Goal: Task Accomplishment & Management: Use online tool/utility

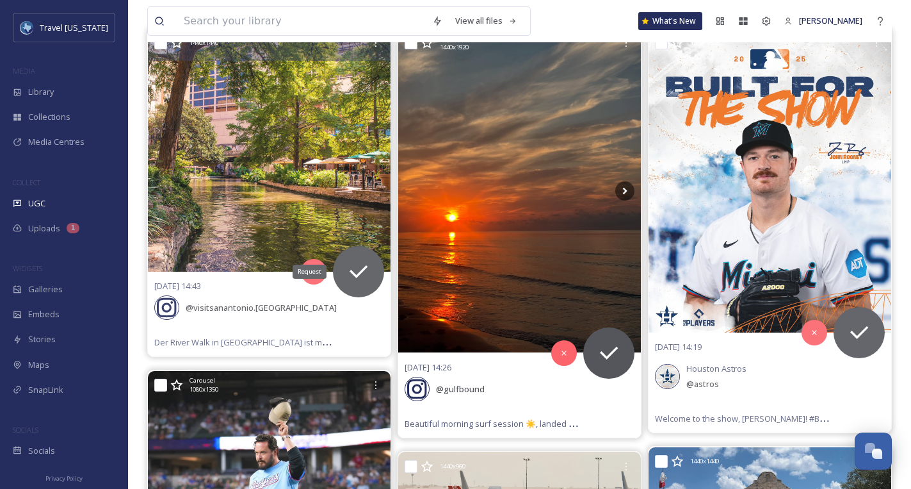
scroll to position [161, 0]
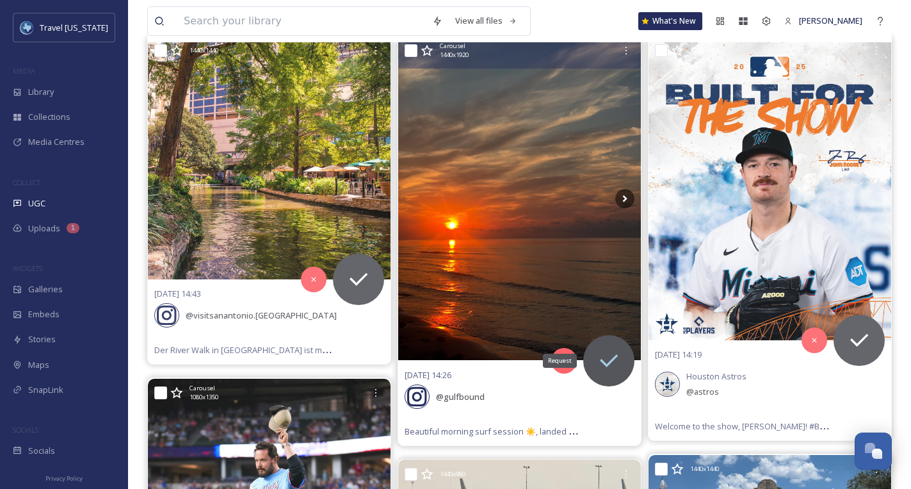
click at [605, 363] on icon at bounding box center [609, 360] width 18 height 13
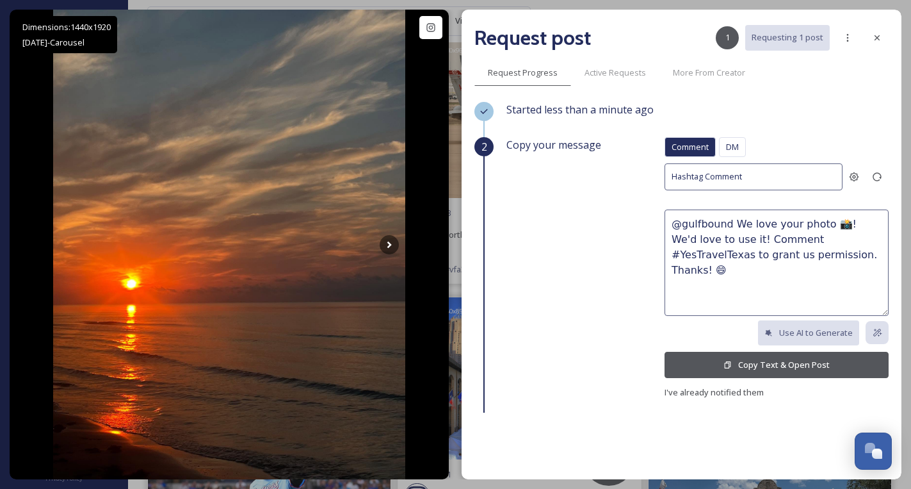
click at [754, 363] on button "Copy Text & Open Post" at bounding box center [777, 365] width 224 height 26
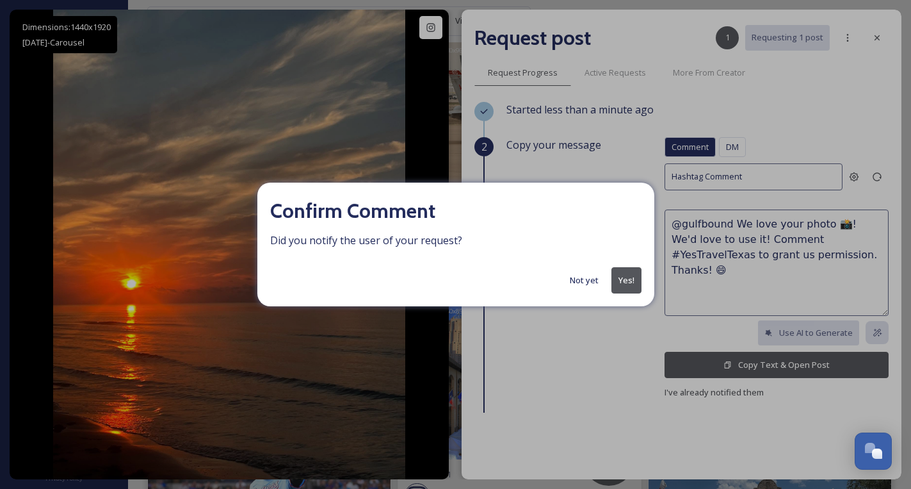
click at [623, 279] on button "Yes!" at bounding box center [627, 280] width 30 height 26
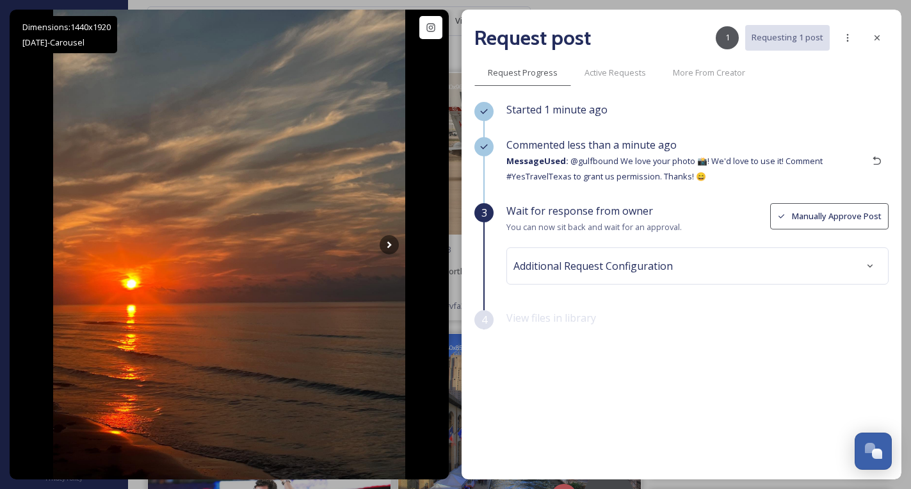
scroll to position [123, 0]
click at [872, 38] on icon at bounding box center [877, 38] width 10 height 10
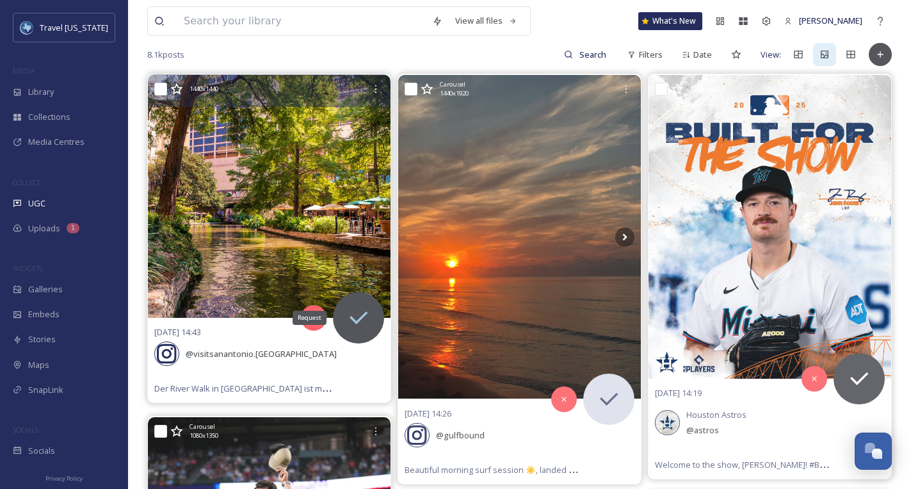
click at [364, 311] on icon at bounding box center [359, 318] width 26 height 26
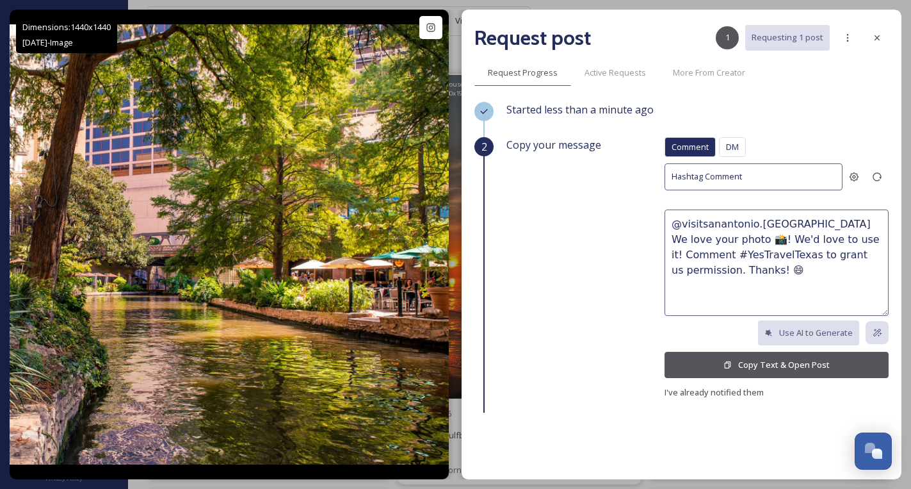
click at [755, 361] on button "Copy Text & Open Post" at bounding box center [777, 365] width 224 height 26
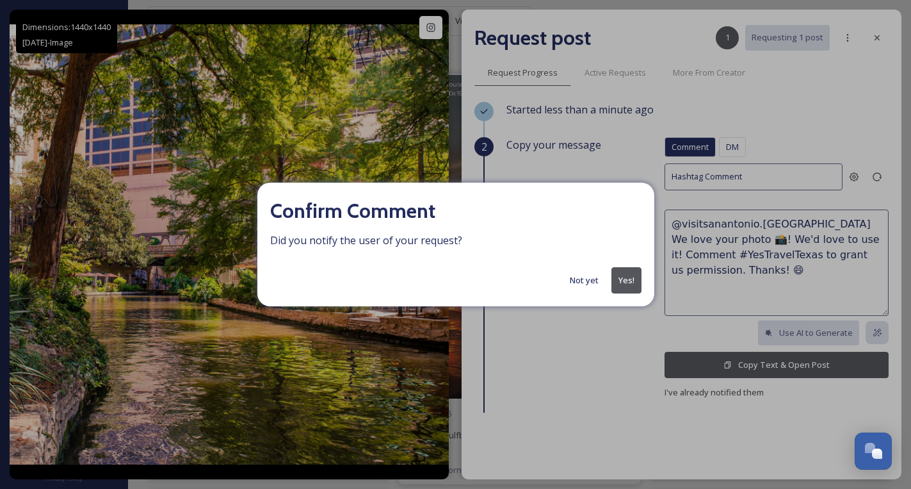
click at [579, 279] on button "Not yet" at bounding box center [585, 280] width 42 height 25
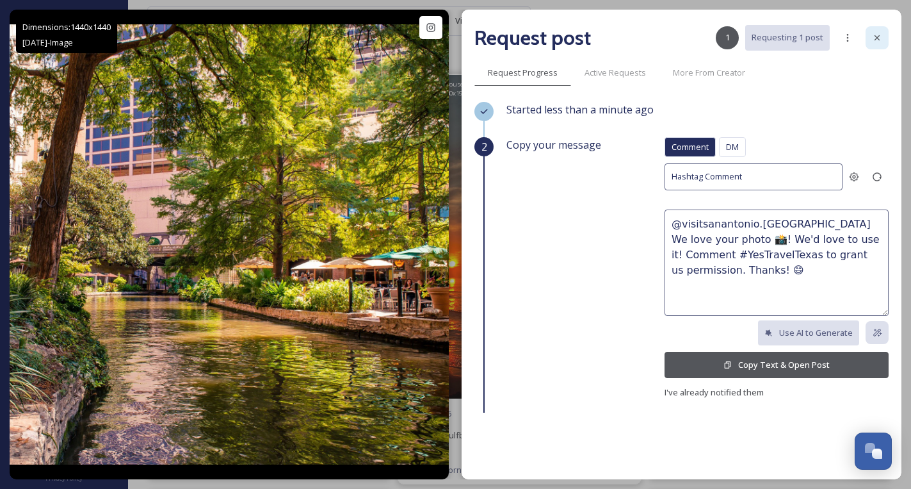
click at [881, 31] on div at bounding box center [877, 37] width 23 height 23
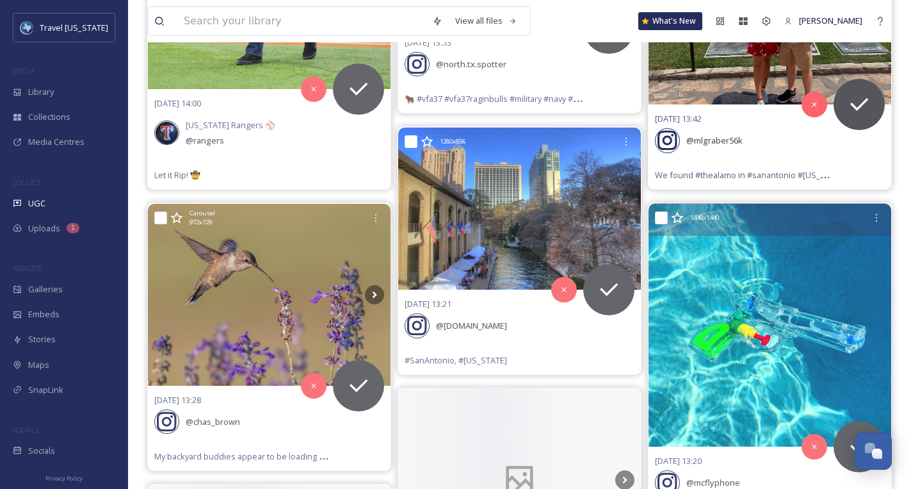
scroll to position [797, 0]
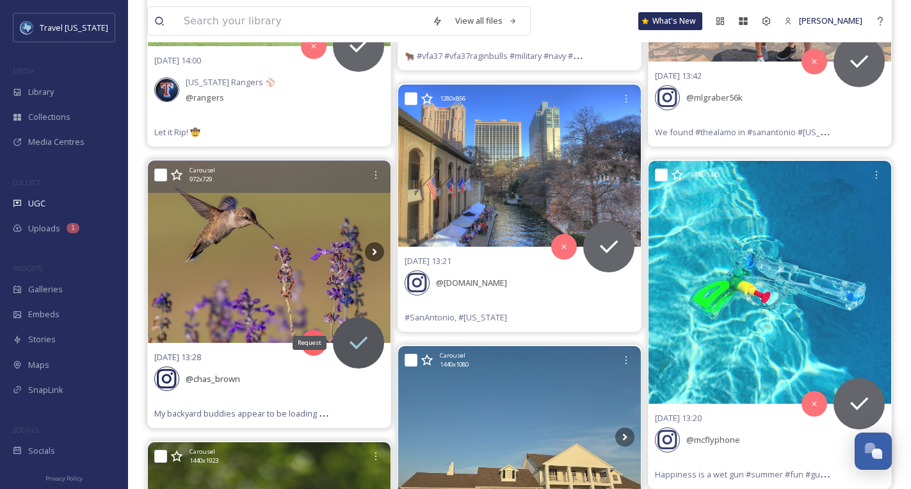
click at [359, 338] on icon at bounding box center [359, 343] width 26 height 26
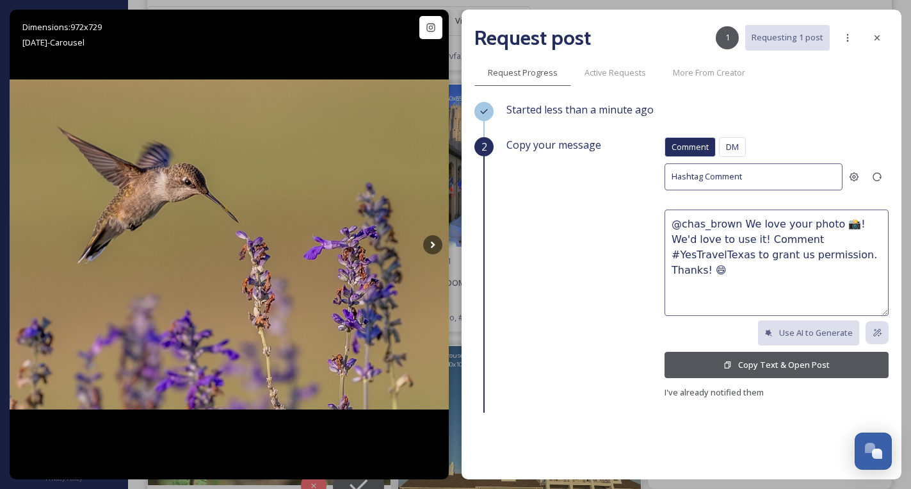
click at [741, 363] on button "Copy Text & Open Post" at bounding box center [777, 365] width 224 height 26
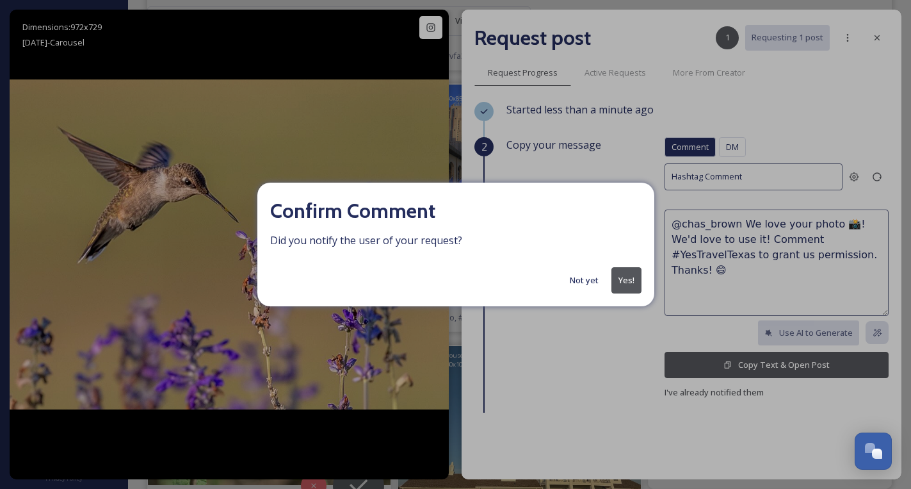
scroll to position [798, 0]
click at [632, 273] on button "Yes!" at bounding box center [627, 280] width 30 height 26
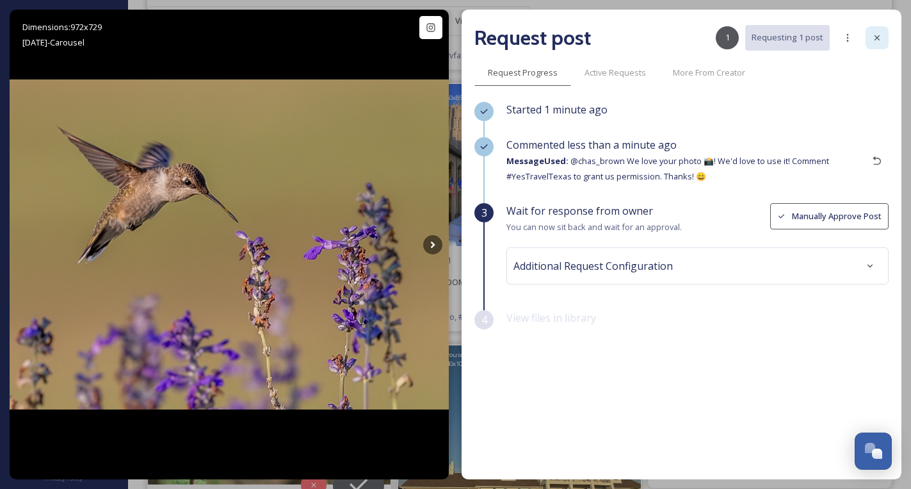
click at [876, 37] on icon at bounding box center [877, 38] width 10 height 10
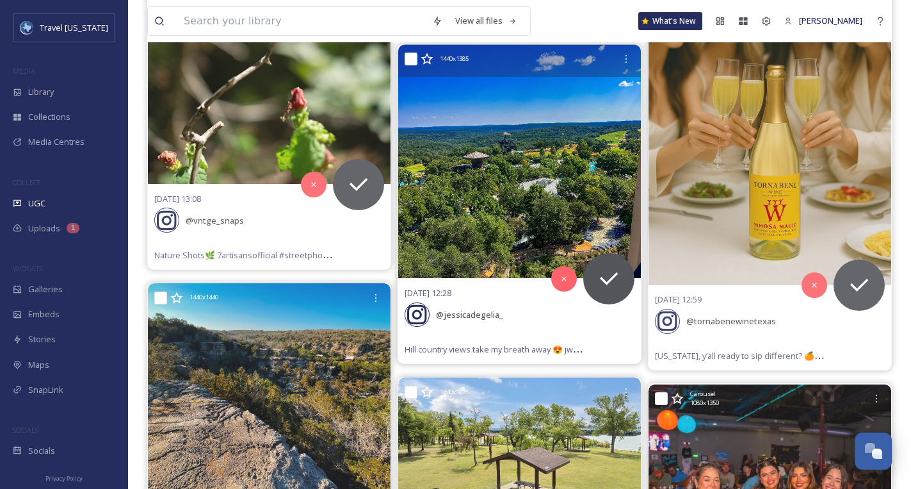
scroll to position [1375, 0]
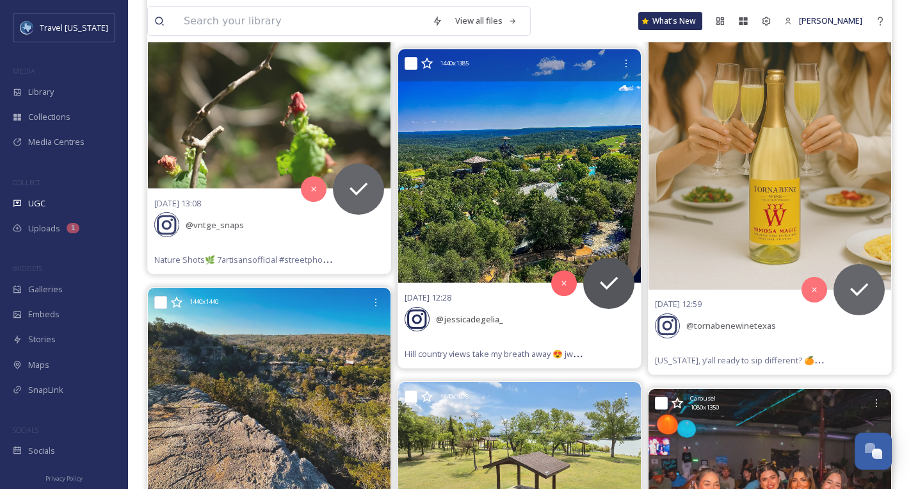
click at [537, 152] on img at bounding box center [519, 166] width 243 height 234
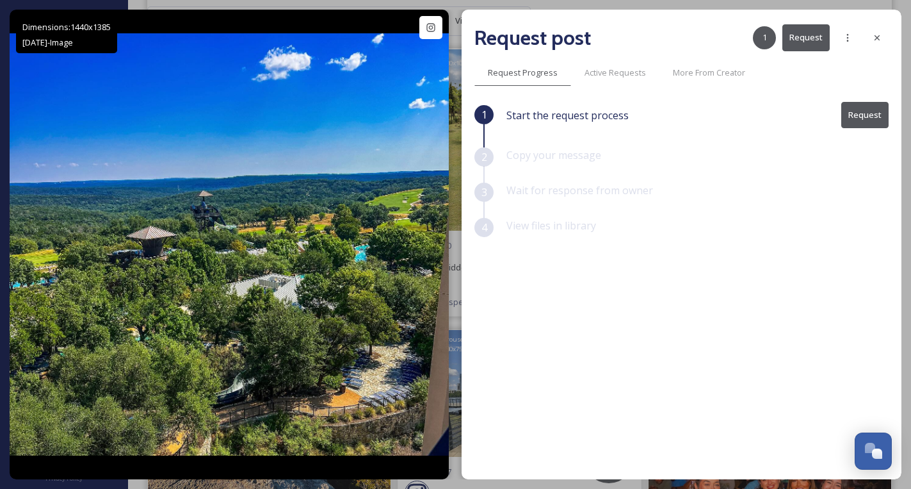
drag, startPoint x: 886, startPoint y: 33, endPoint x: 833, endPoint y: 53, distance: 56.5
click at [886, 33] on div at bounding box center [877, 37] width 23 height 23
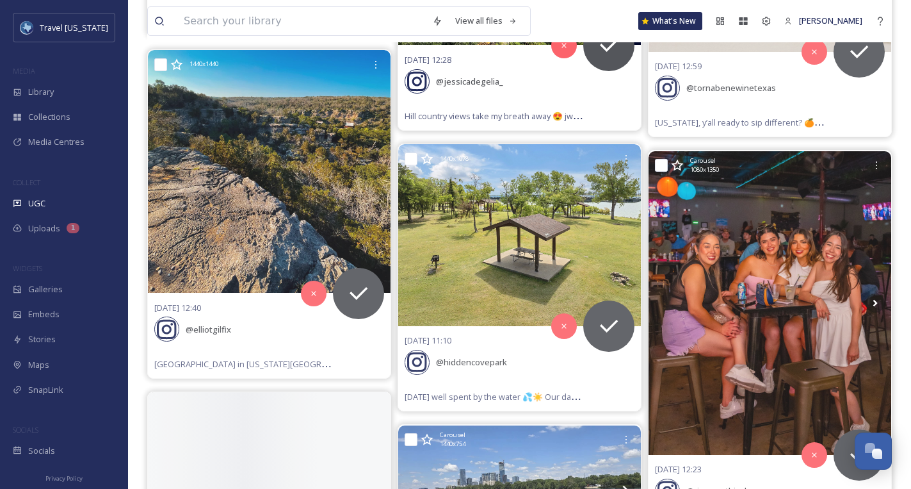
scroll to position [1623, 0]
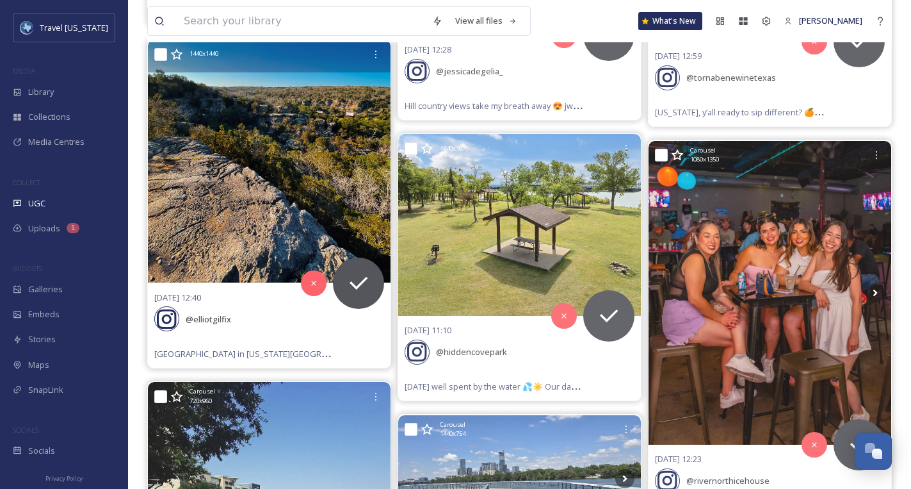
click at [293, 125] on img at bounding box center [269, 161] width 243 height 243
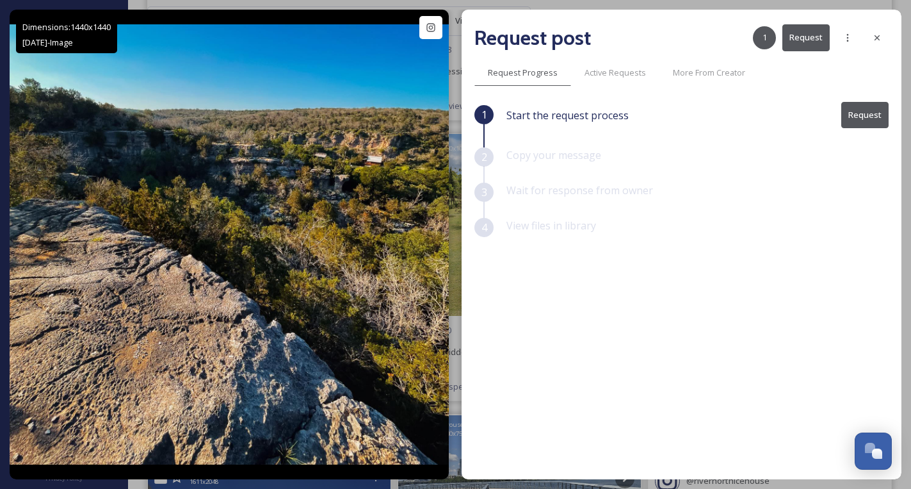
drag, startPoint x: 869, startPoint y: 37, endPoint x: 744, endPoint y: 53, distance: 125.8
click at [869, 37] on div at bounding box center [877, 37] width 23 height 23
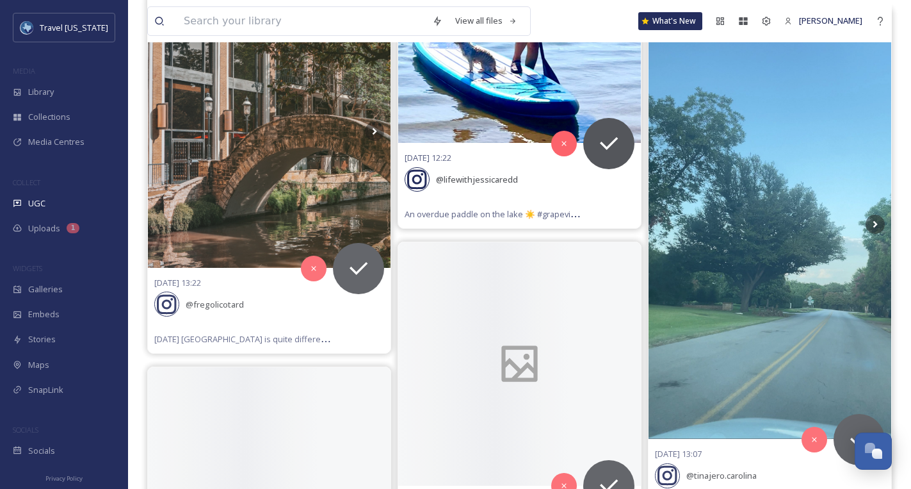
scroll to position [5701, 0]
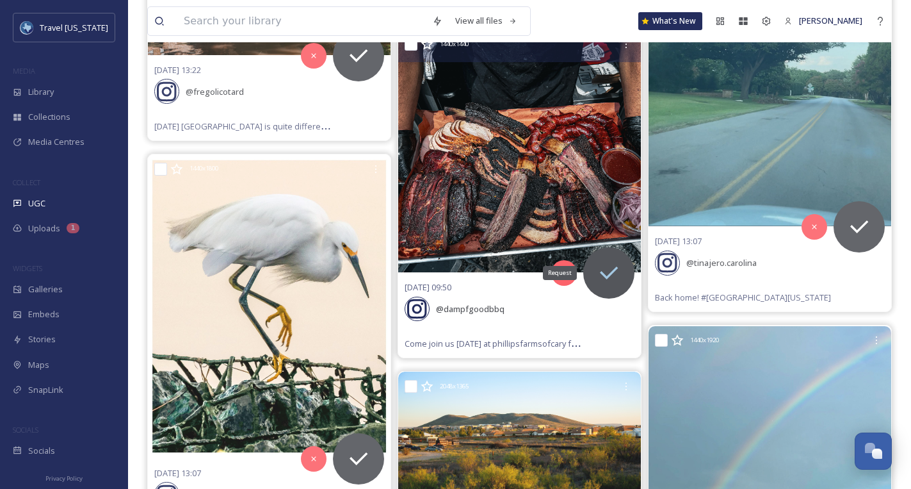
click at [605, 260] on icon at bounding box center [609, 273] width 26 height 26
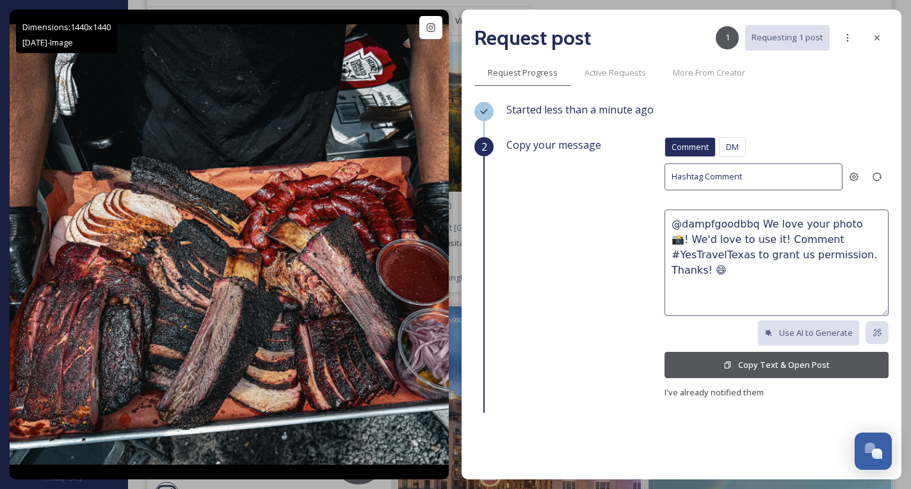
click at [798, 362] on button "Copy Text & Open Post" at bounding box center [777, 365] width 224 height 26
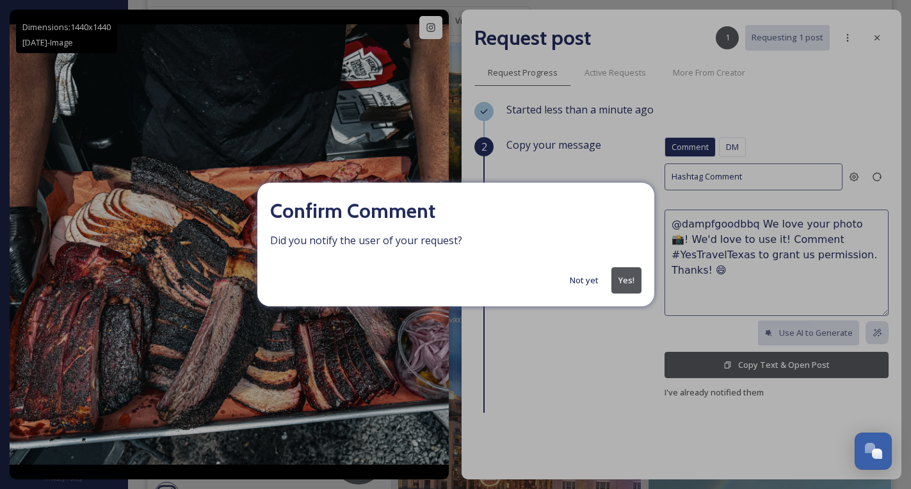
click at [584, 284] on button "Not yet" at bounding box center [585, 280] width 42 height 25
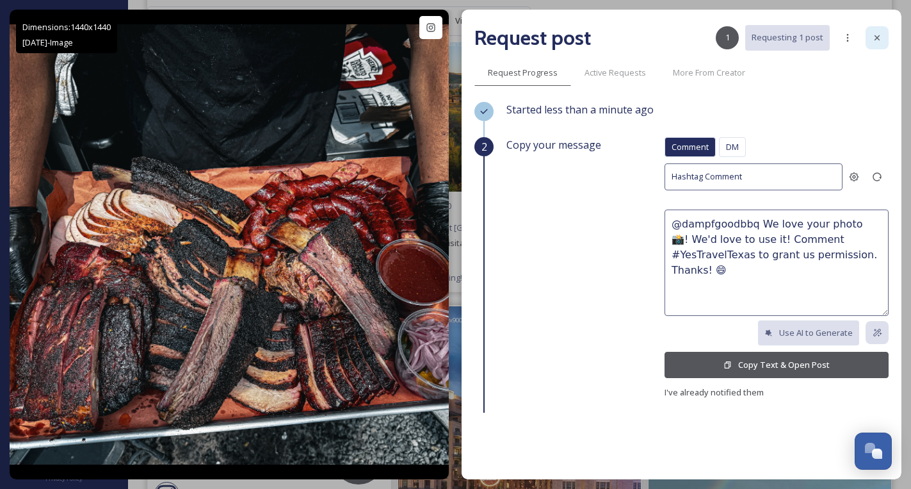
click at [878, 41] on icon at bounding box center [877, 38] width 10 height 10
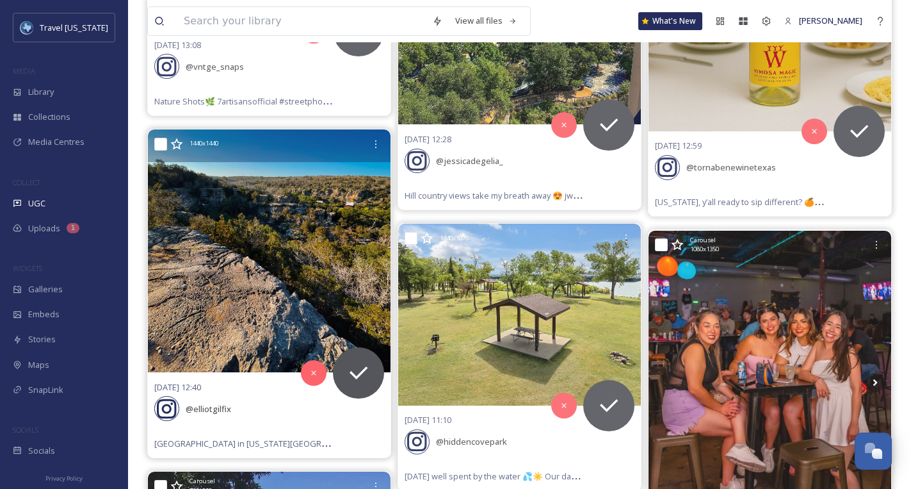
scroll to position [1550, 0]
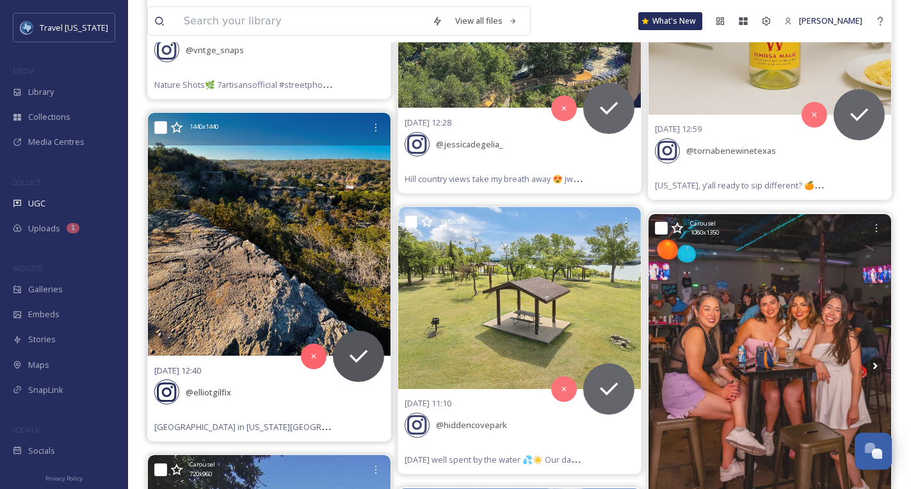
click at [296, 222] on img at bounding box center [269, 234] width 243 height 243
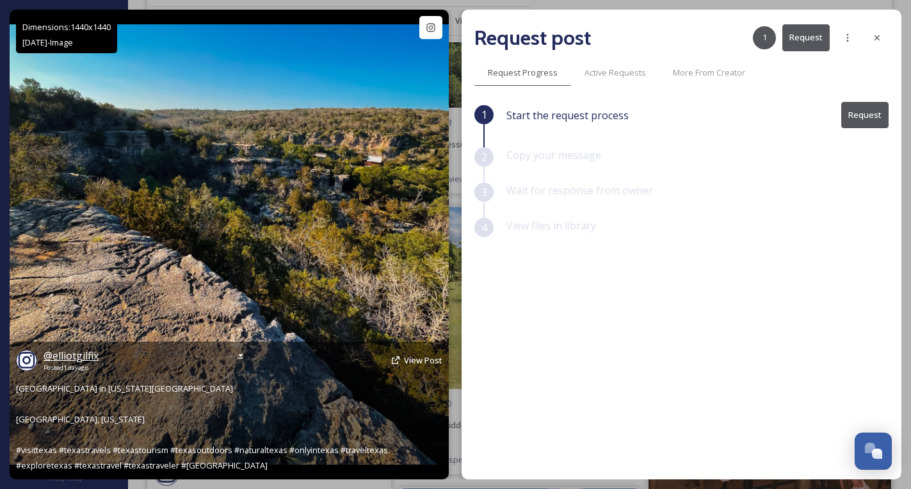
click at [86, 361] on span "@ elliotgilfix" at bounding box center [71, 355] width 55 height 14
click at [419, 356] on span "View Post" at bounding box center [423, 360] width 38 height 12
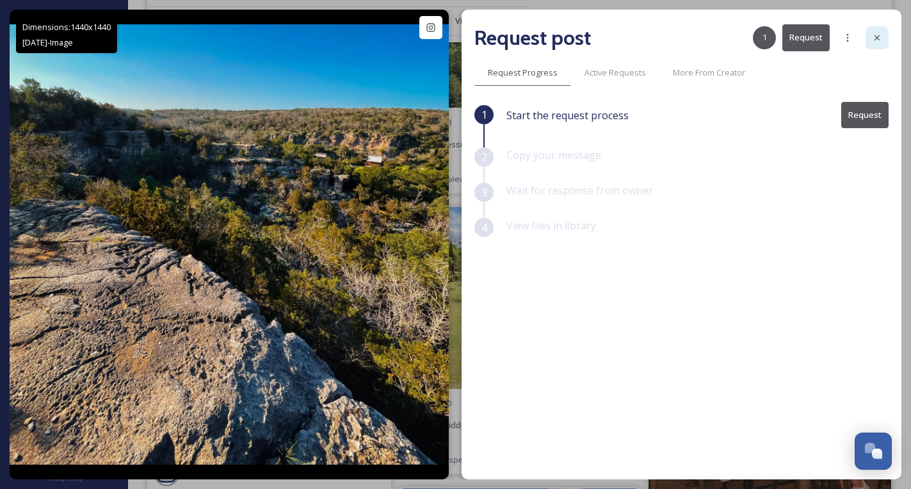
click at [880, 29] on div at bounding box center [877, 37] width 23 height 23
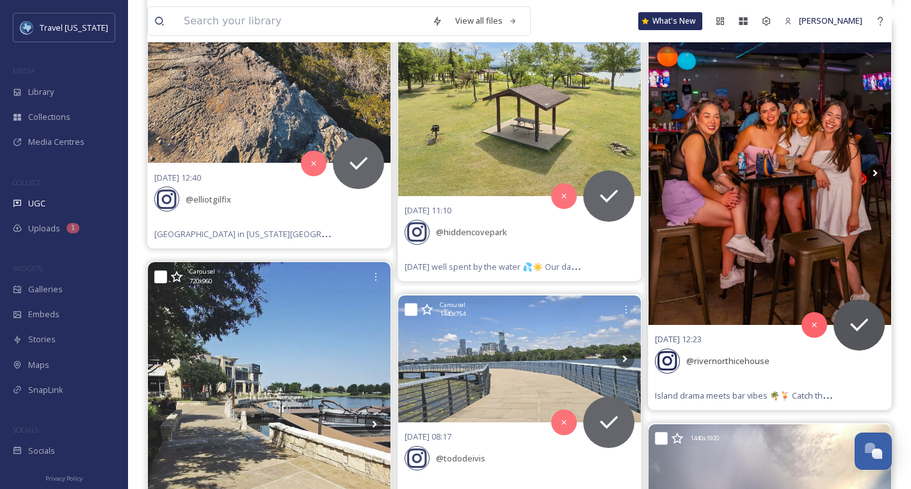
scroll to position [1622, 0]
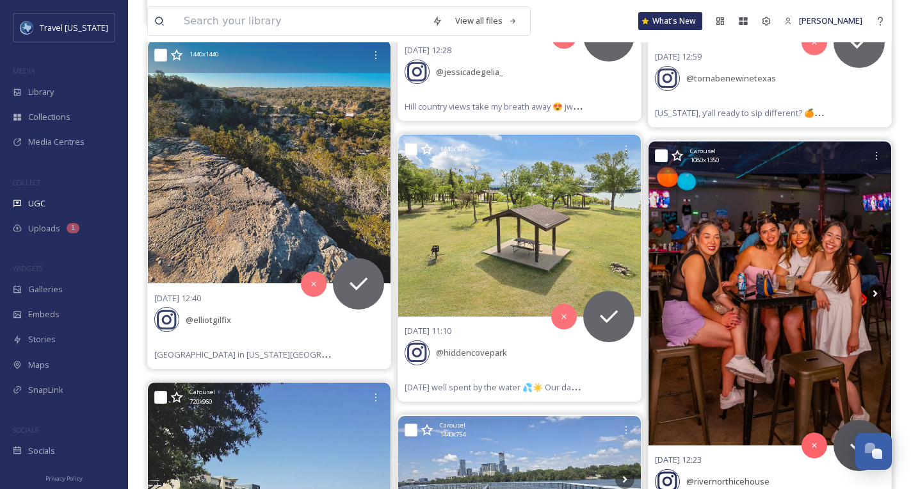
click at [763, 158] on div "Carousel 1080 x 1350" at bounding box center [777, 156] width 175 height 19
drag, startPoint x: 706, startPoint y: 152, endPoint x: 701, endPoint y: 147, distance: 6.8
click at [705, 152] on span "Carousel" at bounding box center [703, 151] width 26 height 9
click at [701, 147] on span "Carousel" at bounding box center [703, 151] width 26 height 9
click at [750, 281] on img at bounding box center [770, 294] width 243 height 304
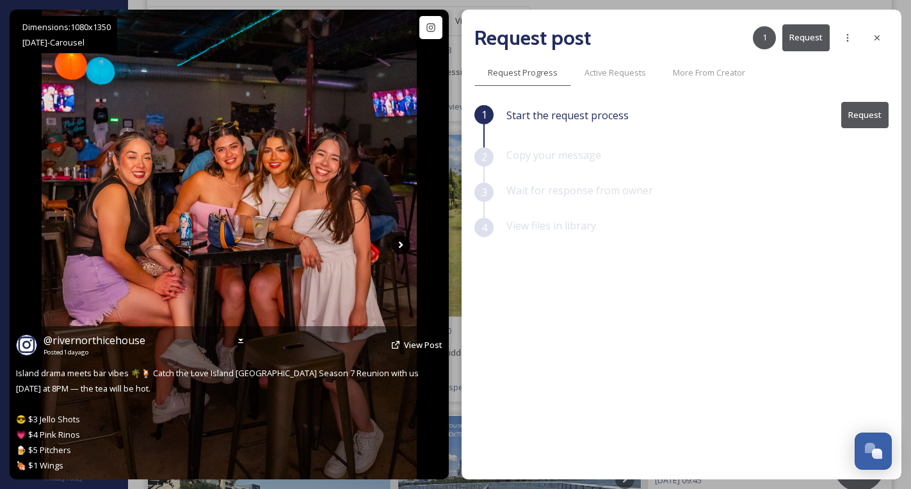
click at [399, 240] on icon at bounding box center [400, 244] width 19 height 19
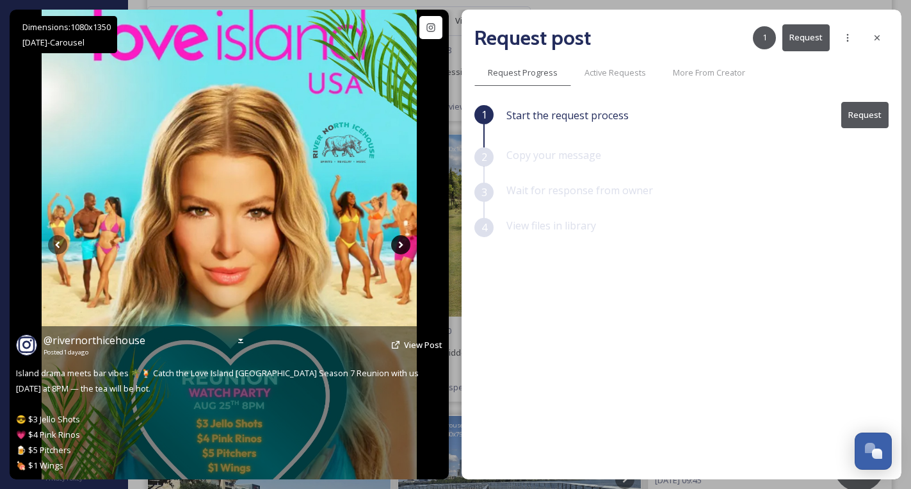
click at [403, 244] on icon at bounding box center [401, 244] width 4 height 7
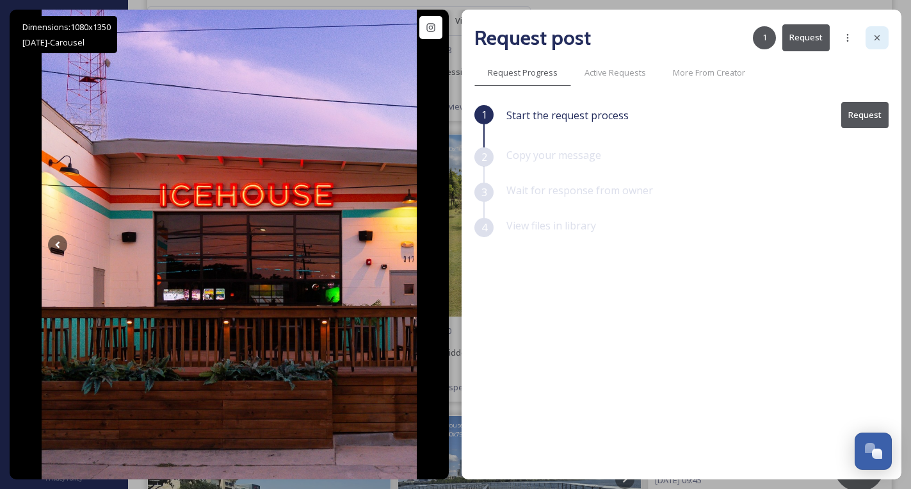
click at [875, 38] on icon at bounding box center [877, 38] width 10 height 10
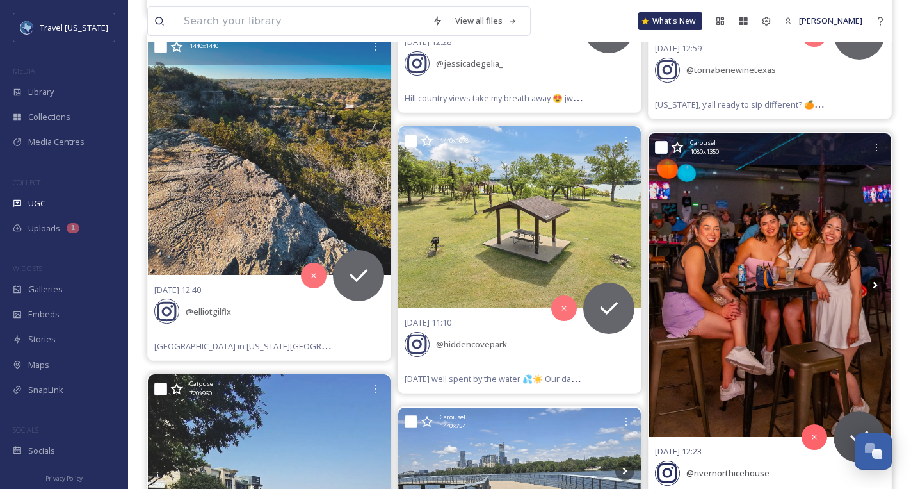
scroll to position [1618, 0]
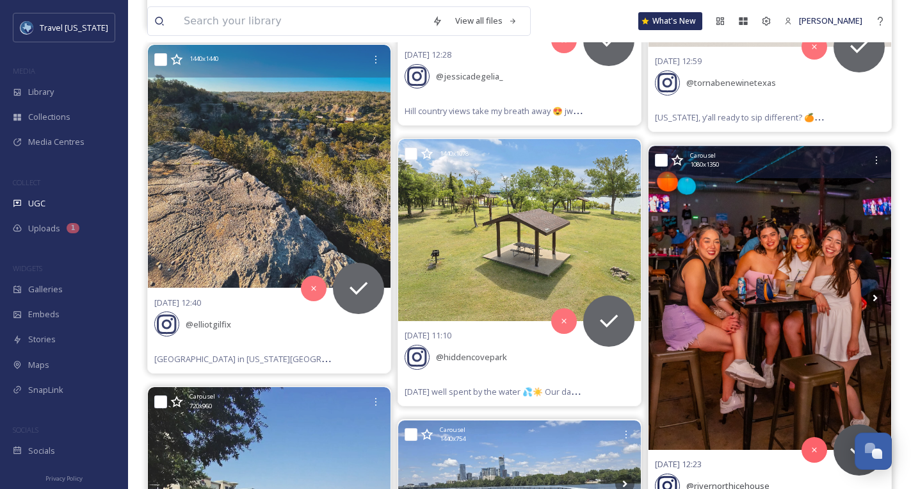
click at [776, 288] on img at bounding box center [770, 298] width 243 height 304
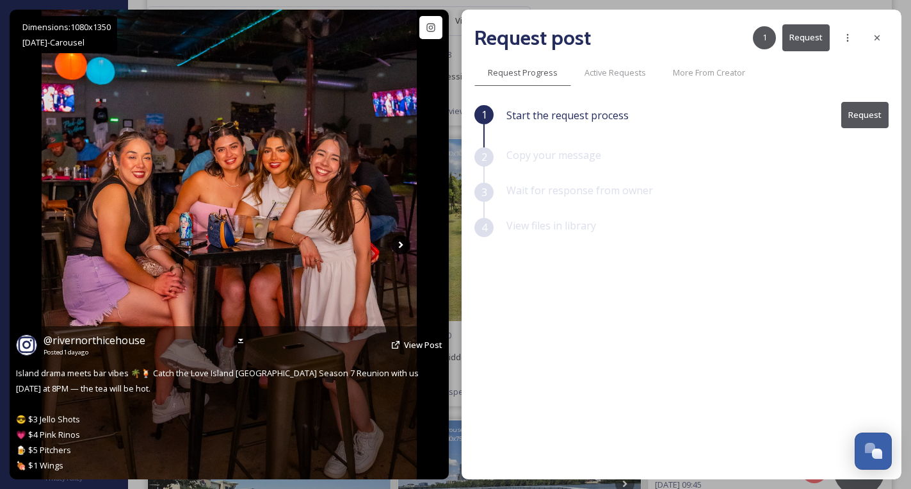
click at [399, 239] on icon at bounding box center [400, 244] width 19 height 19
click at [397, 242] on icon at bounding box center [400, 244] width 19 height 19
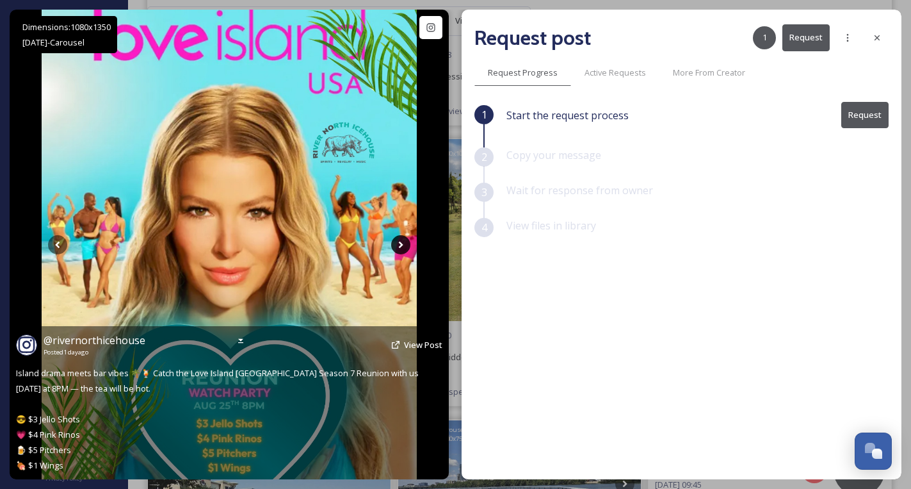
click at [397, 242] on icon at bounding box center [400, 244] width 19 height 19
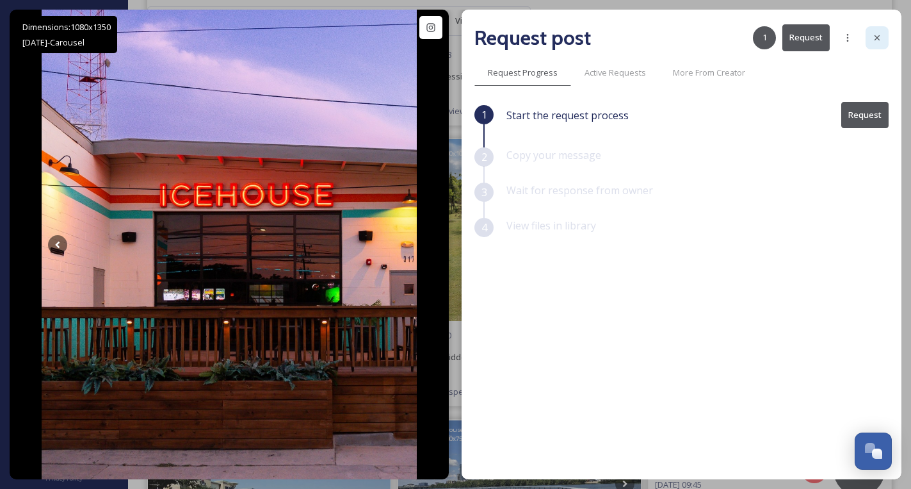
click at [870, 37] on div at bounding box center [877, 37] width 23 height 23
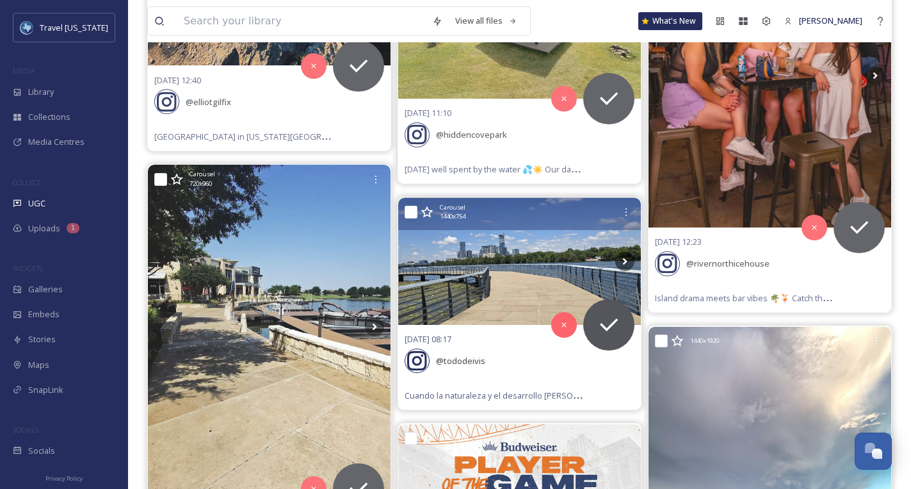
scroll to position [1841, 0]
click at [519, 260] on img at bounding box center [519, 260] width 243 height 127
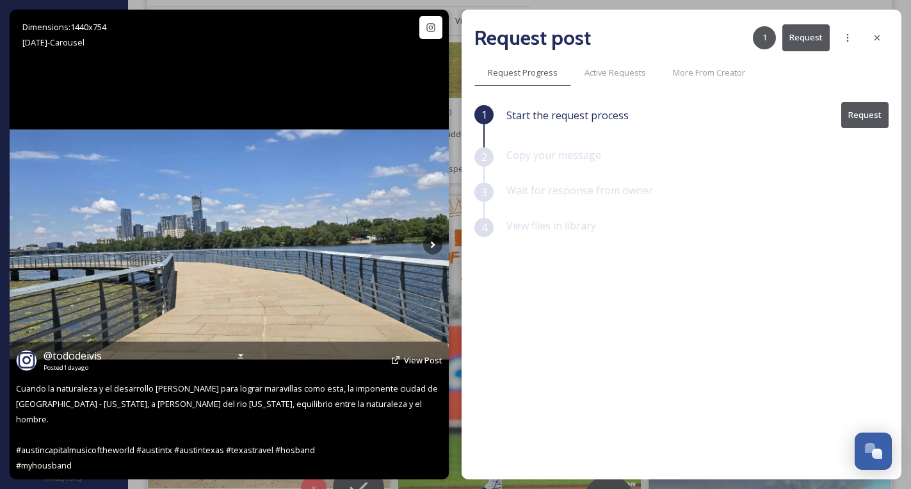
scroll to position [1843, 0]
click at [410, 364] on div "@ tododeivis Posted 1 day ago View Post" at bounding box center [229, 360] width 427 height 24
click at [412, 366] on span "View Post" at bounding box center [423, 360] width 38 height 12
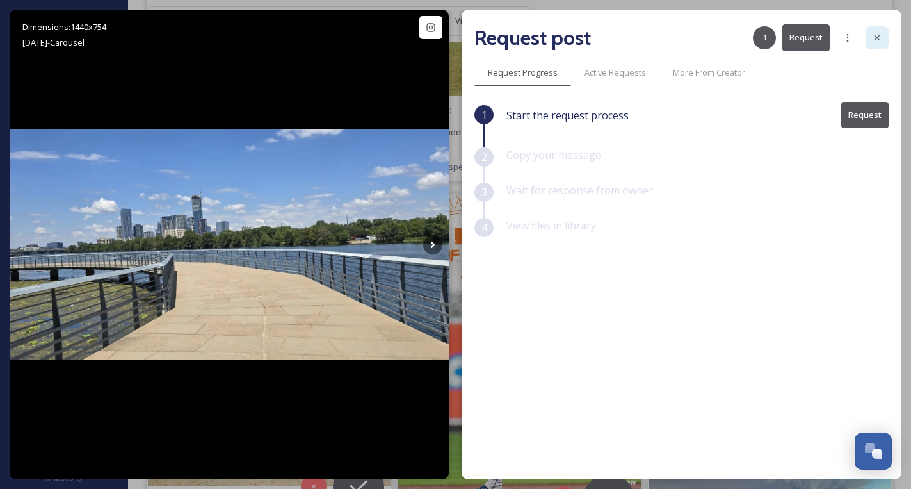
click at [876, 37] on icon at bounding box center [877, 38] width 10 height 10
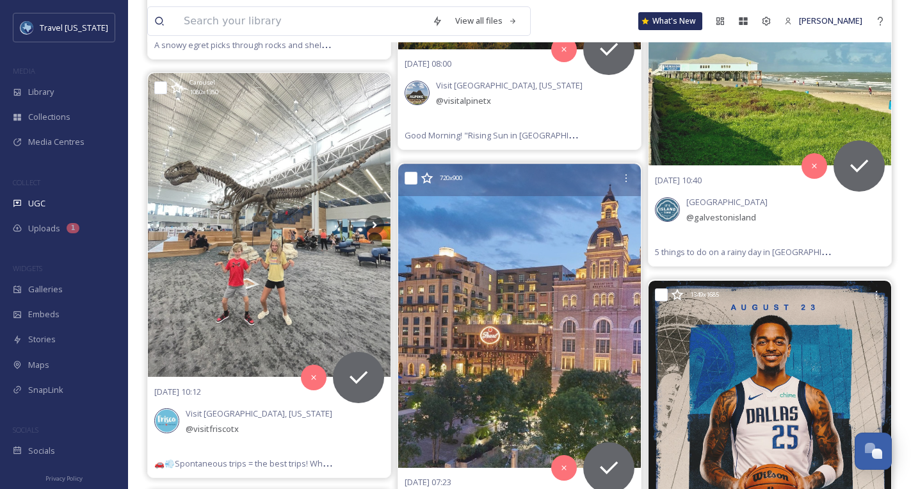
scroll to position [6196, 0]
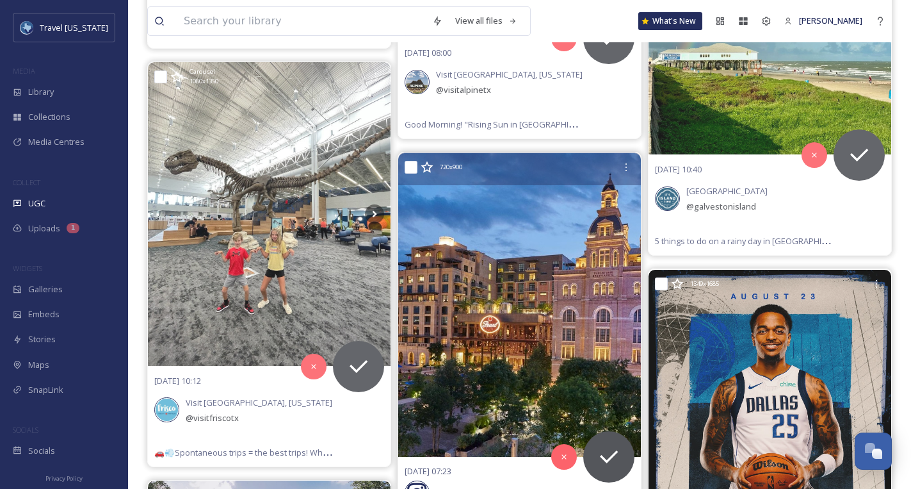
click at [485, 275] on img at bounding box center [519, 305] width 243 height 304
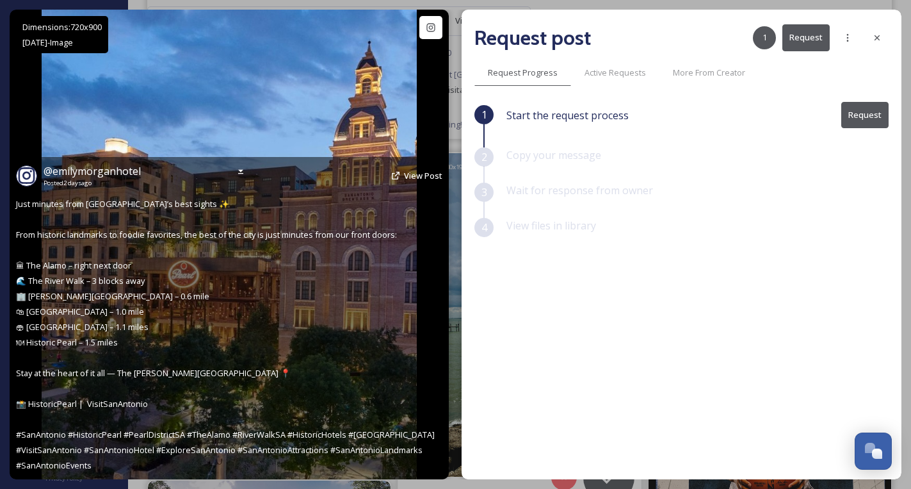
click at [309, 97] on img at bounding box center [229, 244] width 375 height 469
click at [413, 177] on span "View Post" at bounding box center [423, 176] width 38 height 12
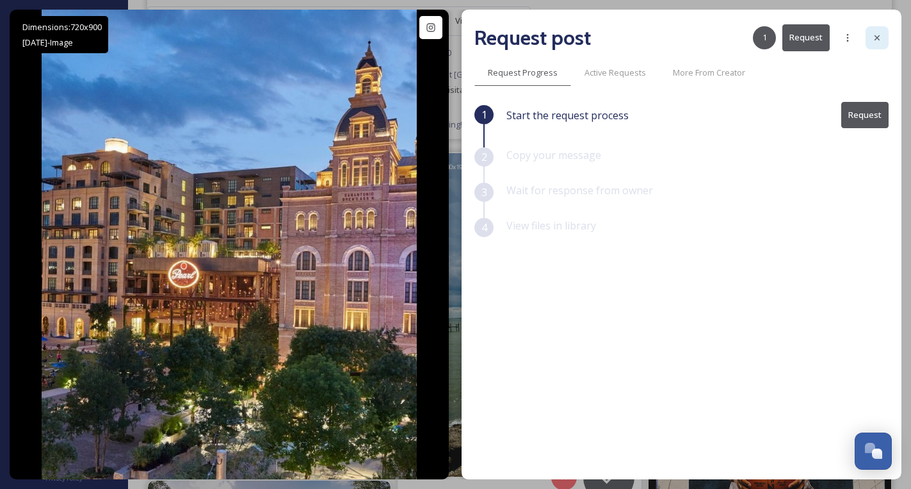
click at [877, 39] on icon at bounding box center [877, 38] width 10 height 10
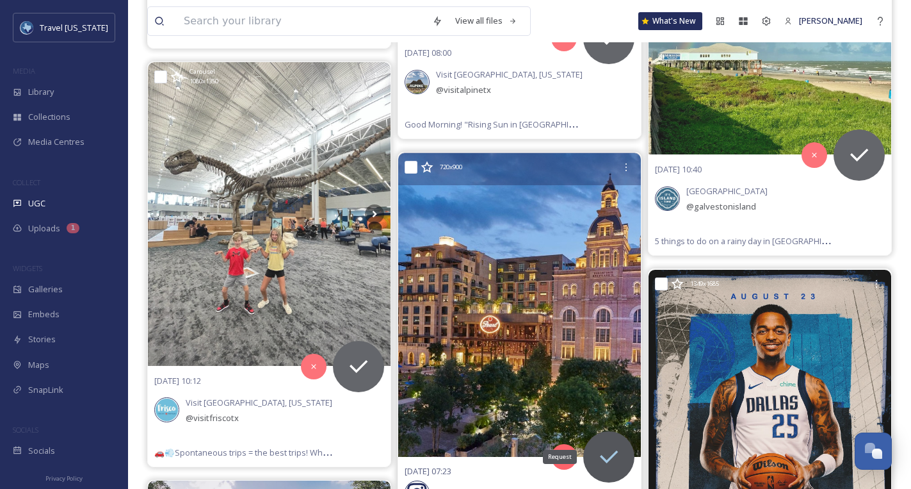
click at [605, 444] on icon at bounding box center [609, 457] width 26 height 26
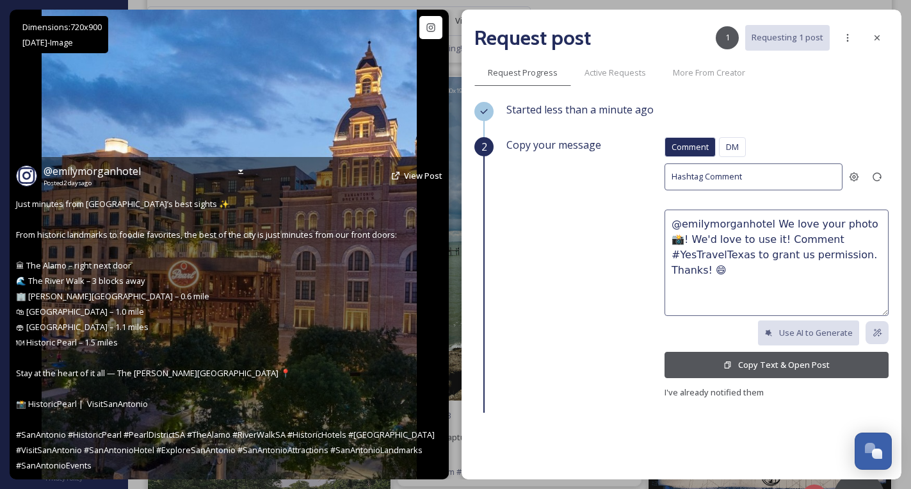
scroll to position [6274, 0]
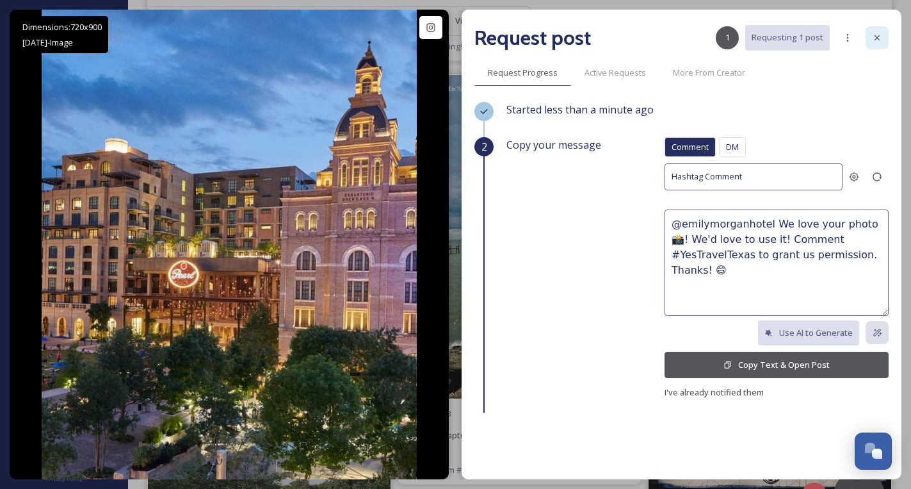
click at [883, 39] on div at bounding box center [877, 37] width 23 height 23
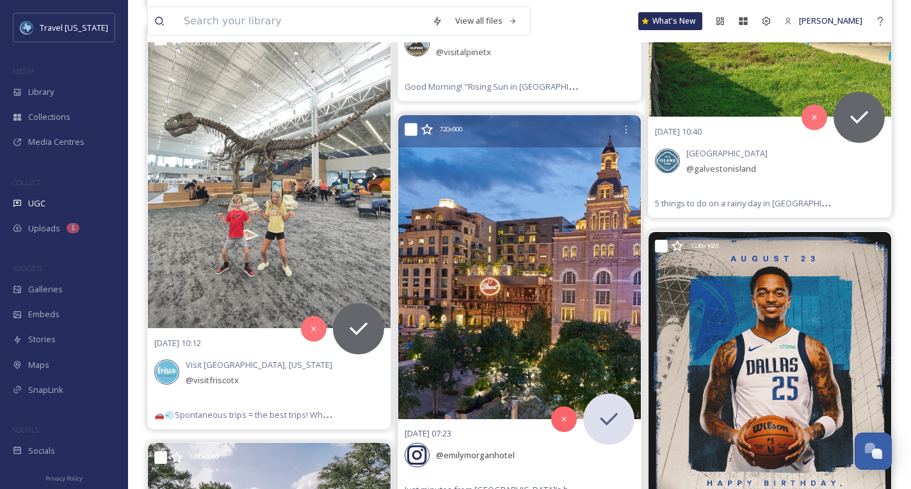
scroll to position [6337, 0]
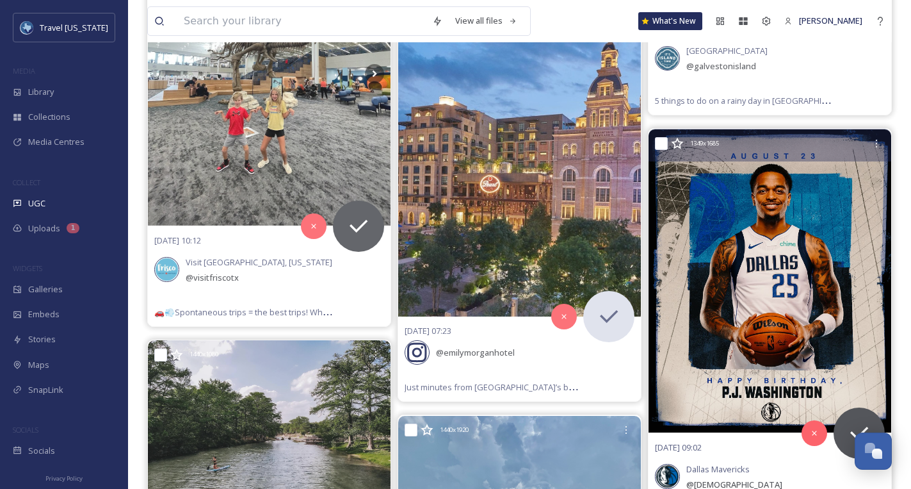
click at [792, 277] on img at bounding box center [770, 280] width 243 height 303
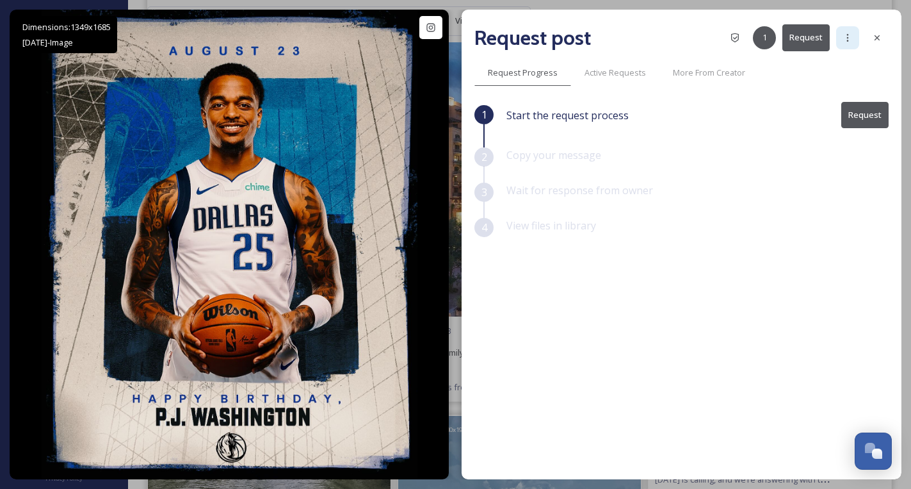
click at [851, 43] on div at bounding box center [848, 37] width 23 height 23
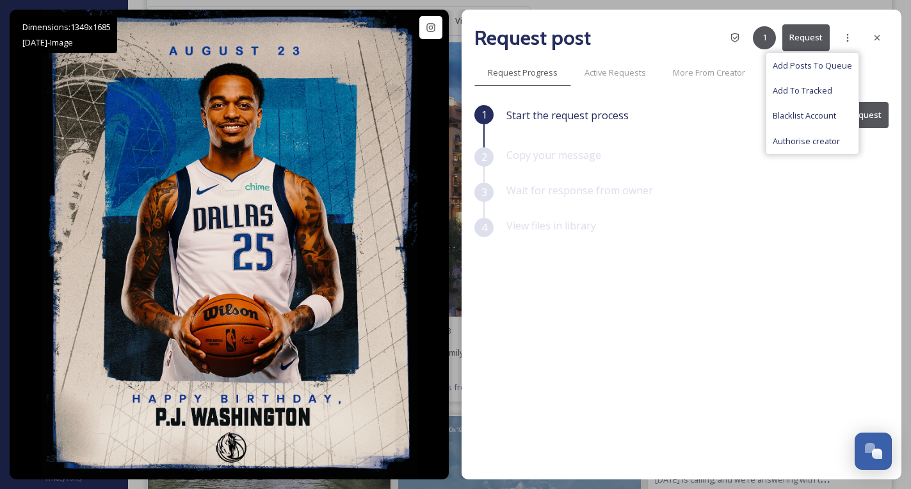
click at [676, 155] on div "Copy your message" at bounding box center [698, 164] width 382 height 35
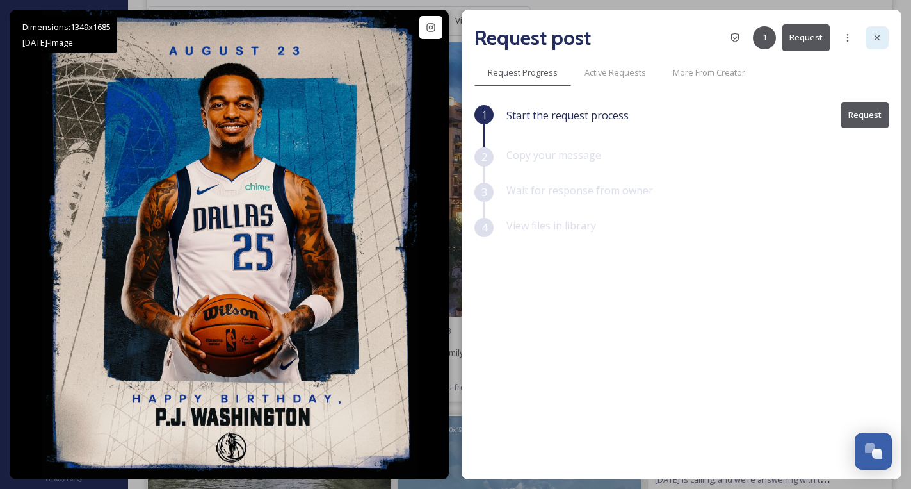
click at [871, 40] on div at bounding box center [877, 37] width 23 height 23
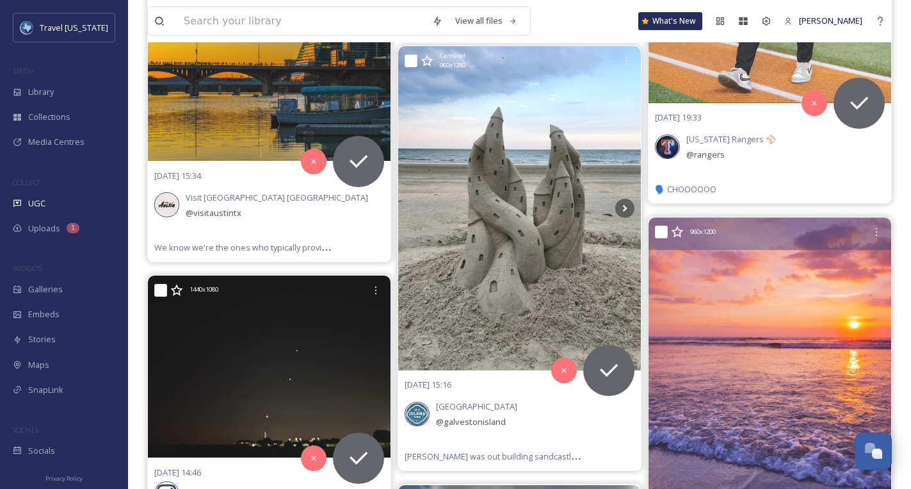
scroll to position [10189, 0]
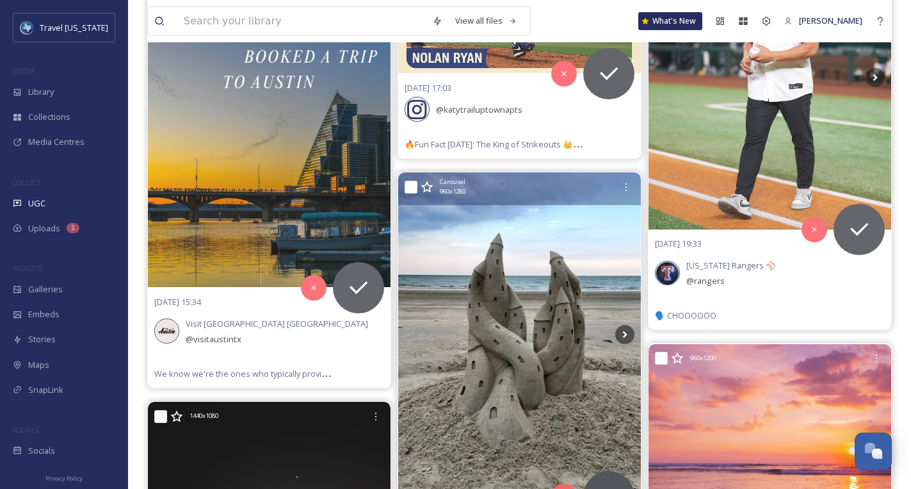
click at [507, 233] on img at bounding box center [519, 333] width 243 height 323
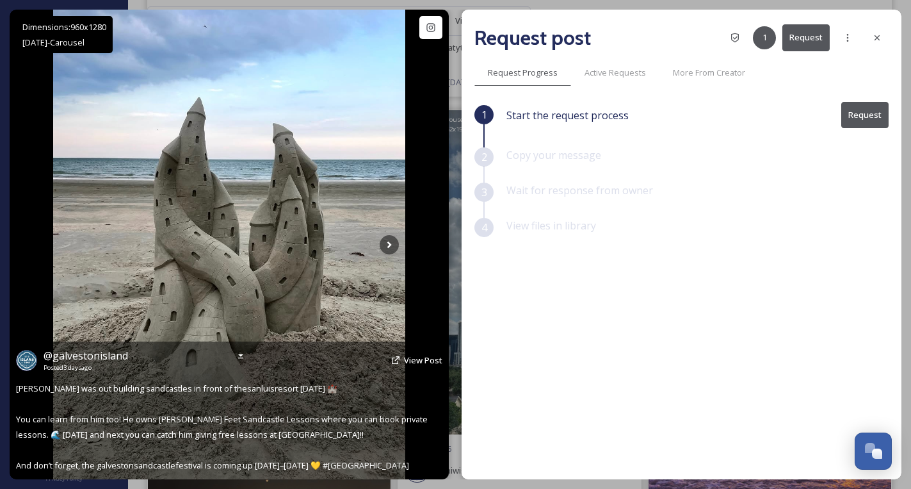
scroll to position [10128, 0]
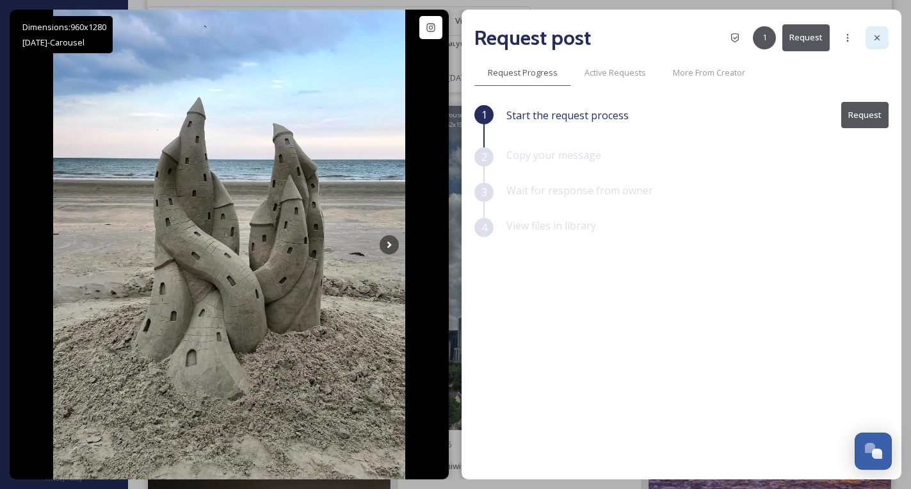
click at [876, 34] on icon at bounding box center [877, 38] width 10 height 10
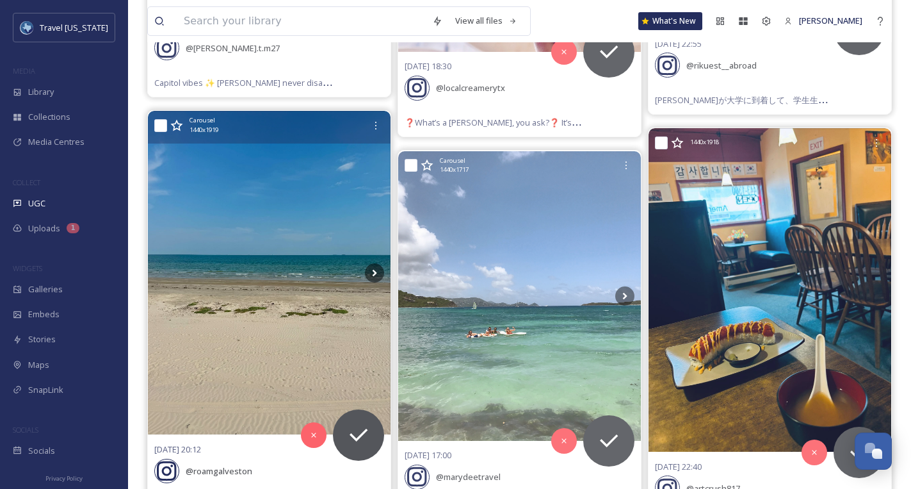
scroll to position [17122, 0]
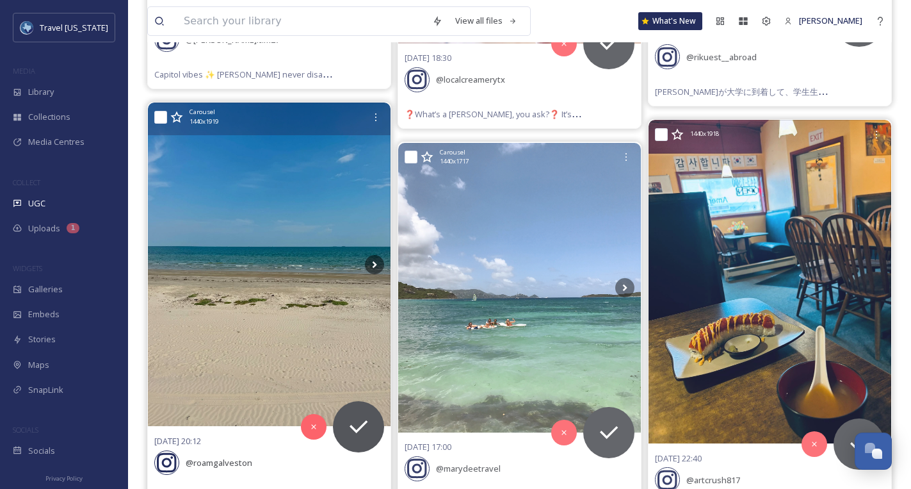
click at [238, 213] on img at bounding box center [269, 263] width 243 height 323
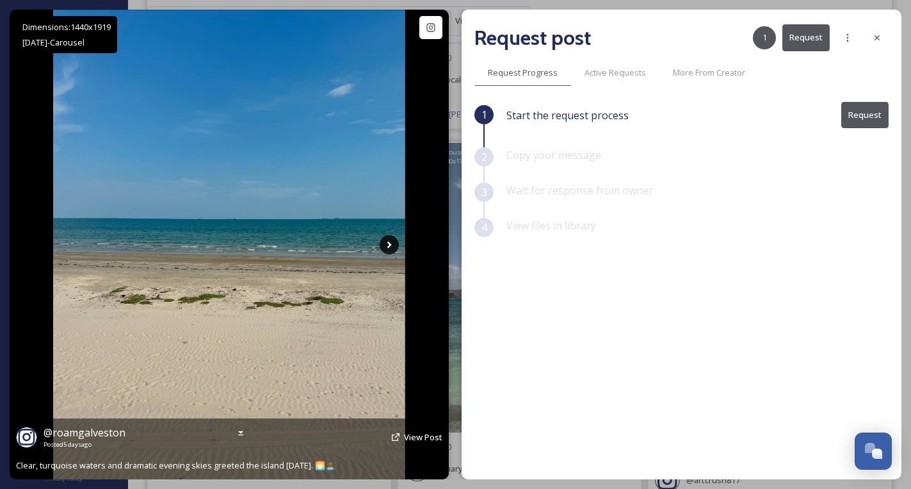
click at [389, 244] on icon at bounding box center [390, 244] width 4 height 7
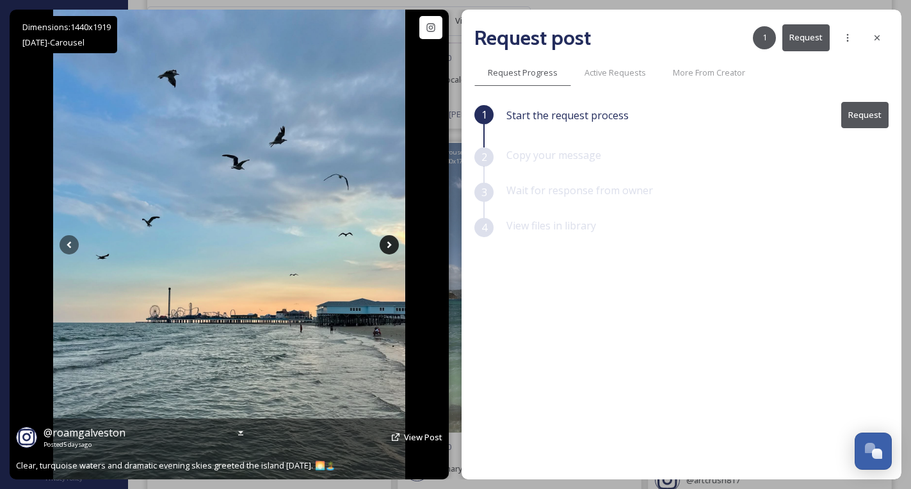
click at [389, 244] on icon at bounding box center [390, 244] width 4 height 7
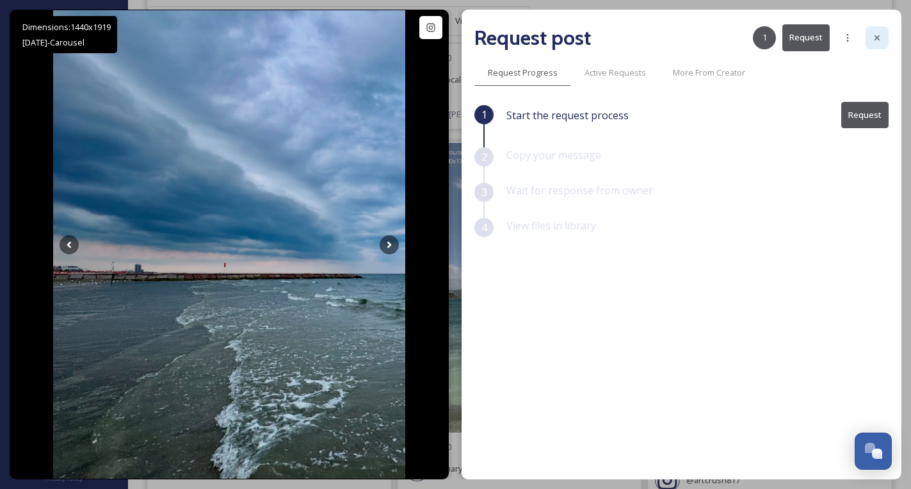
click at [878, 38] on icon at bounding box center [877, 37] width 5 height 5
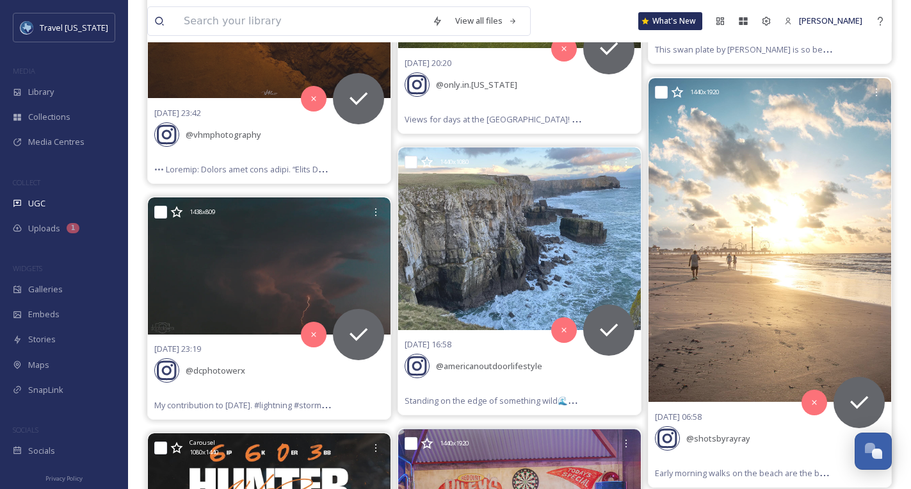
scroll to position [20685, 0]
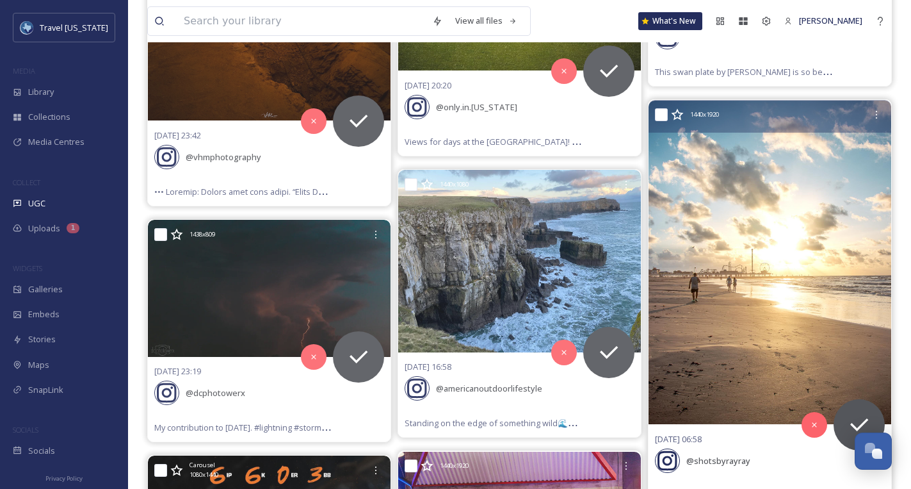
click at [771, 165] on img at bounding box center [770, 262] width 243 height 323
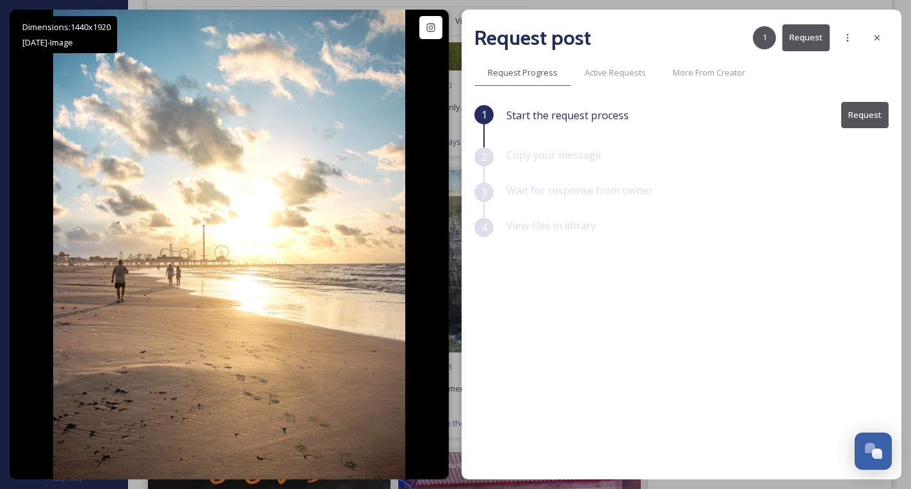
click at [870, 113] on button "Request" at bounding box center [865, 115] width 47 height 26
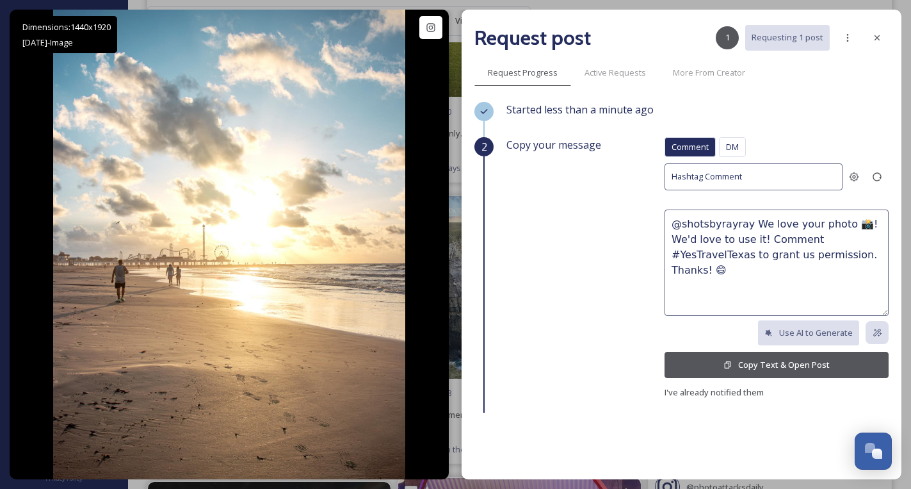
scroll to position [20655, 0]
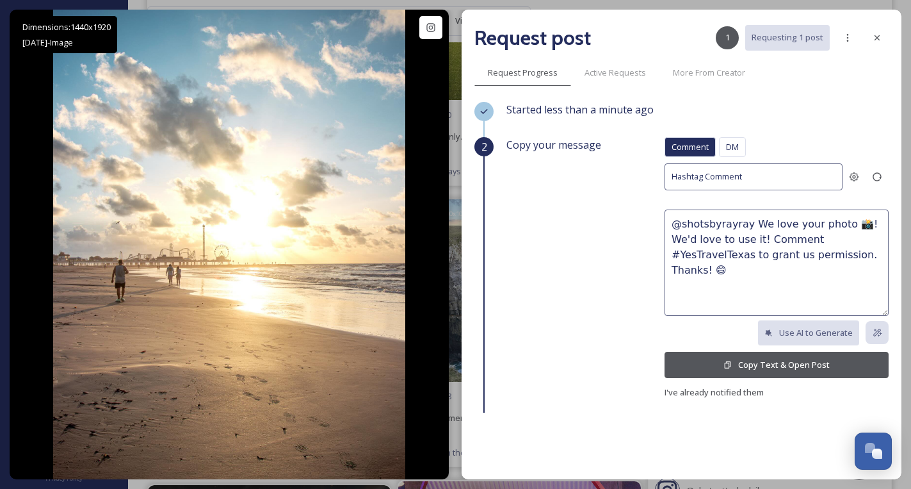
drag, startPoint x: 871, startPoint y: 129, endPoint x: 908, endPoint y: 108, distance: 42.4
click at [889, 116] on div "Request post 1 Requesting 1 post Request Progress Active Requests More From Cre…" at bounding box center [682, 244] width 440 height 469
click at [797, 363] on button "Copy Text & Open Post" at bounding box center [777, 365] width 224 height 26
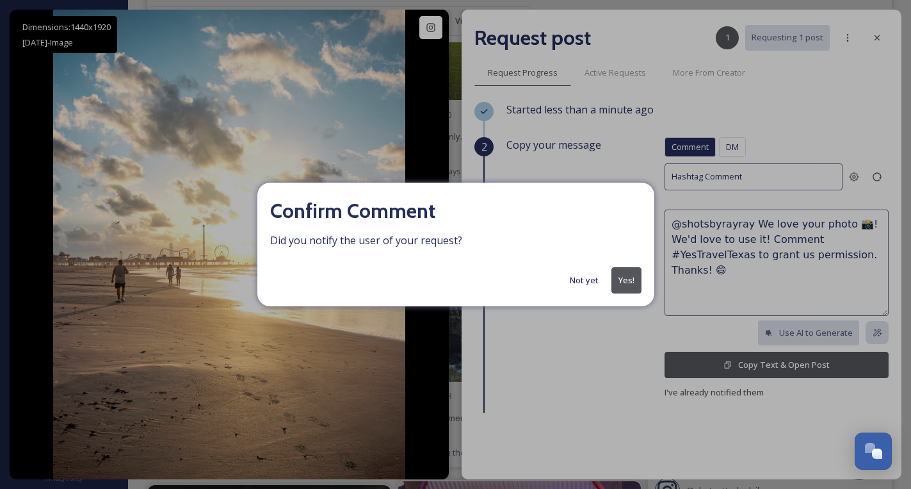
click at [636, 273] on button "Yes!" at bounding box center [627, 280] width 30 height 26
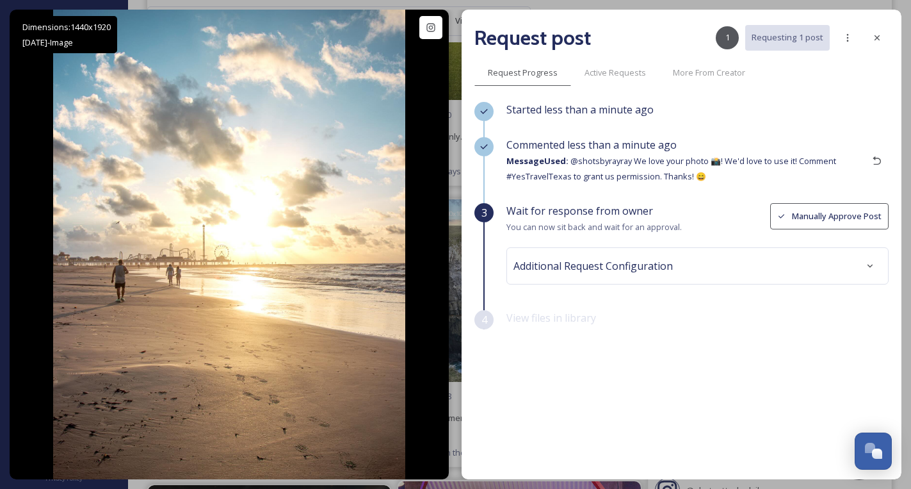
drag, startPoint x: 881, startPoint y: 35, endPoint x: 757, endPoint y: 88, distance: 134.6
click at [881, 35] on icon at bounding box center [877, 38] width 10 height 10
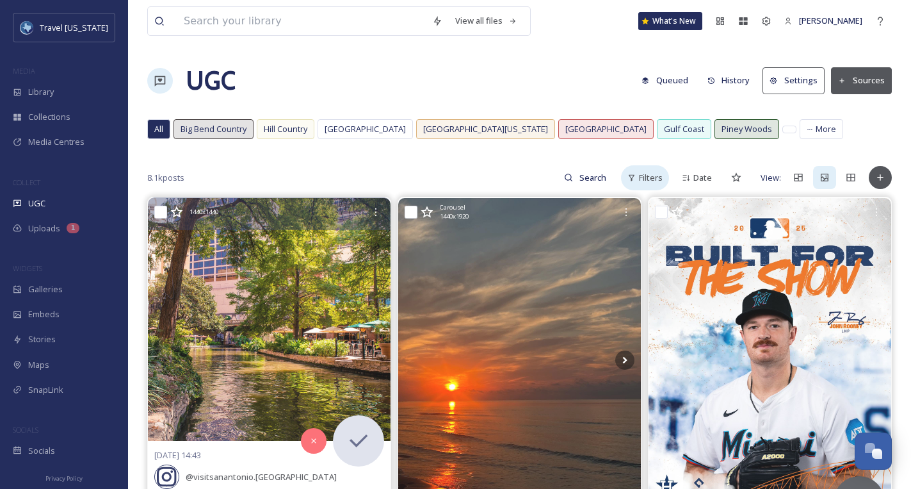
click at [657, 174] on span "Filters" at bounding box center [651, 178] width 24 height 12
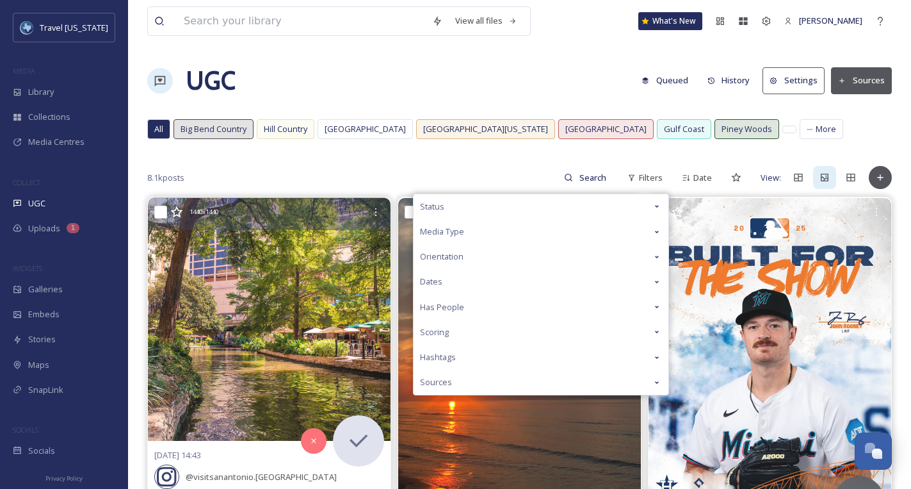
click at [498, 230] on div "Media Type" at bounding box center [541, 231] width 255 height 25
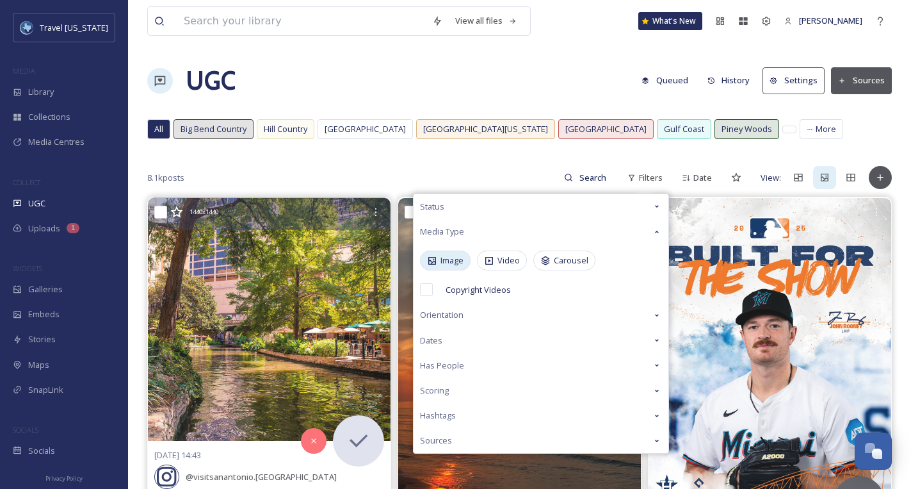
click at [443, 261] on span "Image" at bounding box center [452, 260] width 23 height 12
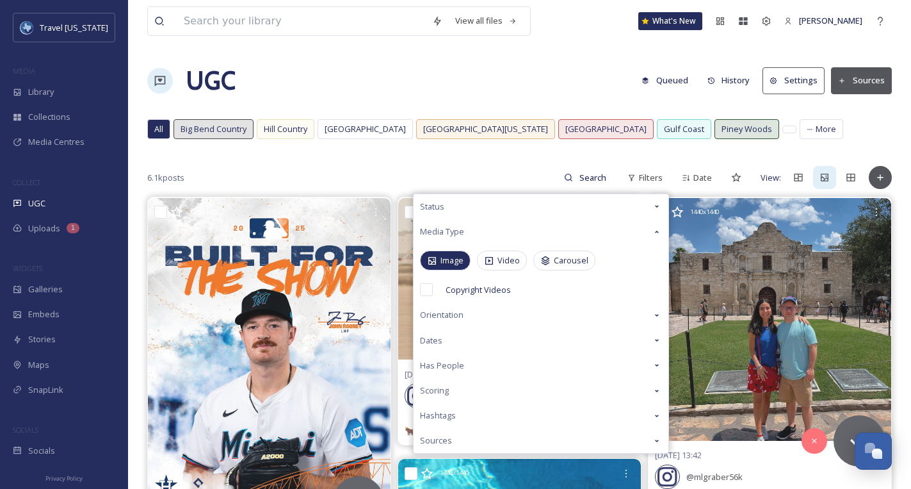
click at [443, 200] on span "Status" at bounding box center [432, 206] width 24 height 12
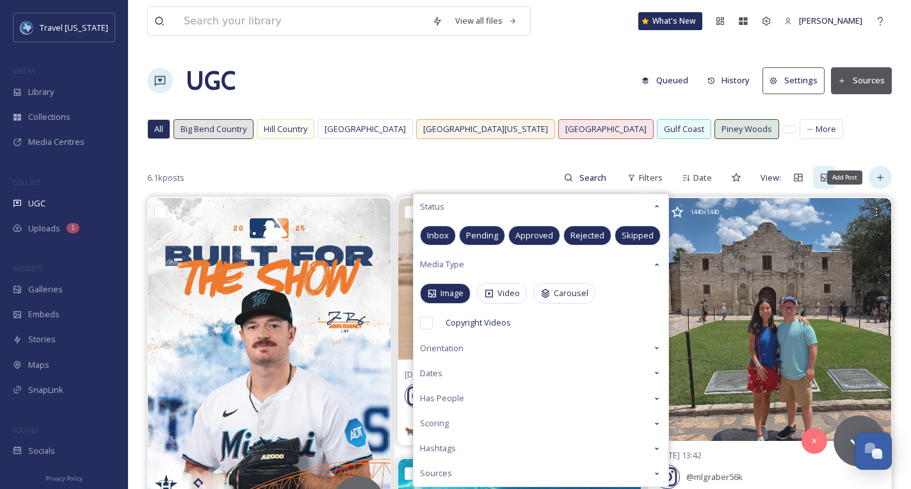
click at [886, 180] on div "Add Post" at bounding box center [880, 177] width 23 height 23
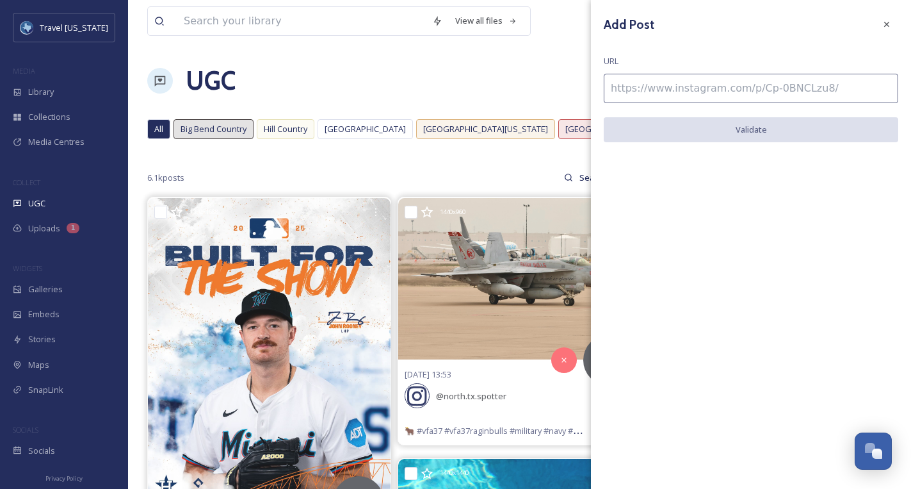
click at [703, 90] on input at bounding box center [751, 88] width 295 height 29
paste input "https://www.instagram.com/p/DNygqd-Yvuq/"
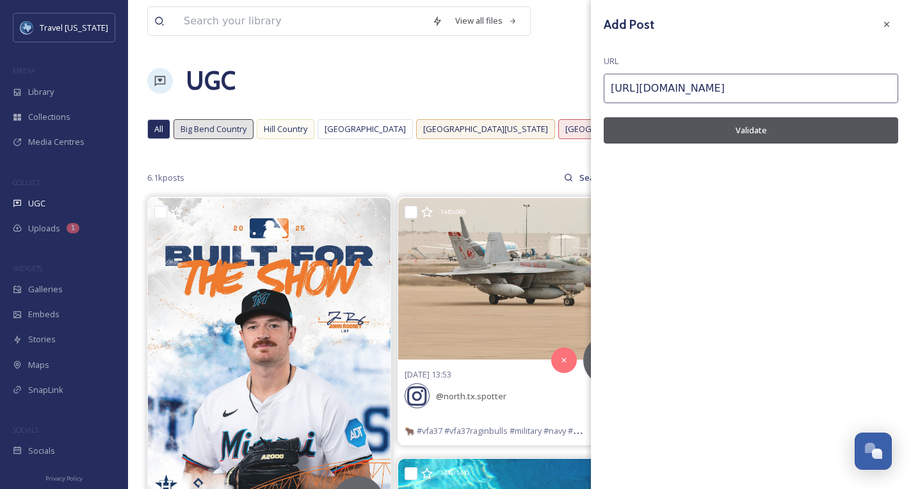
type input "https://www.instagram.com/p/DNygqd-Yvuq/"
click at [709, 124] on button "Validate" at bounding box center [751, 130] width 295 height 26
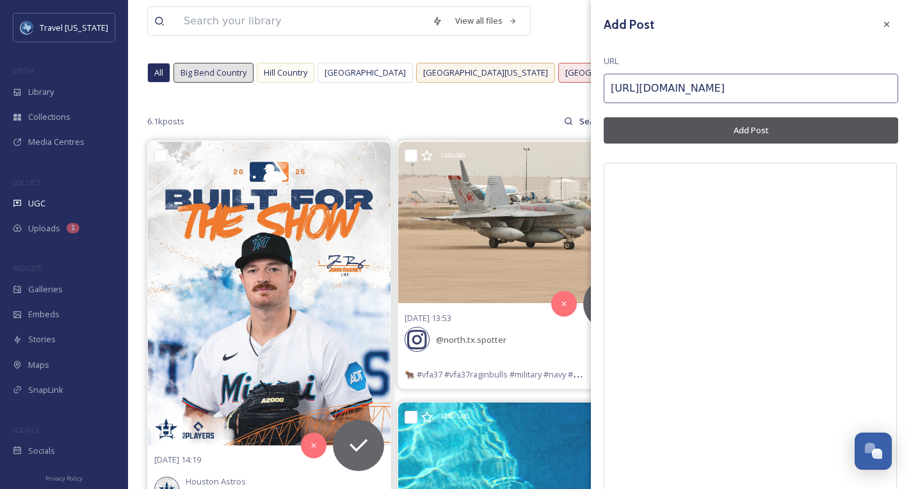
click at [697, 122] on button "Add Post" at bounding box center [751, 130] width 295 height 26
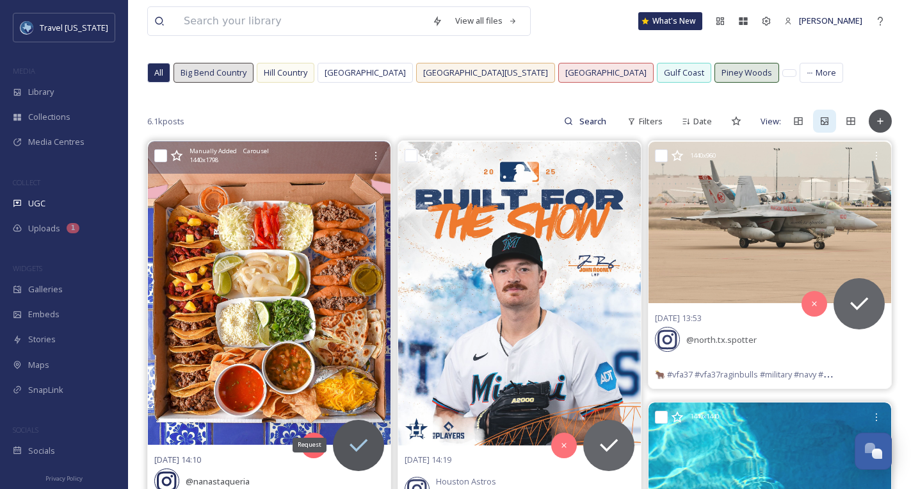
click at [361, 448] on icon at bounding box center [359, 445] width 26 height 26
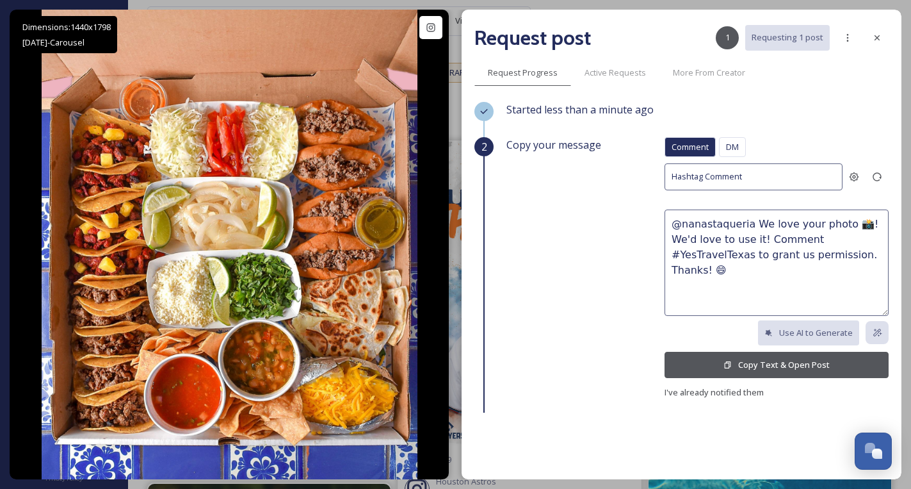
click at [735, 364] on button "Copy Text & Open Post" at bounding box center [777, 365] width 224 height 26
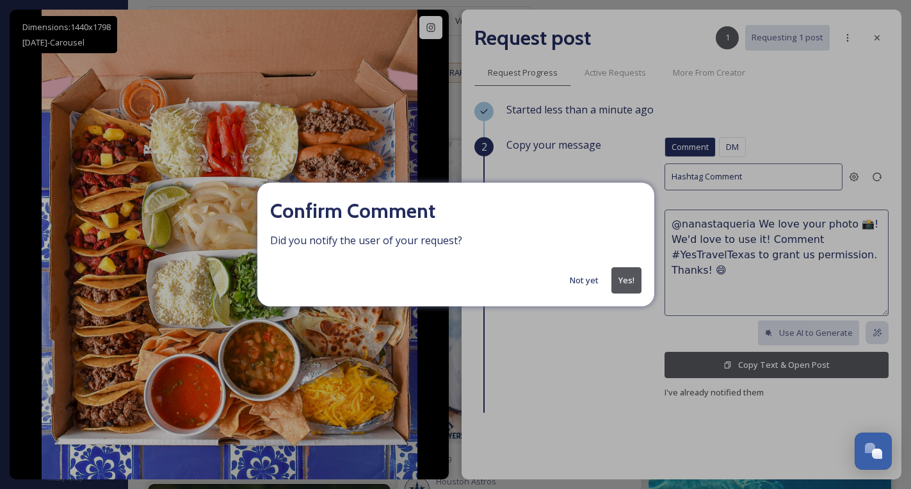
click at [616, 277] on button "Yes!" at bounding box center [627, 280] width 30 height 26
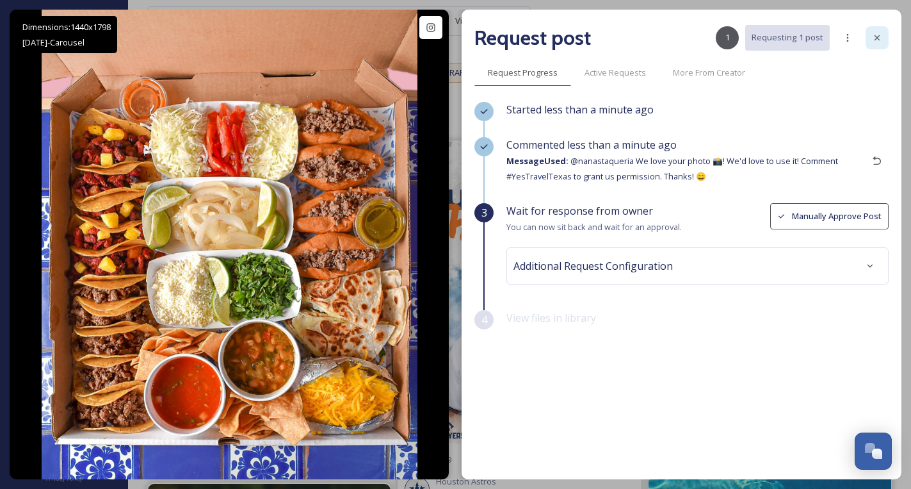
click at [874, 39] on icon at bounding box center [877, 38] width 10 height 10
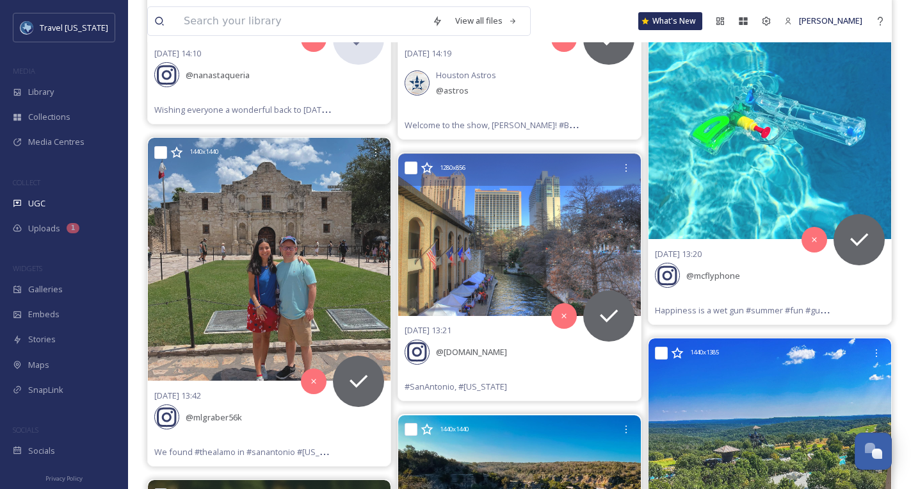
scroll to position [437, 0]
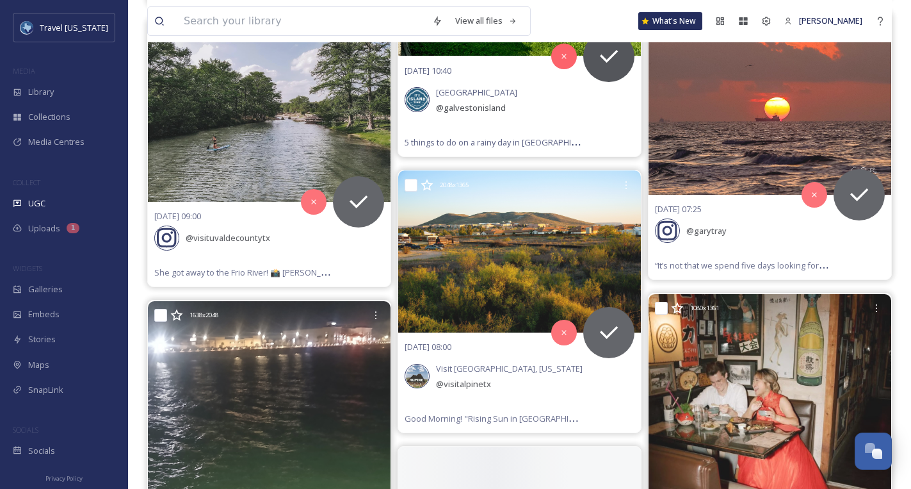
scroll to position [3000, 0]
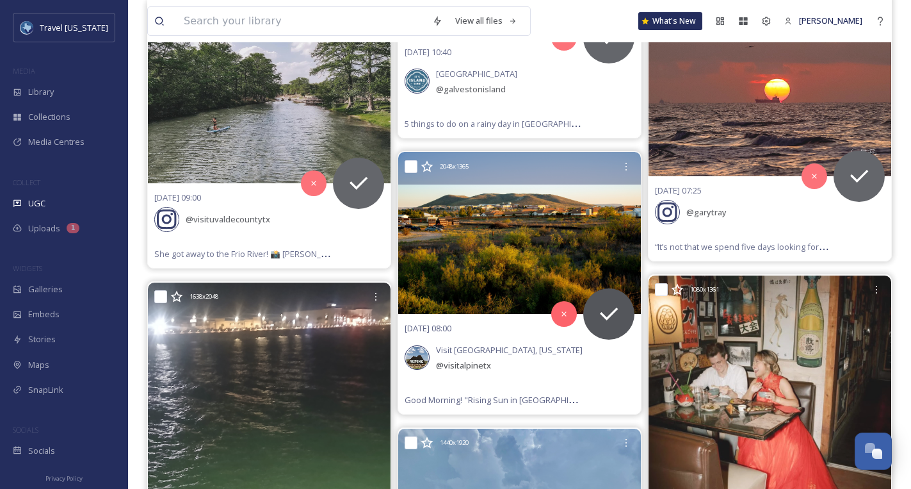
click at [601, 282] on img at bounding box center [519, 233] width 243 height 162
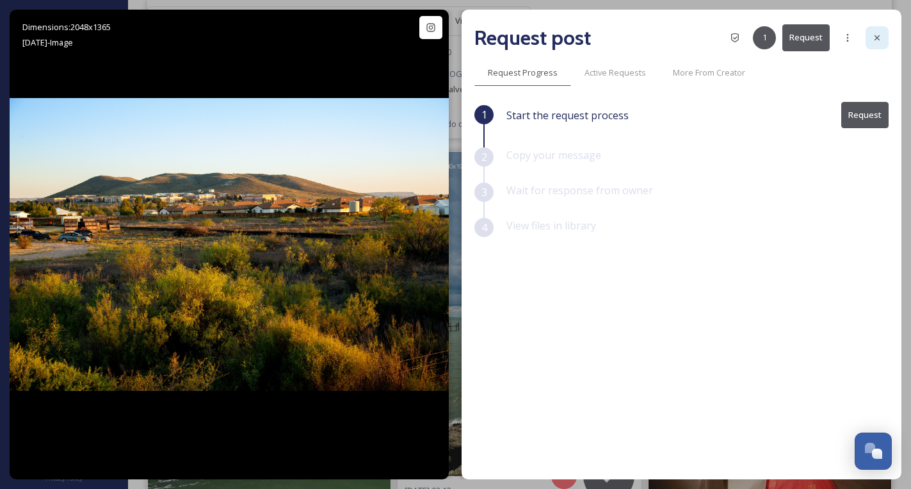
click at [880, 30] on div at bounding box center [877, 37] width 23 height 23
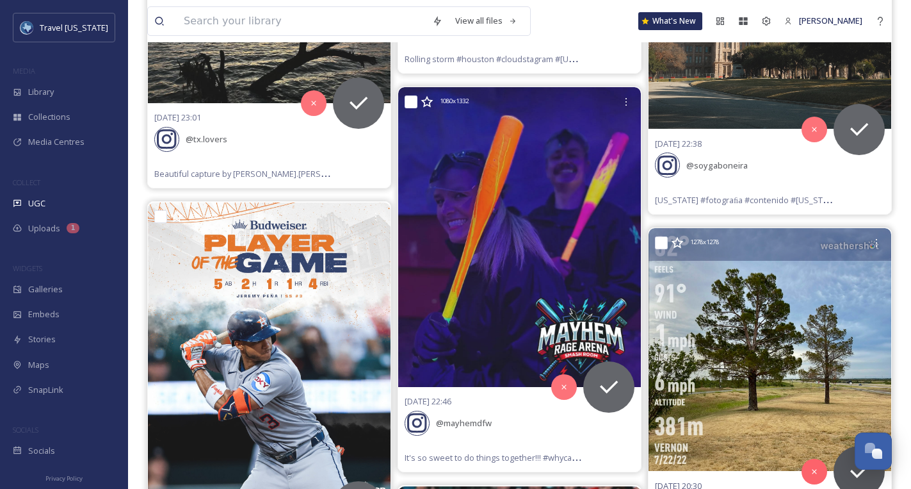
scroll to position [3784, 0]
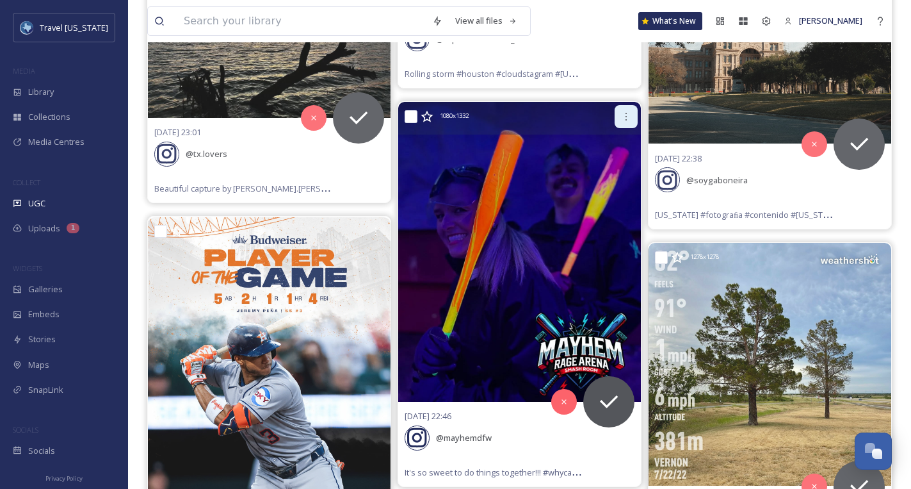
click at [624, 111] on icon at bounding box center [626, 116] width 10 height 10
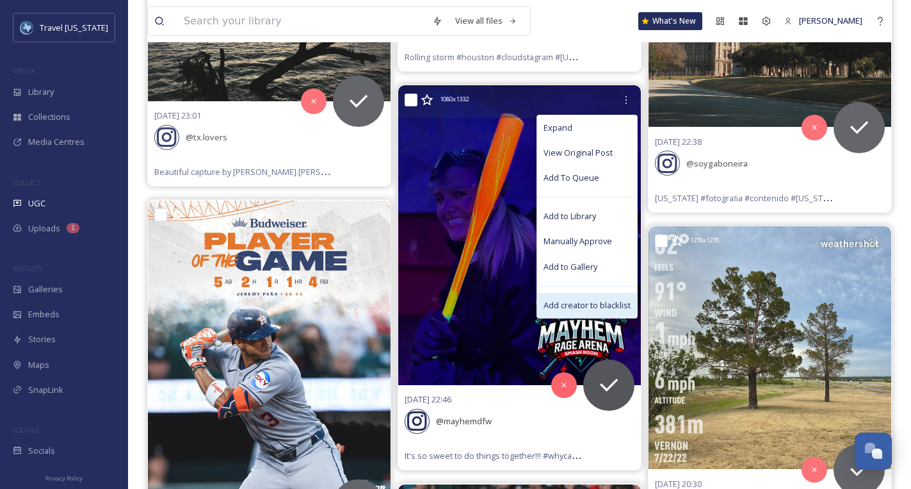
click at [580, 299] on span "Add creator to blacklist" at bounding box center [587, 305] width 87 height 12
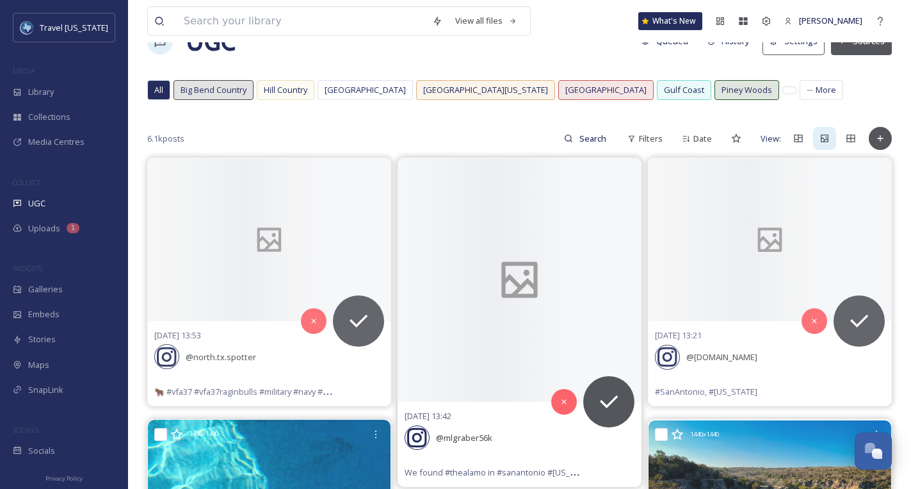
scroll to position [0, 0]
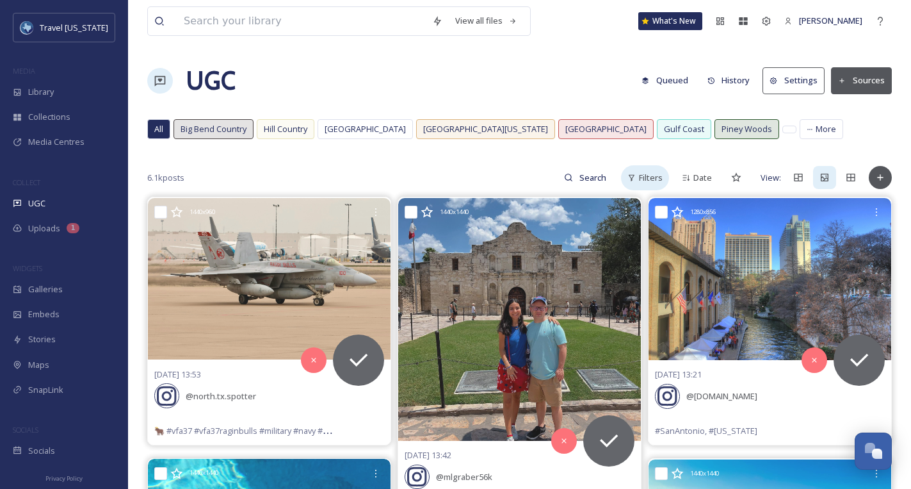
click at [649, 177] on span "Filters" at bounding box center [651, 178] width 24 height 12
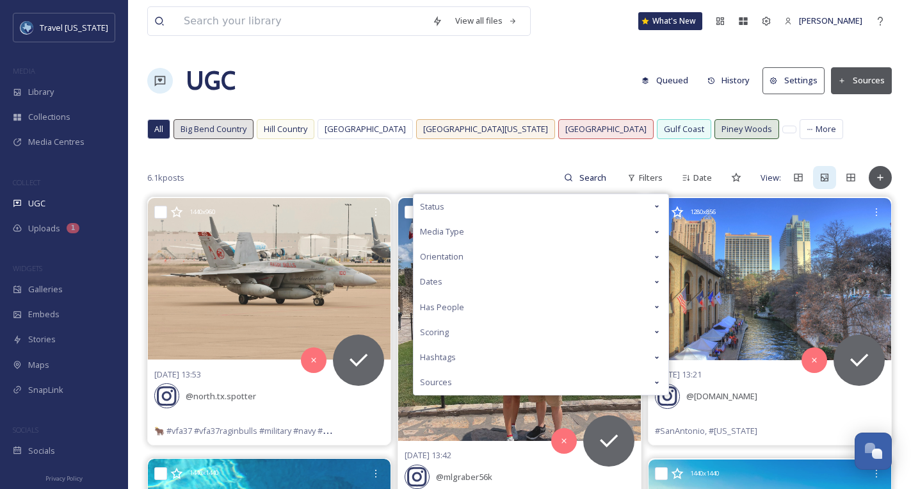
click at [471, 333] on div "Scoring" at bounding box center [541, 332] width 255 height 25
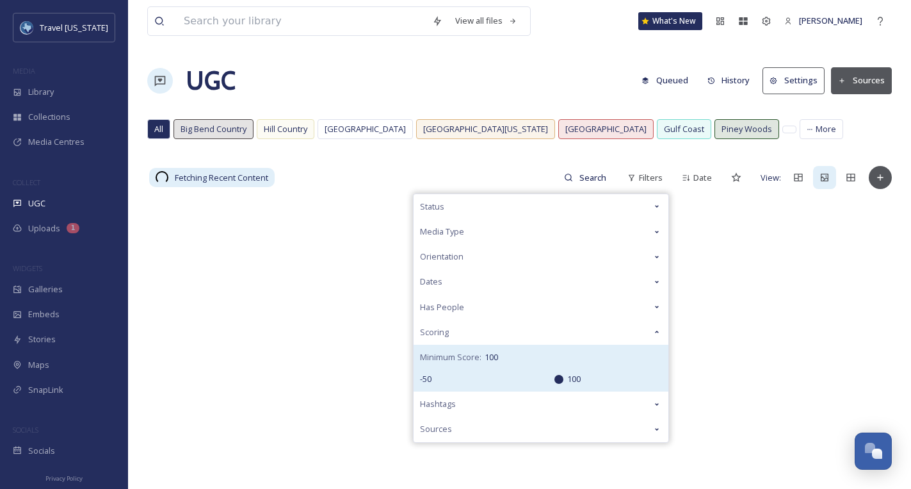
drag, startPoint x: 506, startPoint y: 382, endPoint x: 576, endPoint y: 363, distance: 72.9
click at [564, 375] on input "range" at bounding box center [500, 379] width 128 height 9
drag, startPoint x: 559, startPoint y: 377, endPoint x: 551, endPoint y: 378, distance: 7.7
click at [551, 378] on input "range" at bounding box center [500, 379] width 128 height 9
drag, startPoint x: 551, startPoint y: 378, endPoint x: 613, endPoint y: 368, distance: 62.9
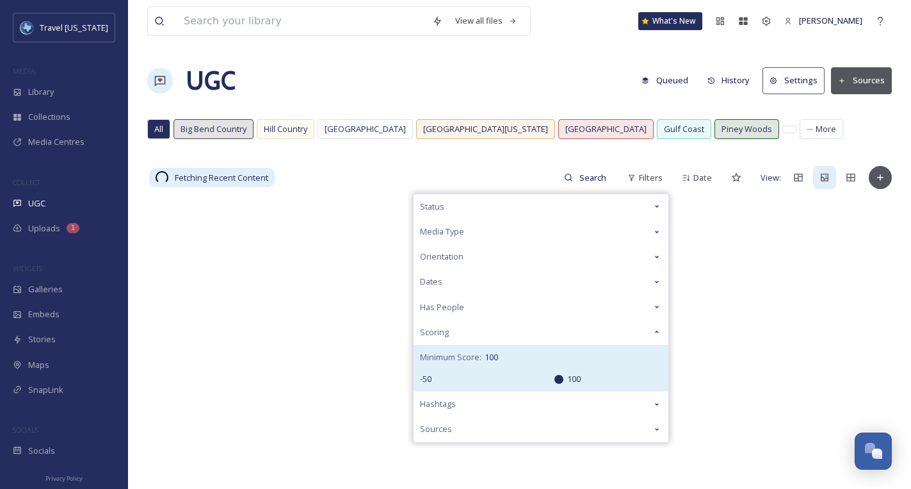
type input "100"
click at [564, 375] on input "range" at bounding box center [500, 379] width 128 height 9
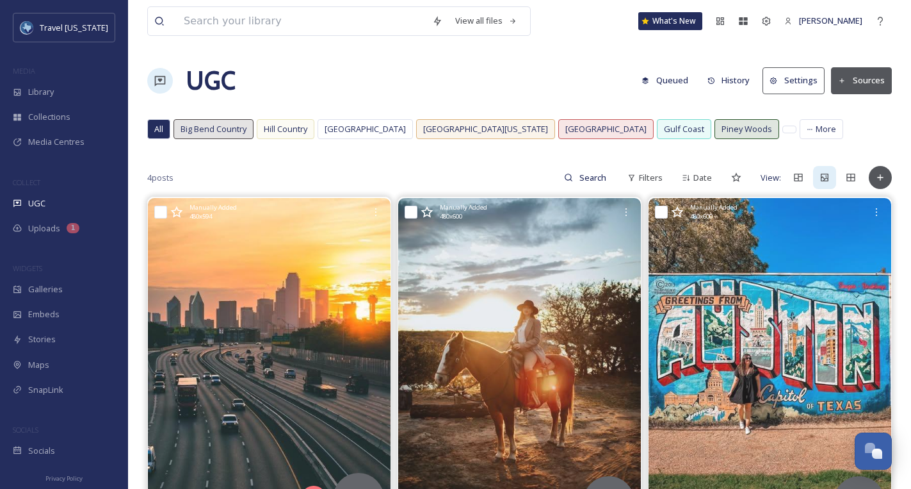
click at [314, 151] on div "View all files What's New Klara Hinson UGC Queued History Settings Sources All …" at bounding box center [519, 421] width 783 height 843
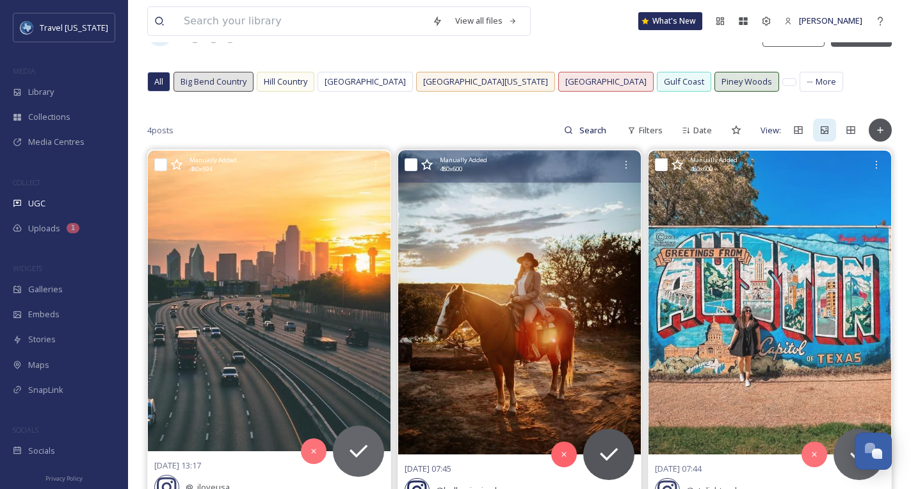
scroll to position [50, 0]
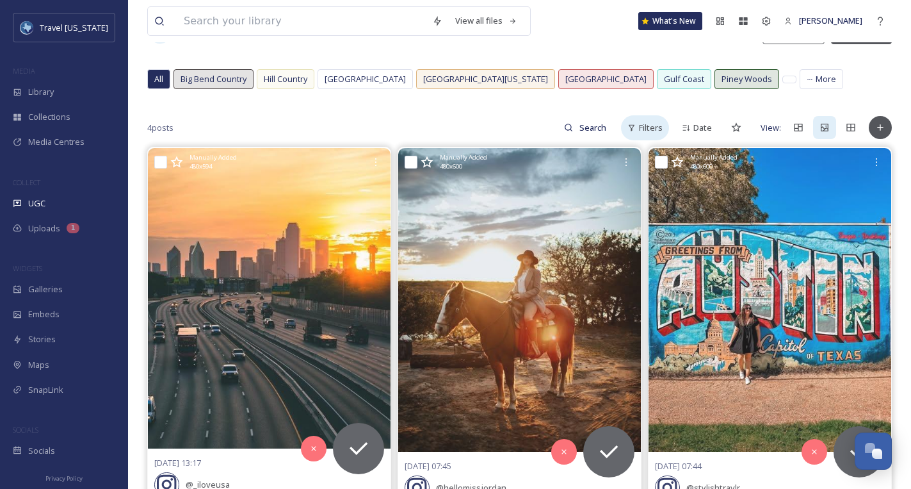
drag, startPoint x: 644, startPoint y: 130, endPoint x: 657, endPoint y: 138, distance: 14.7
click at [644, 130] on span "Filters" at bounding box center [651, 128] width 24 height 12
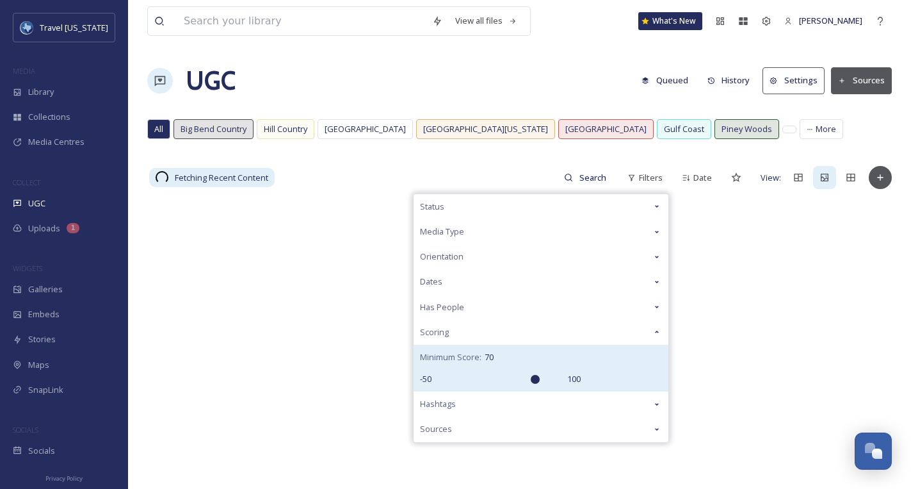
drag, startPoint x: 558, startPoint y: 329, endPoint x: 537, endPoint y: 331, distance: 21.2
type input "70"
click at [537, 375] on input "range" at bounding box center [500, 379] width 128 height 9
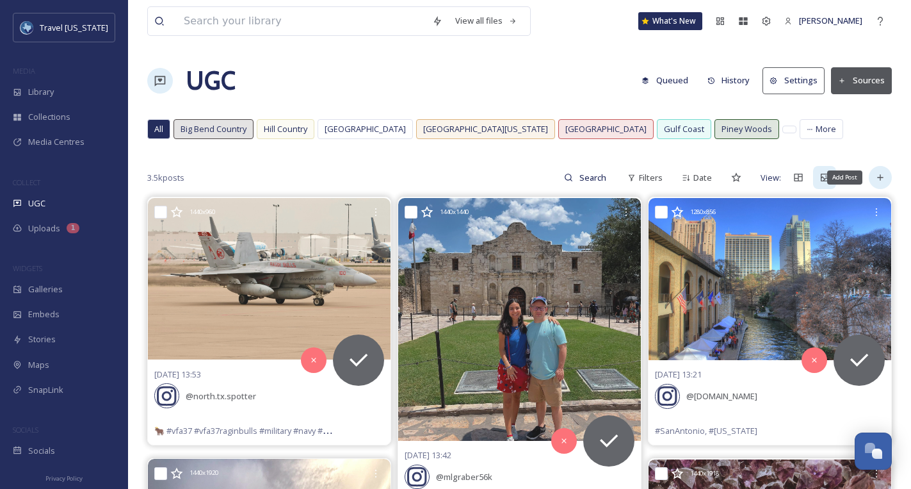
click at [871, 181] on div "Add Post" at bounding box center [880, 177] width 23 height 23
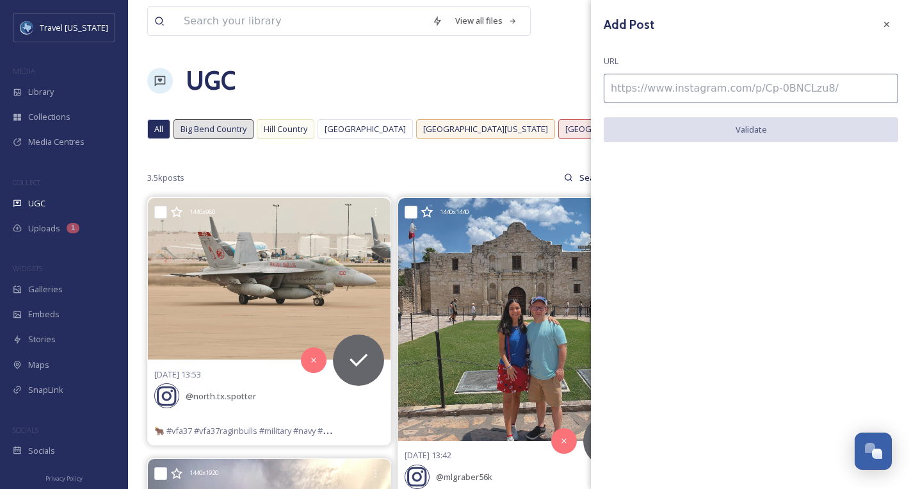
click at [679, 92] on input at bounding box center [751, 88] width 295 height 29
paste input "https://www.instagram.com/p/DNtF3LK4nQM/"
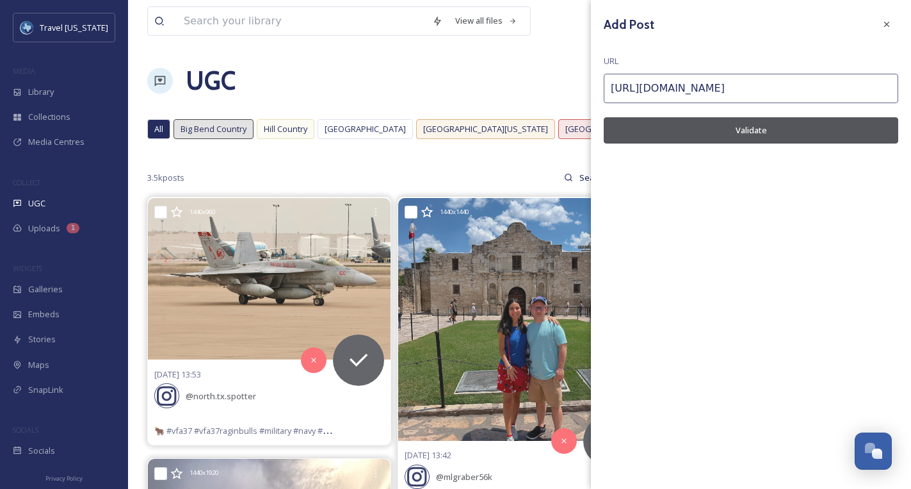
type input "https://www.instagram.com/p/DNtF3LK4nQM/"
click at [687, 122] on button "Validate" at bounding box center [751, 130] width 295 height 26
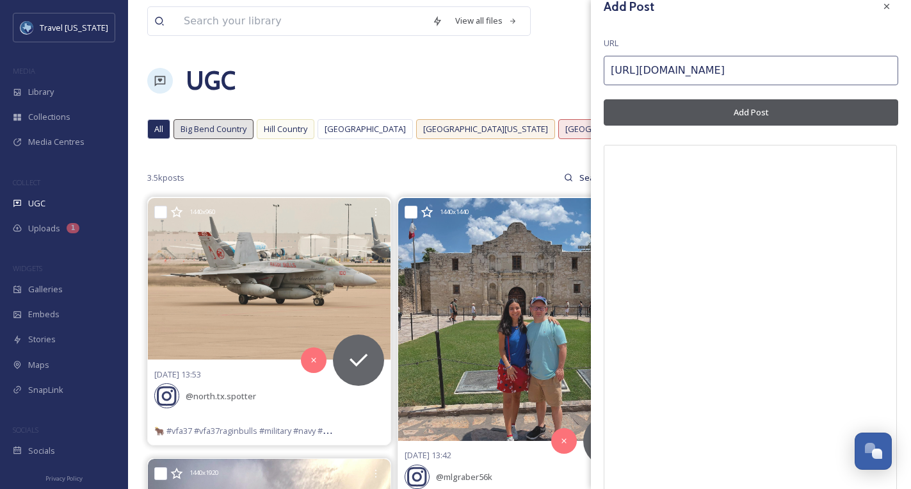
click at [787, 123] on button "Add Post" at bounding box center [751, 112] width 295 height 26
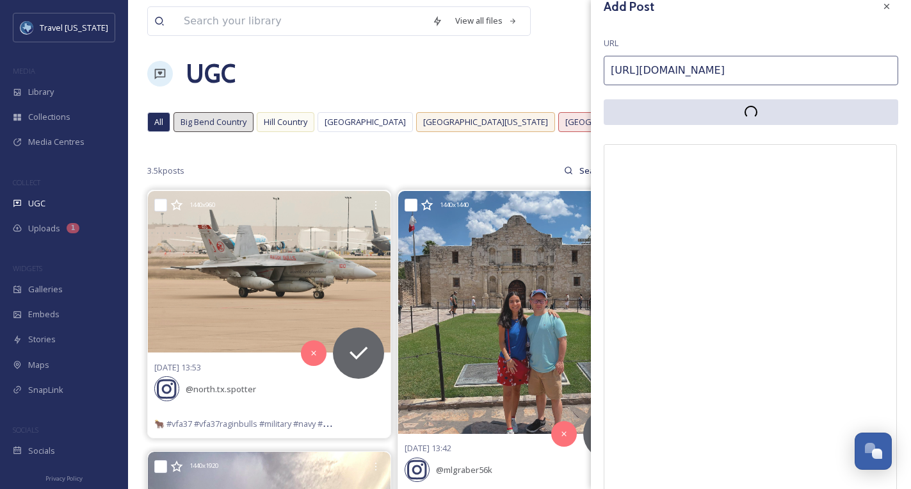
scroll to position [10, 0]
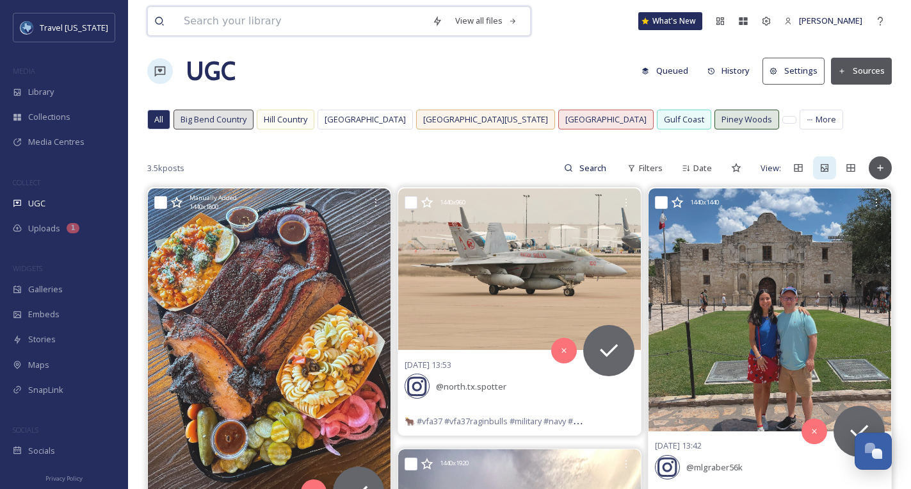
click at [368, 25] on input at bounding box center [301, 21] width 249 height 28
click at [575, 170] on input at bounding box center [594, 168] width 42 height 26
type input "BBQ"
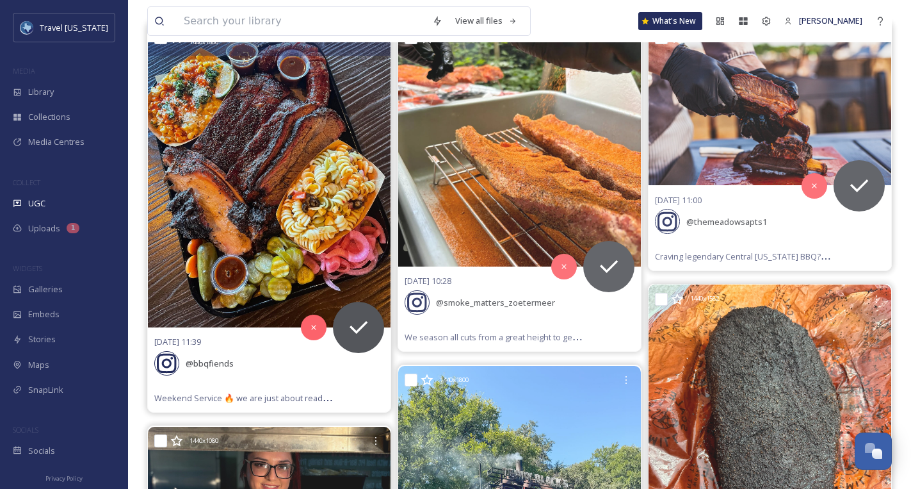
scroll to position [181, 0]
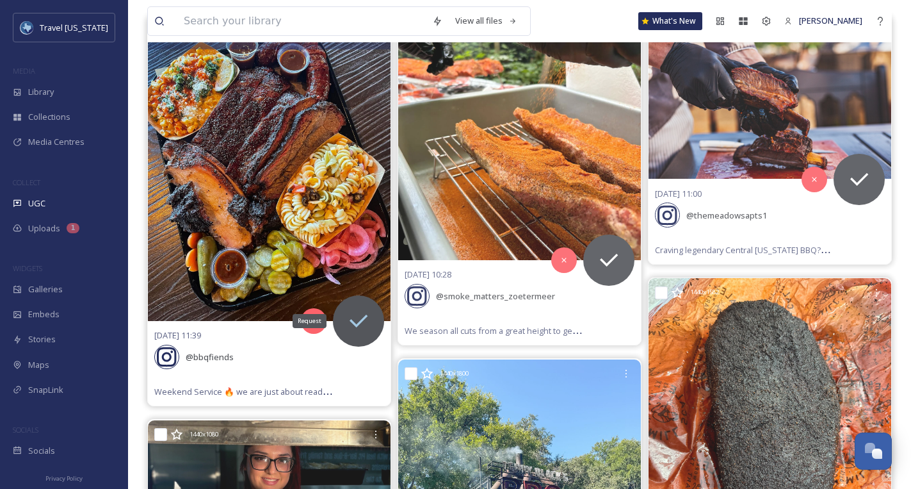
click at [365, 314] on icon at bounding box center [359, 321] width 26 height 26
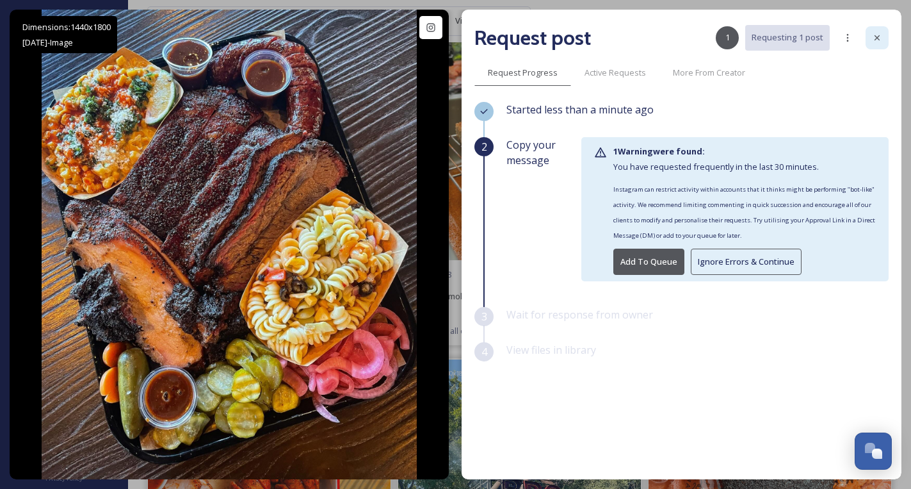
click at [881, 36] on icon at bounding box center [877, 38] width 10 height 10
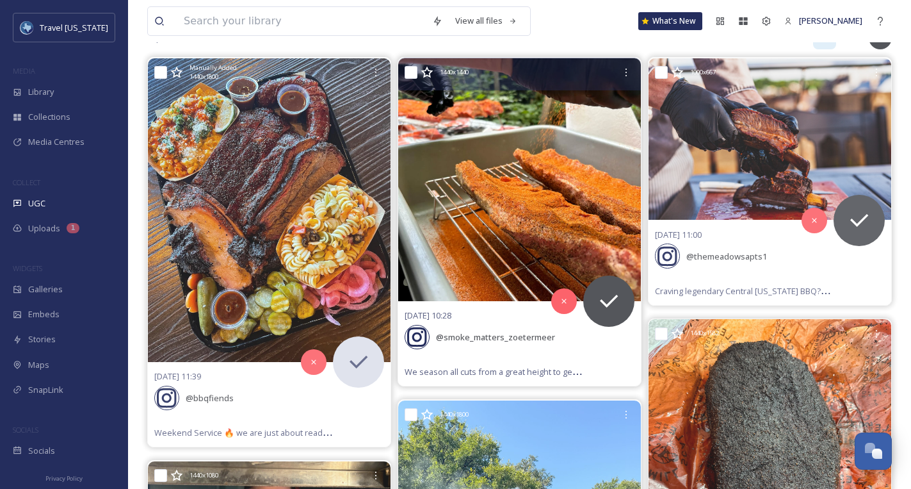
scroll to position [149, 0]
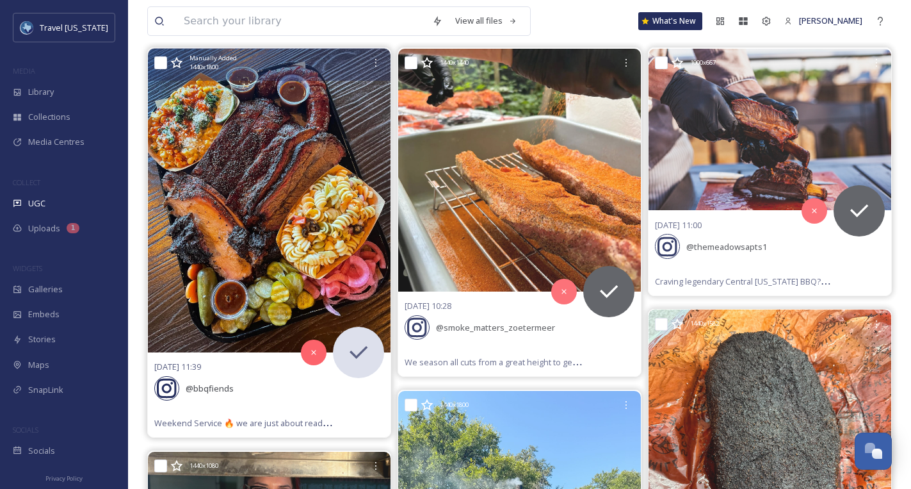
click at [260, 364] on div "23/08/25 11:39 @ bbqfiends Weekend Service 🔥 we are just about ready to rock’n’…" at bounding box center [269, 394] width 243 height 85
click at [374, 77] on div "Manually Added 1440 x 1800" at bounding box center [269, 64] width 243 height 33
click at [375, 56] on div at bounding box center [375, 62] width 23 height 23
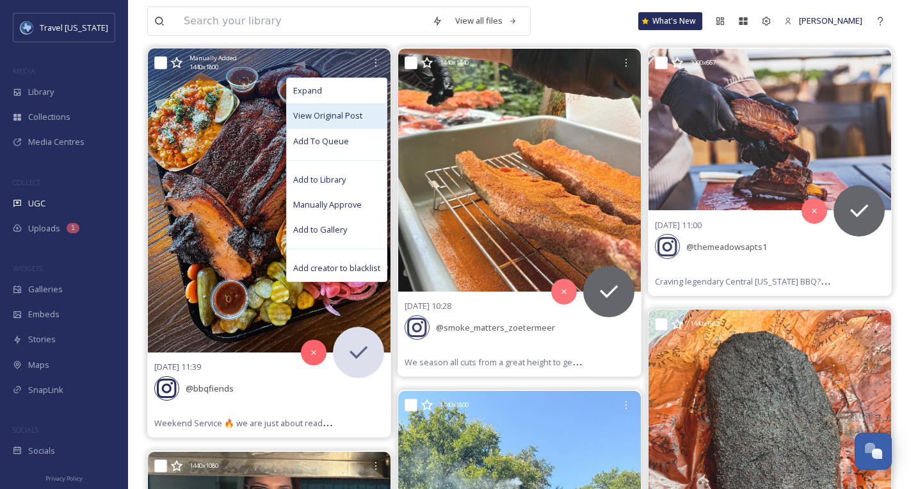
click at [351, 117] on span "View Original Post" at bounding box center [327, 116] width 69 height 12
click at [379, 341] on div at bounding box center [358, 352] width 51 height 51
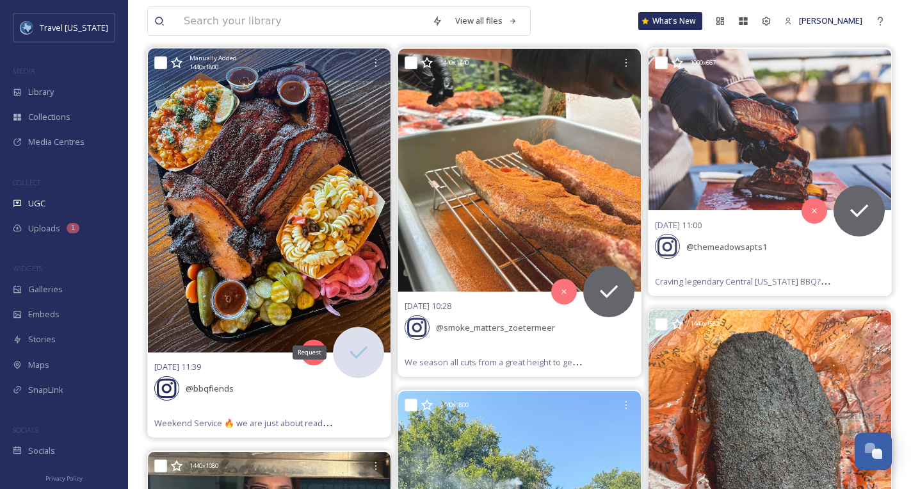
click at [368, 352] on icon at bounding box center [359, 352] width 26 height 26
click at [268, 379] on div "@ bbqfiends" at bounding box center [269, 388] width 230 height 28
click at [377, 68] on div at bounding box center [375, 62] width 23 height 23
click at [241, 217] on img at bounding box center [269, 201] width 243 height 304
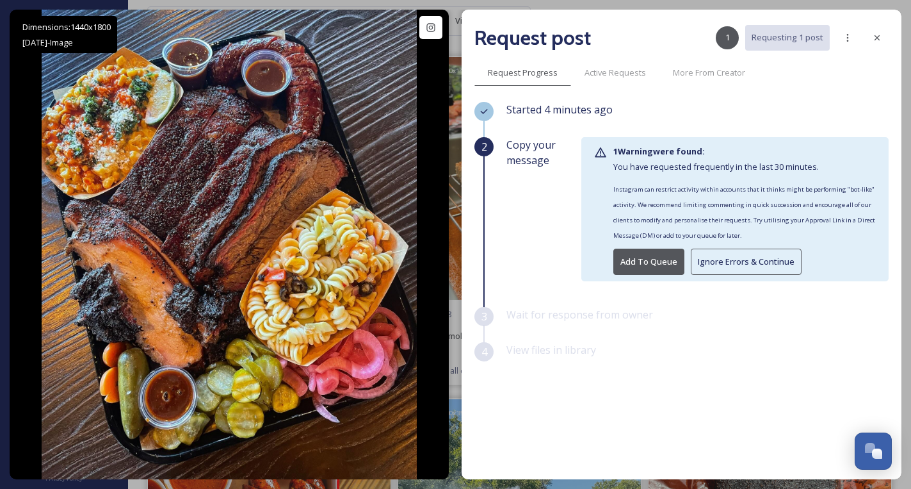
click at [508, 112] on span "Started 4 minutes ago" at bounding box center [560, 109] width 106 height 14
click at [491, 110] on div at bounding box center [484, 111] width 19 height 19
drag, startPoint x: 486, startPoint y: 111, endPoint x: 494, endPoint y: 138, distance: 28.2
click at [486, 111] on icon at bounding box center [484, 111] width 7 height 5
click at [494, 152] on div "2" at bounding box center [484, 222] width 19 height 170
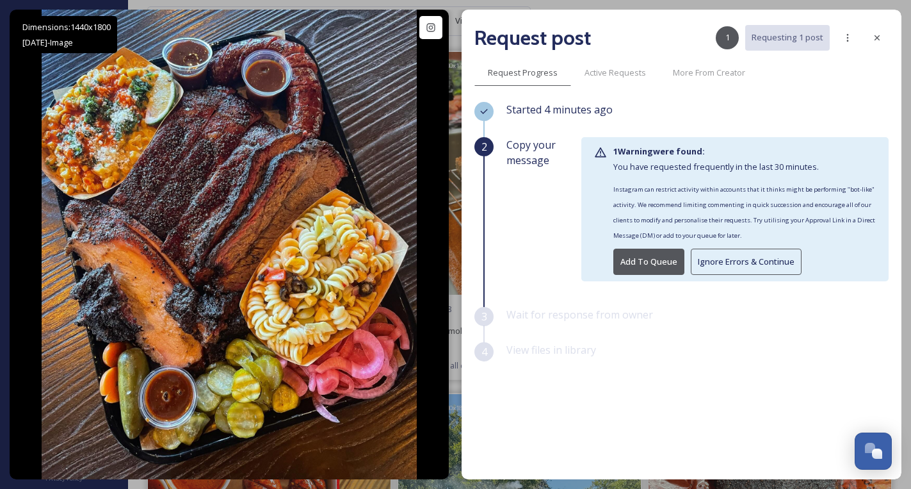
scroll to position [145, 0]
click at [649, 258] on button "Add To Queue" at bounding box center [649, 262] width 71 height 26
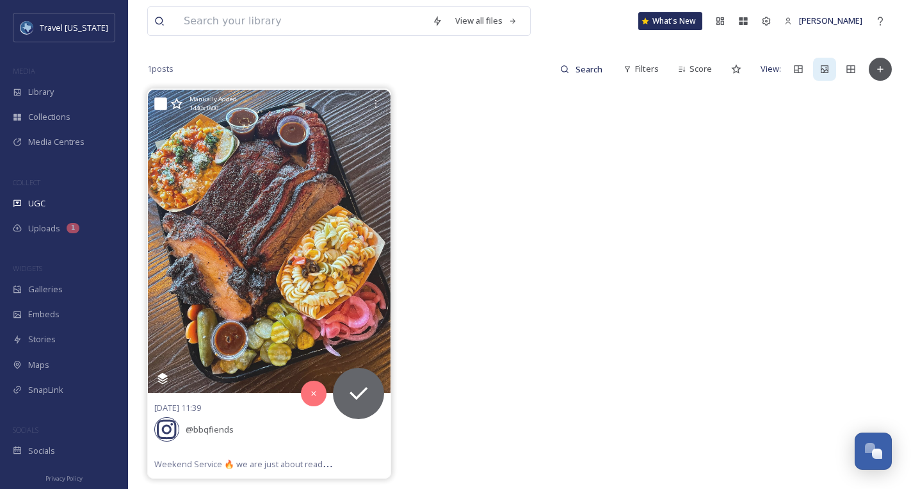
scroll to position [170, 0]
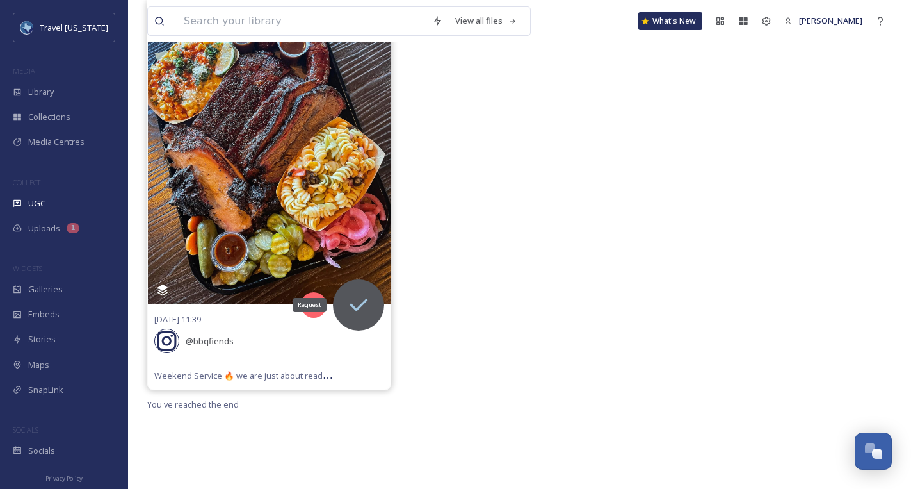
click at [359, 296] on icon at bounding box center [359, 305] width 26 height 26
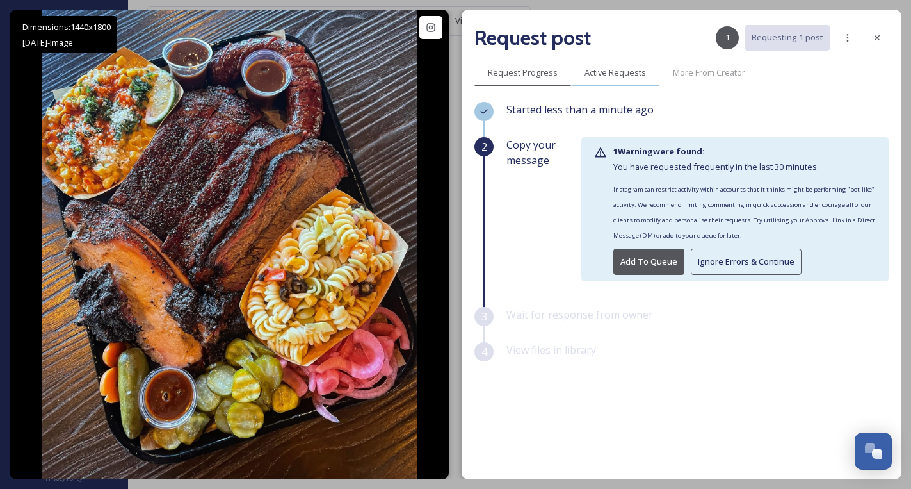
click at [624, 66] on div "Active Requests" at bounding box center [615, 73] width 88 height 26
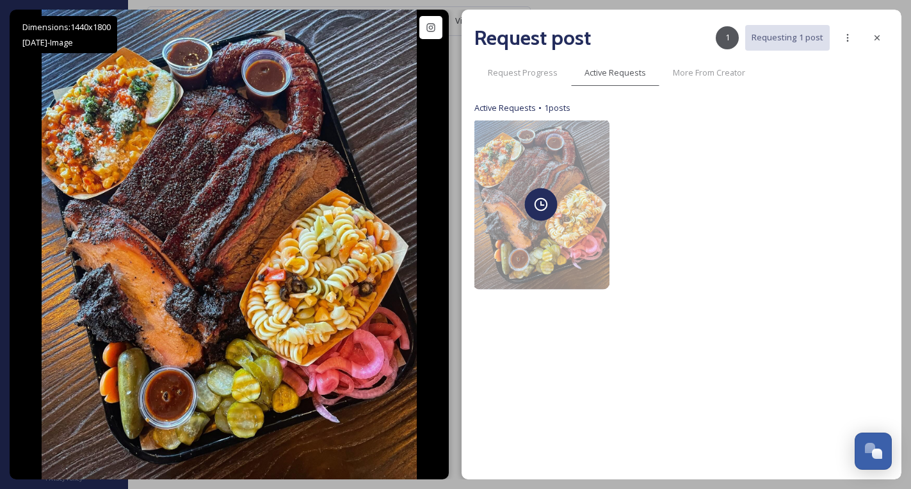
click at [550, 187] on div at bounding box center [541, 204] width 136 height 170
click at [557, 157] on div at bounding box center [541, 204] width 136 height 170
click at [852, 35] on icon at bounding box center [848, 38] width 10 height 10
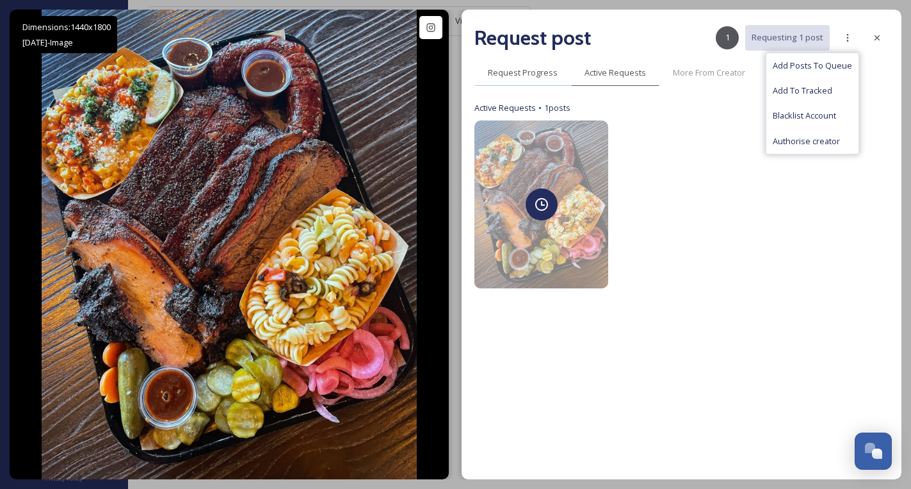
click at [530, 75] on span "Request Progress" at bounding box center [523, 73] width 70 height 12
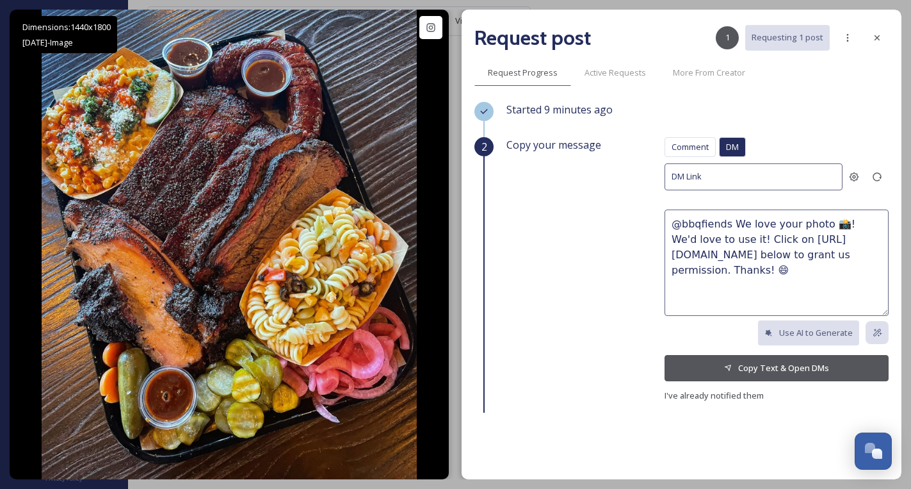
click at [555, 142] on span "Copy your message" at bounding box center [554, 144] width 95 height 15
click at [778, 372] on button "Copy Text & Open DMs" at bounding box center [777, 368] width 224 height 26
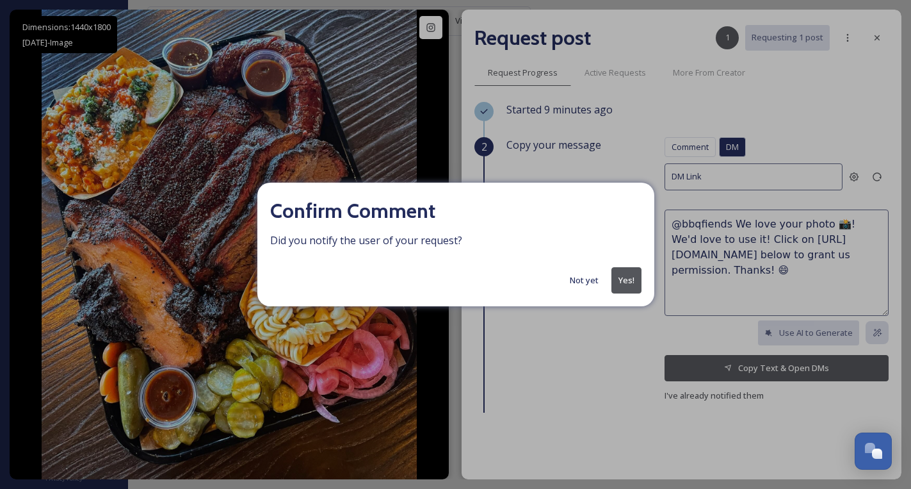
drag, startPoint x: 589, startPoint y: 280, endPoint x: 607, endPoint y: 288, distance: 19.5
click at [589, 280] on button "Not yet" at bounding box center [585, 280] width 42 height 25
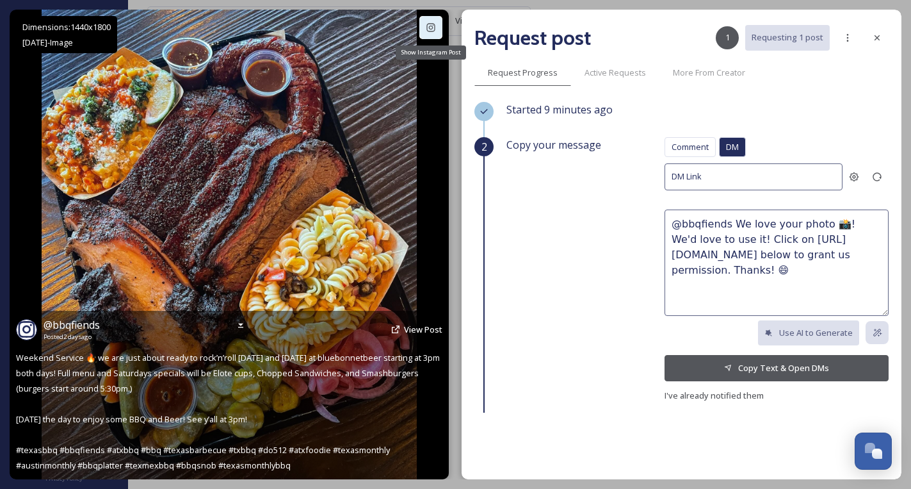
click at [429, 29] on icon at bounding box center [431, 27] width 10 height 10
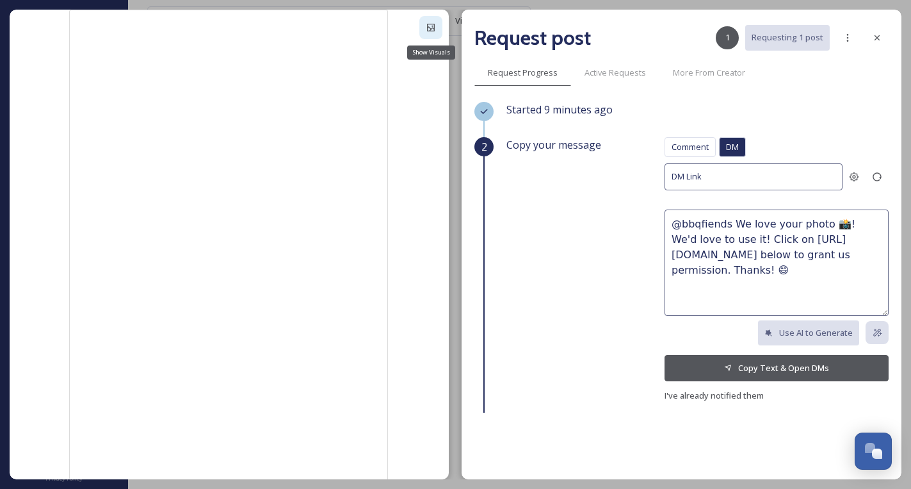
click at [422, 28] on div "Show Visuals" at bounding box center [431, 27] width 23 height 23
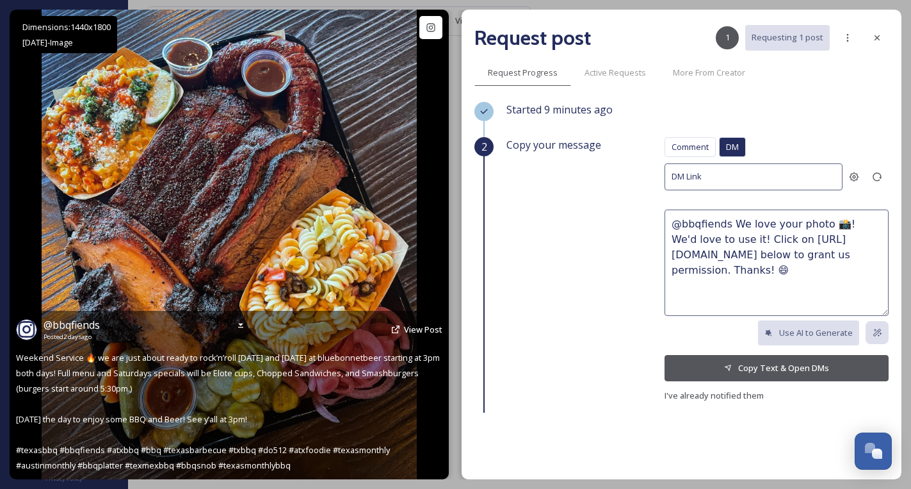
click at [398, 326] on div "@ bbqfiends Posted 2 days ago View Post" at bounding box center [229, 329] width 427 height 24
click at [398, 327] on icon at bounding box center [396, 329] width 10 height 10
click at [412, 327] on span "View Post" at bounding box center [423, 329] width 38 height 12
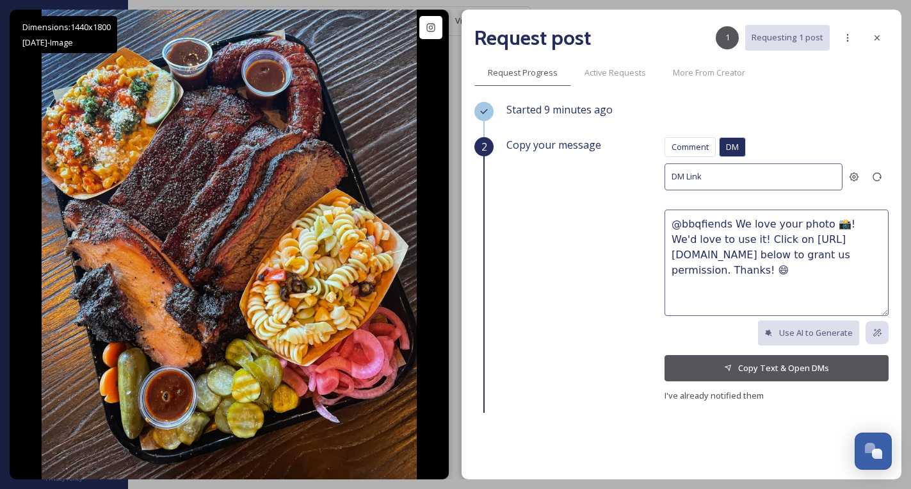
click at [838, 366] on button "Copy Text & Open DMs" at bounding box center [777, 368] width 224 height 26
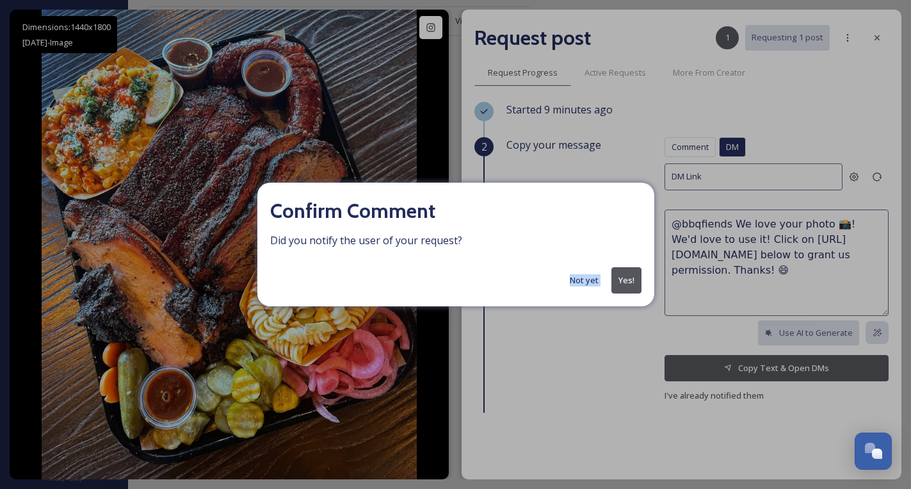
drag, startPoint x: 620, startPoint y: 257, endPoint x: 623, endPoint y: 264, distance: 7.5
click at [621, 262] on div "Confirm Comment Did you notify the user of your request? Not yet Yes!" at bounding box center [455, 245] width 397 height 124
click at [623, 274] on button "Yes!" at bounding box center [627, 280] width 30 height 26
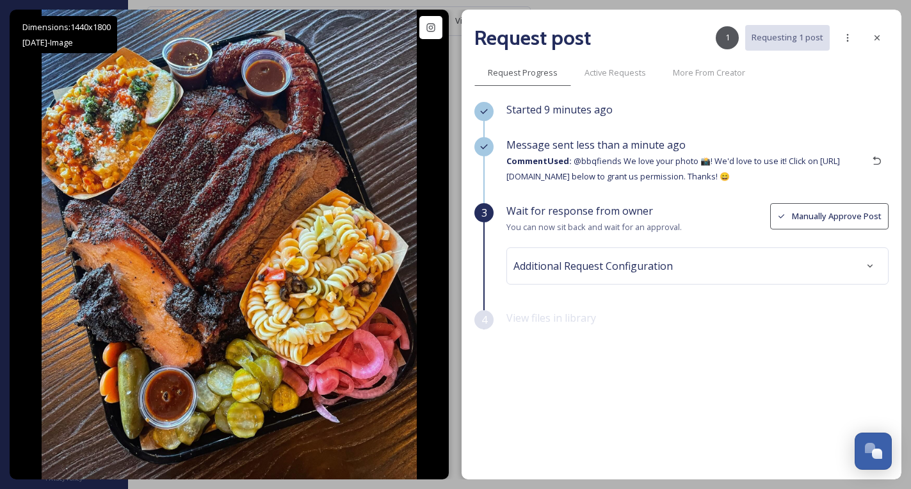
click at [861, 45] on div "Request post 1 Requesting 1 post" at bounding box center [682, 37] width 414 height 31
click at [876, 40] on icon at bounding box center [877, 38] width 10 height 10
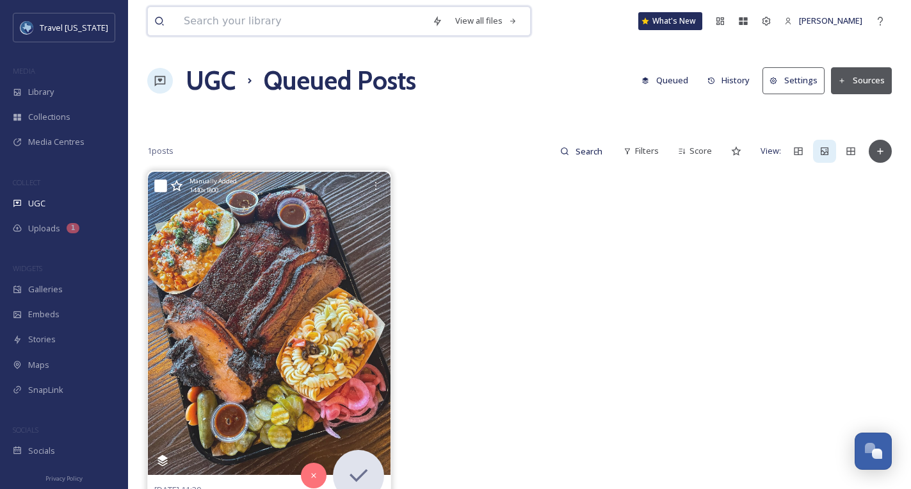
click at [279, 16] on input at bounding box center [301, 21] width 249 height 28
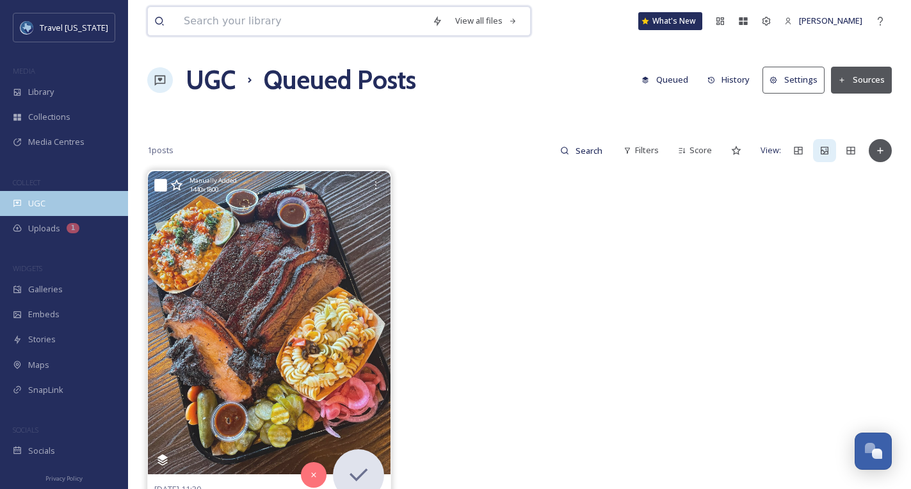
scroll to position [1, 0]
click at [56, 199] on div "UGC" at bounding box center [64, 202] width 128 height 25
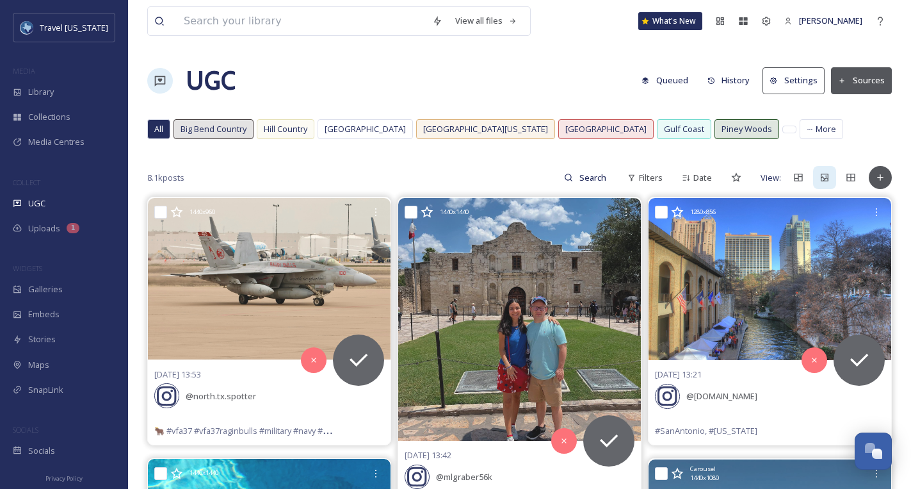
scroll to position [1, 0]
click at [588, 176] on input at bounding box center [594, 177] width 42 height 26
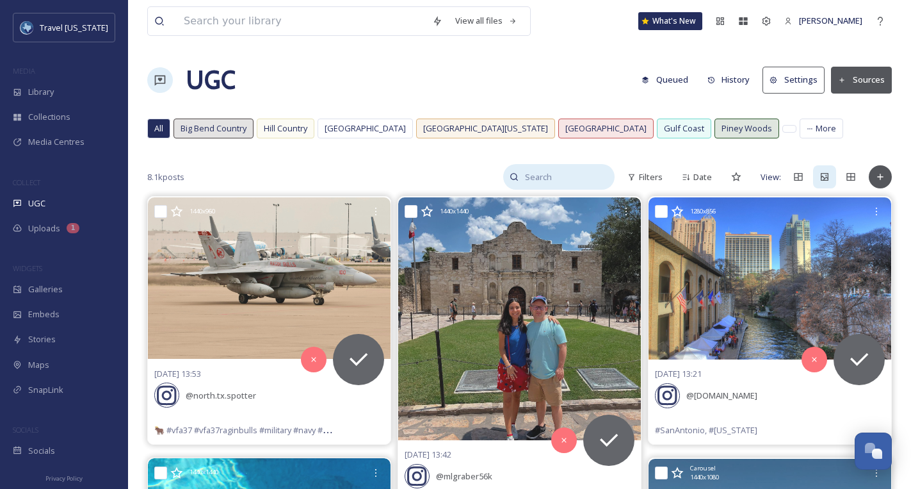
scroll to position [0, 0]
type input "BBQ"
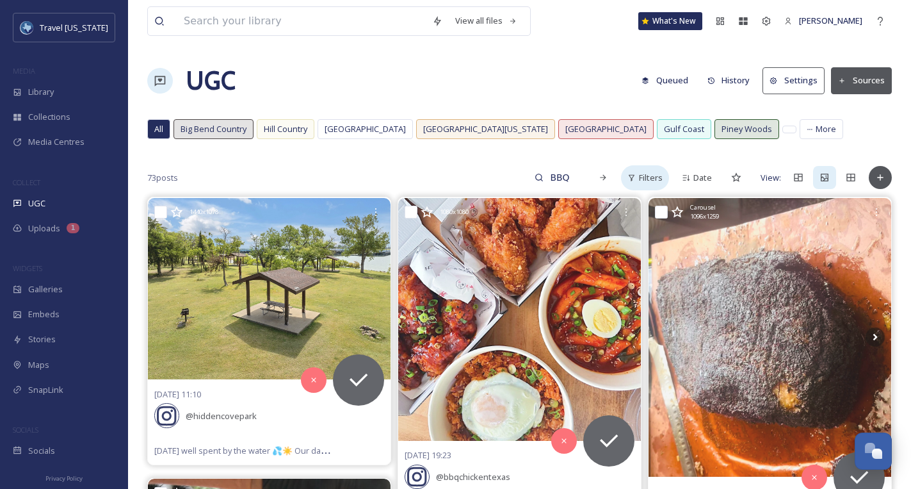
click at [651, 179] on span "Filters" at bounding box center [651, 178] width 24 height 12
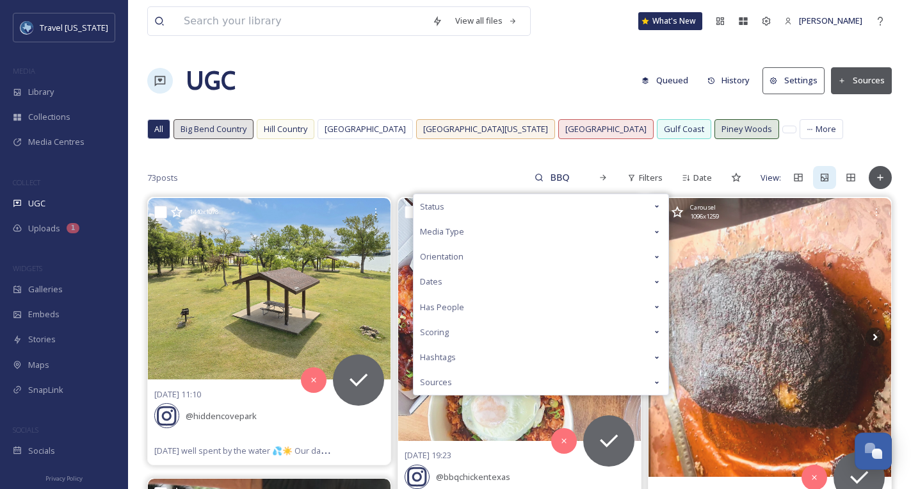
click at [554, 334] on div "Scoring" at bounding box center [541, 332] width 255 height 25
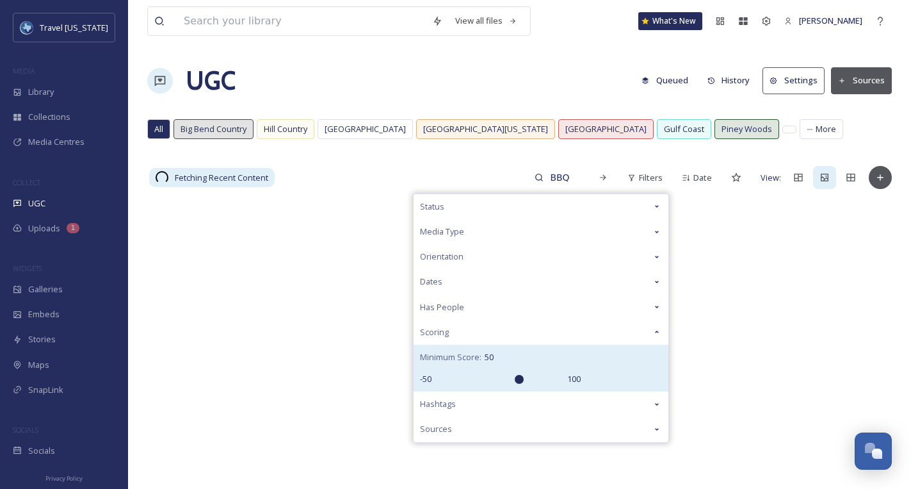
drag, startPoint x: 504, startPoint y: 379, endPoint x: 519, endPoint y: 377, distance: 15.5
click at [519, 377] on input "range" at bounding box center [500, 379] width 128 height 9
drag, startPoint x: 519, startPoint y: 377, endPoint x: 528, endPoint y: 377, distance: 9.0
type input "60"
click at [528, 377] on input "range" at bounding box center [500, 379] width 128 height 9
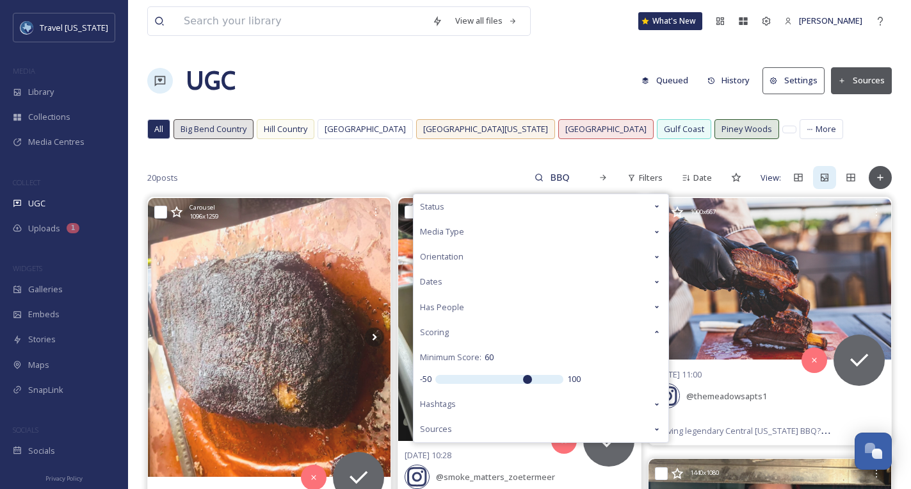
click at [476, 78] on div "UGC Queued History Settings Sources" at bounding box center [519, 80] width 745 height 38
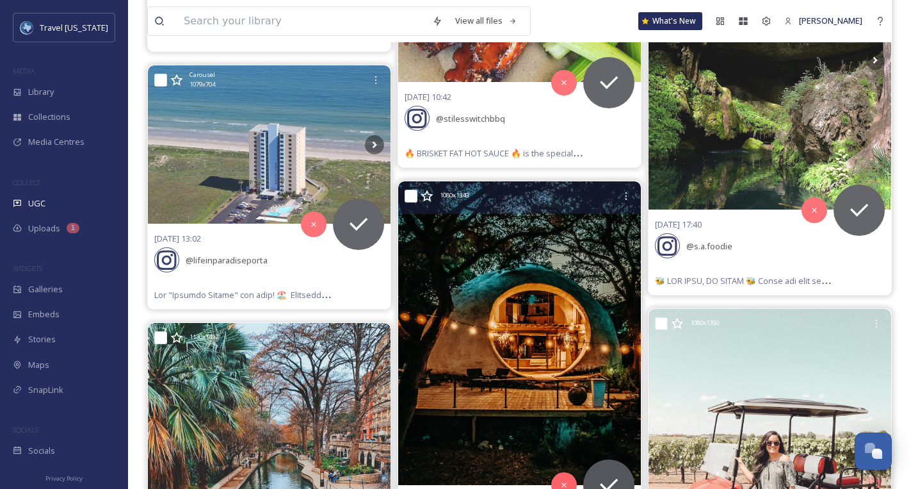
scroll to position [1539, 0]
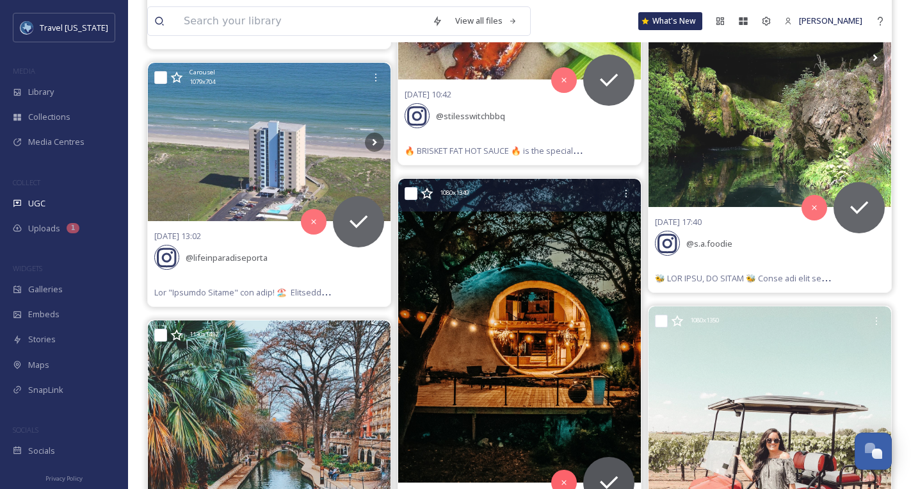
click at [499, 215] on img at bounding box center [519, 330] width 243 height 303
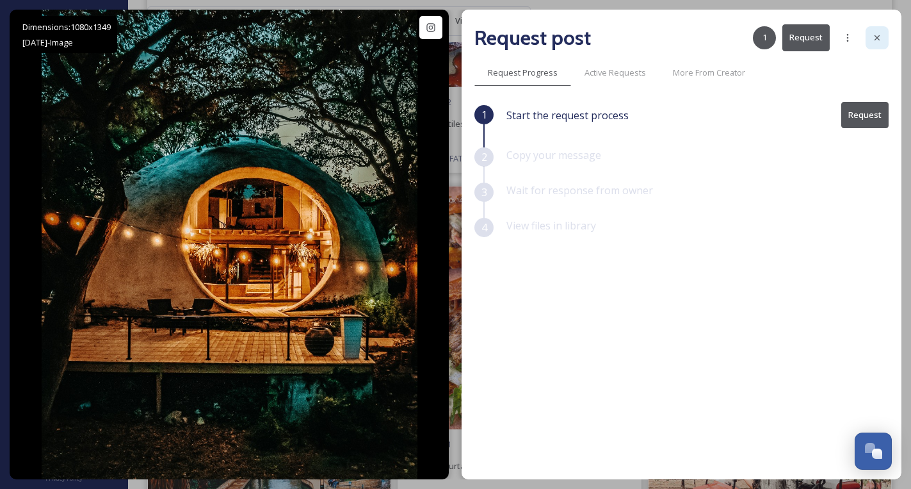
click at [878, 39] on icon at bounding box center [877, 37] width 5 height 5
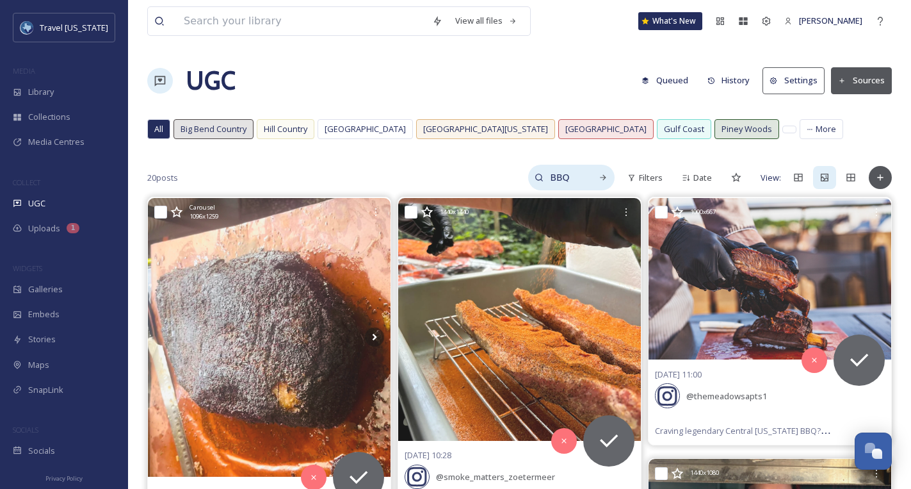
click at [573, 176] on input "BBQ" at bounding box center [565, 178] width 42 height 26
click at [603, 179] on icon at bounding box center [603, 177] width 9 height 9
click at [550, 181] on input "BBQ" at bounding box center [537, 178] width 96 height 26
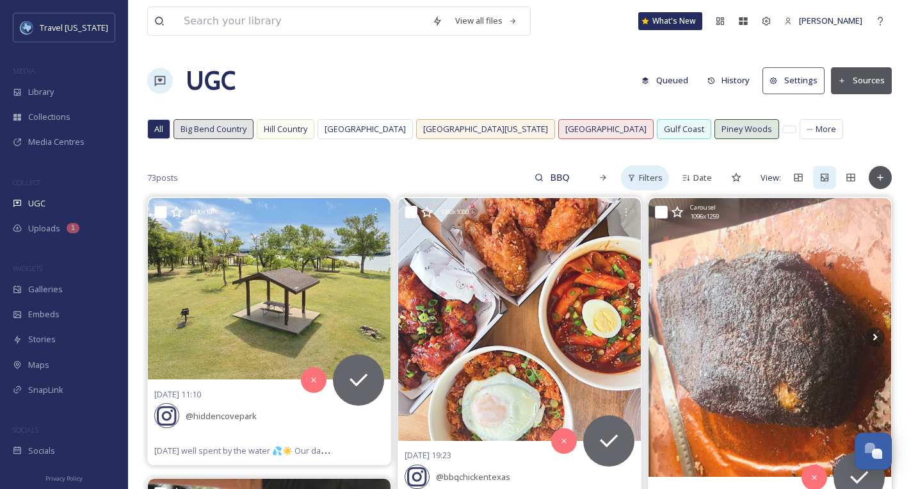
click at [635, 175] on icon at bounding box center [633, 177] width 6 height 6
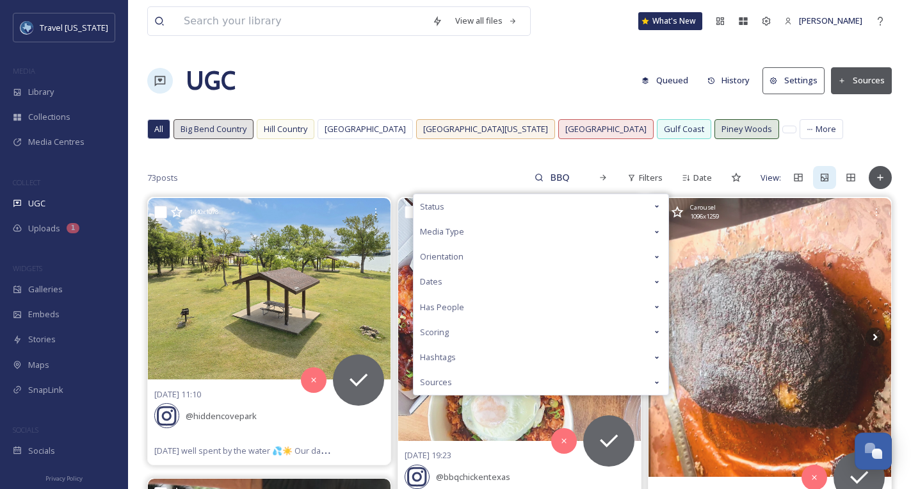
click at [519, 206] on div "Status" at bounding box center [541, 206] width 255 height 25
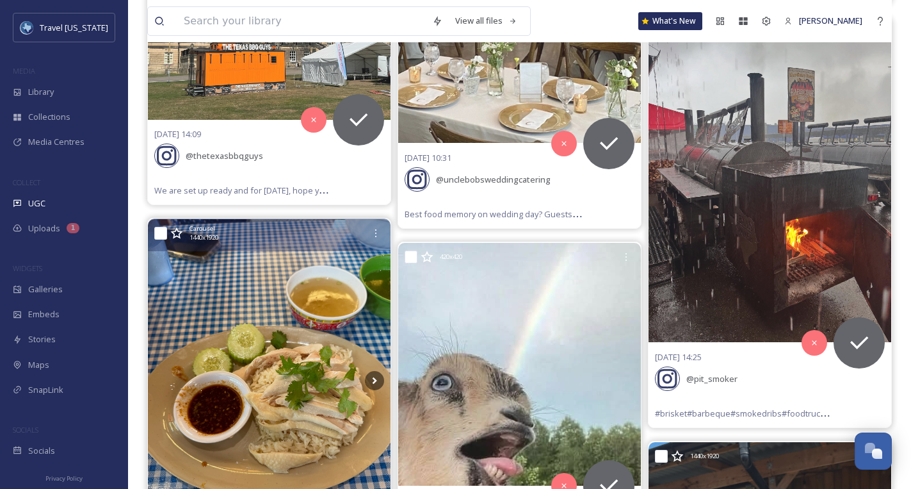
click at [352, 291] on img at bounding box center [269, 380] width 243 height 323
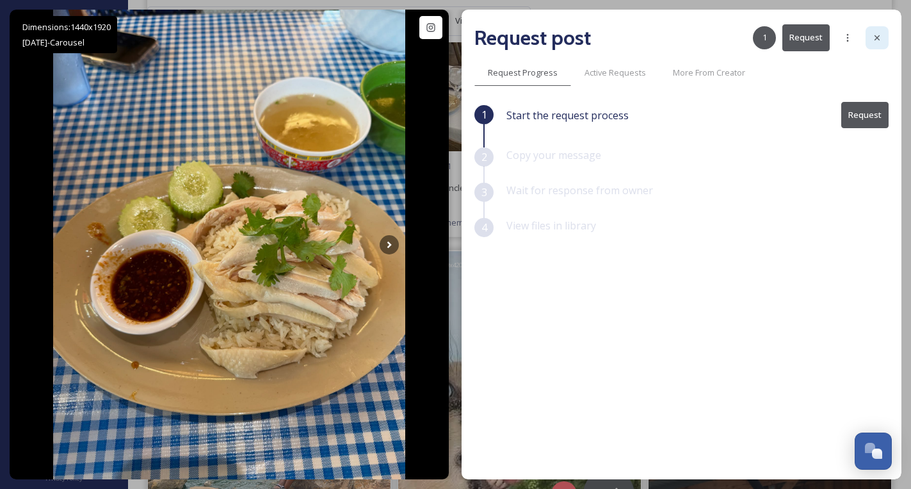
scroll to position [1138, 0]
click at [874, 42] on icon at bounding box center [877, 38] width 10 height 10
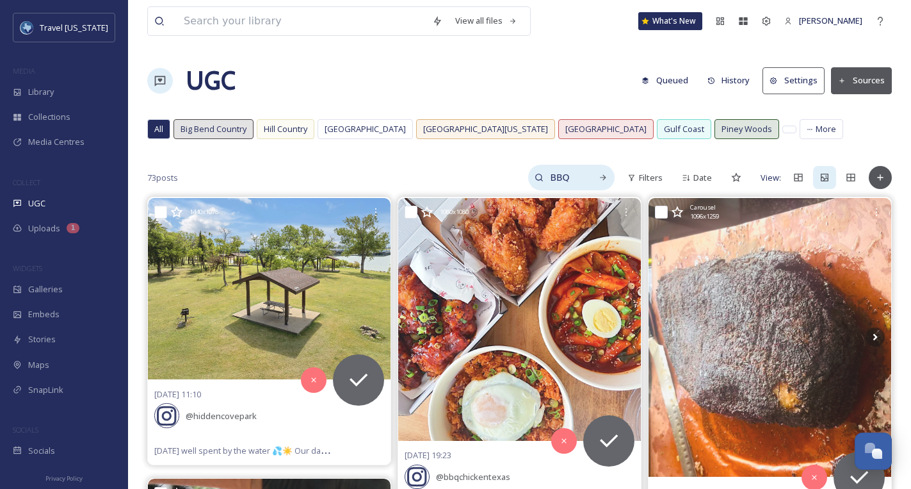
click at [582, 176] on input "BBQ" at bounding box center [565, 178] width 42 height 26
drag, startPoint x: 579, startPoint y: 177, endPoint x: 463, endPoint y: 174, distance: 116.0
click at [463, 174] on div "73 posts BBQ Filters Date View:" at bounding box center [519, 178] width 745 height 26
click at [156, 132] on span "All" at bounding box center [158, 129] width 9 height 12
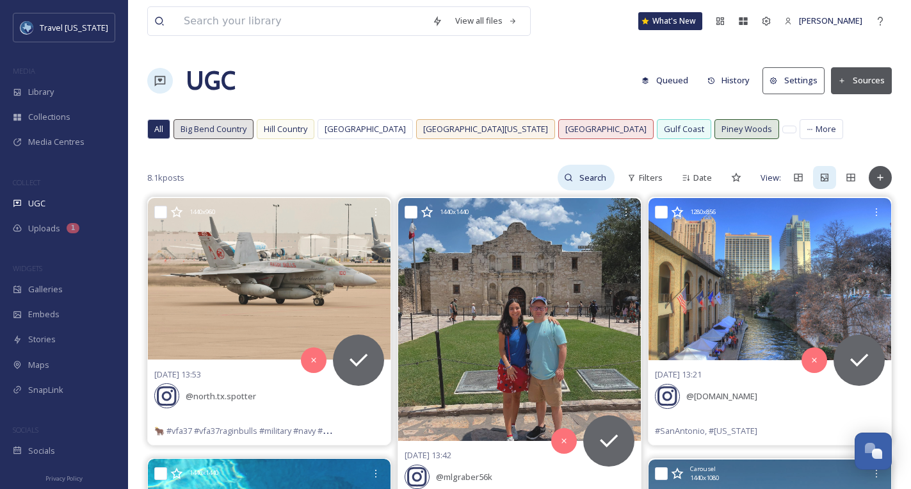
click at [596, 176] on input at bounding box center [594, 178] width 42 height 26
type input "BBQ"
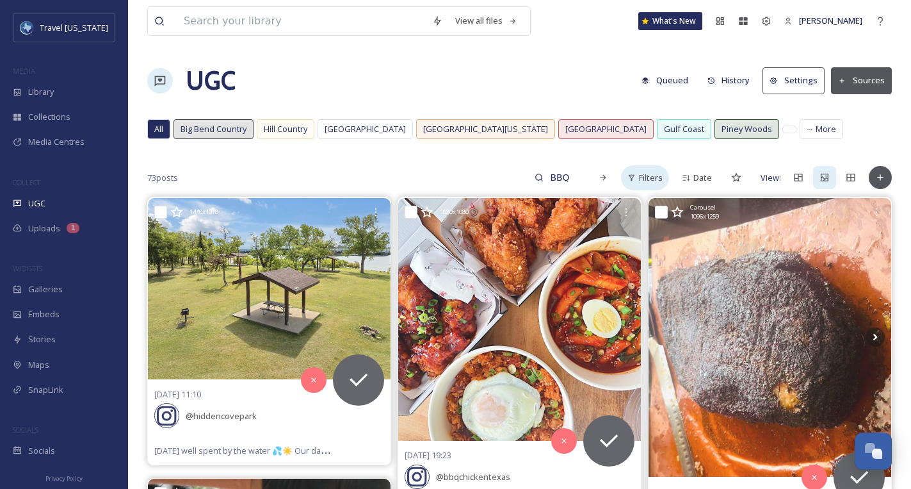
click at [635, 172] on div "Filters" at bounding box center [645, 177] width 48 height 25
click at [432, 61] on div "UGC Queued History Settings Sources" at bounding box center [519, 80] width 745 height 38
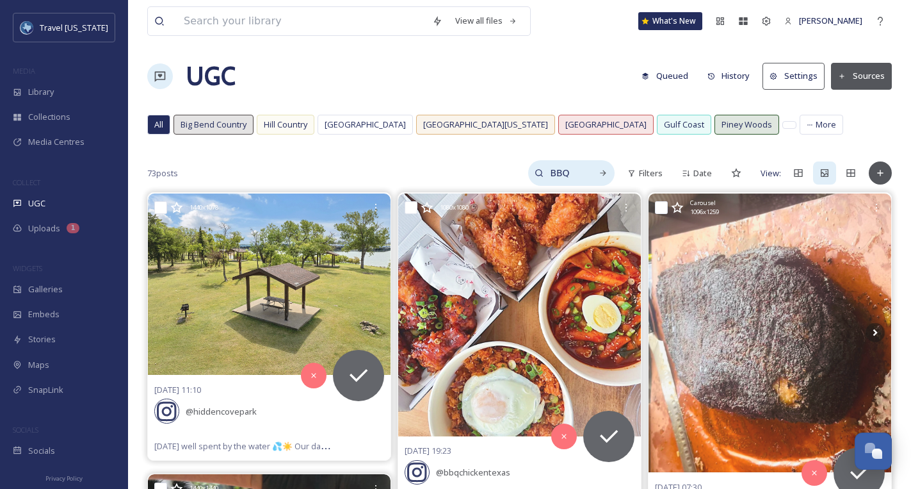
click at [576, 174] on input "BBQ" at bounding box center [565, 173] width 42 height 26
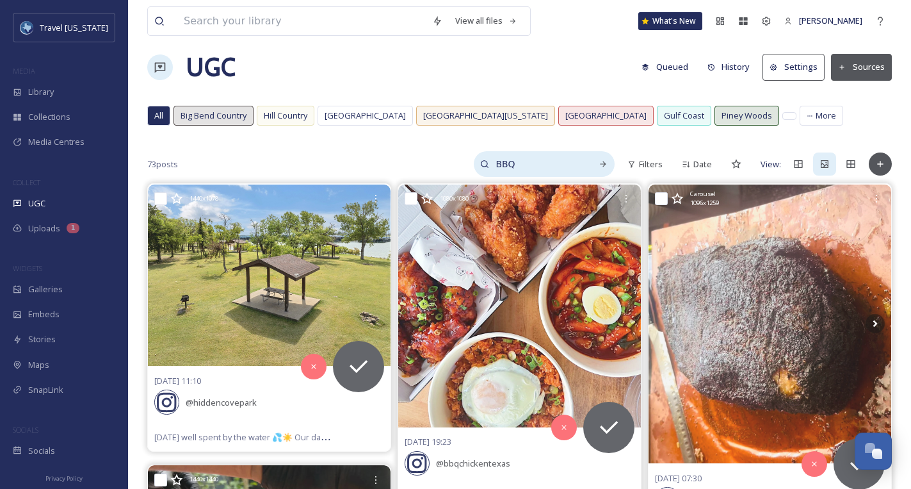
scroll to position [21, 0]
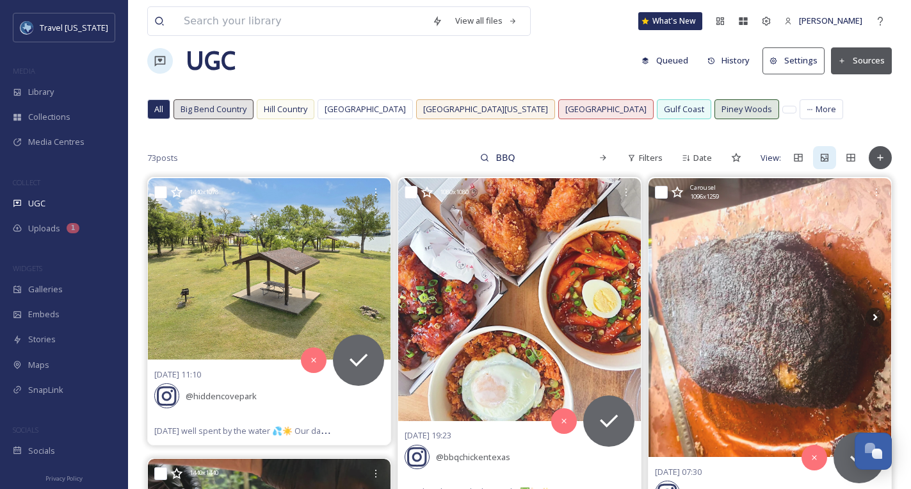
drag, startPoint x: 524, startPoint y: 151, endPoint x: 459, endPoint y: 154, distance: 65.4
click at [459, 154] on div "73 posts BBQ Filters Date View:" at bounding box center [519, 158] width 745 height 26
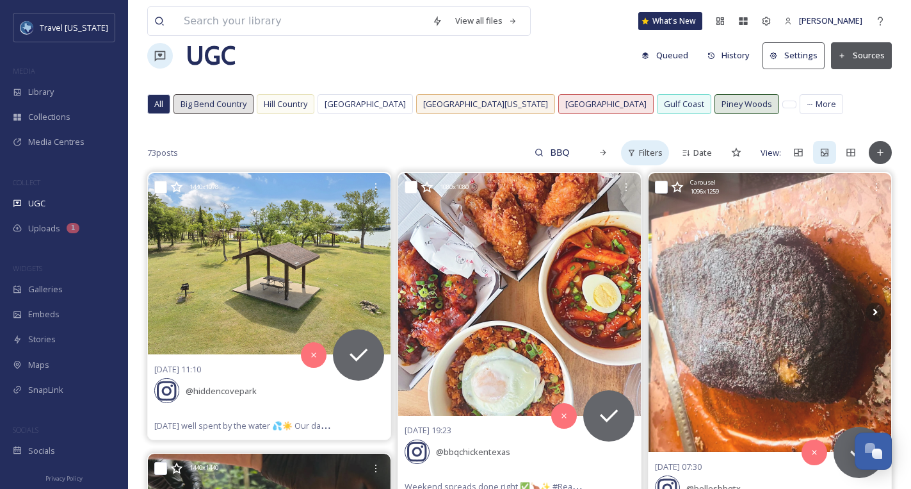
click at [664, 159] on div "Filters" at bounding box center [645, 152] width 48 height 25
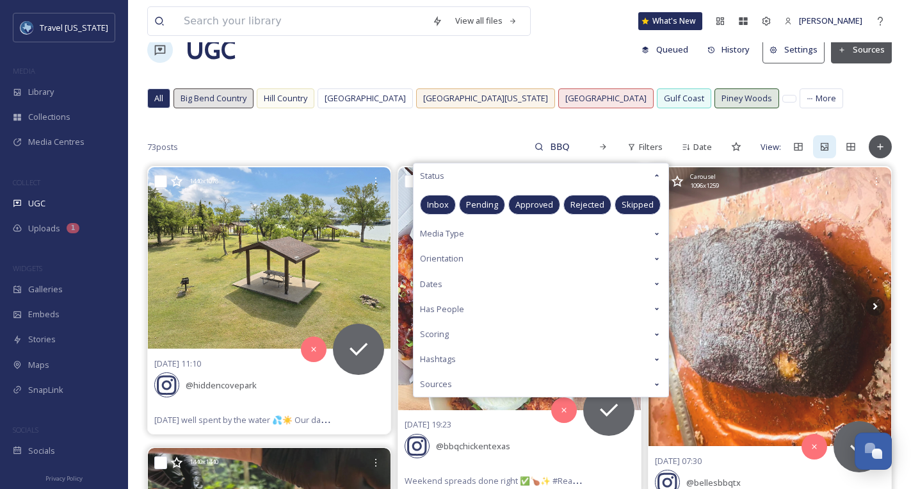
click at [481, 328] on div "Scoring" at bounding box center [541, 334] width 255 height 25
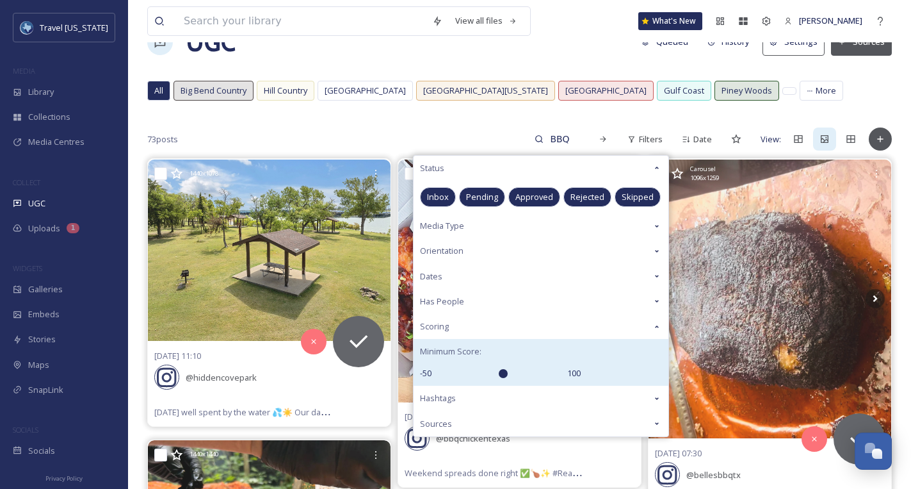
scroll to position [40, 0]
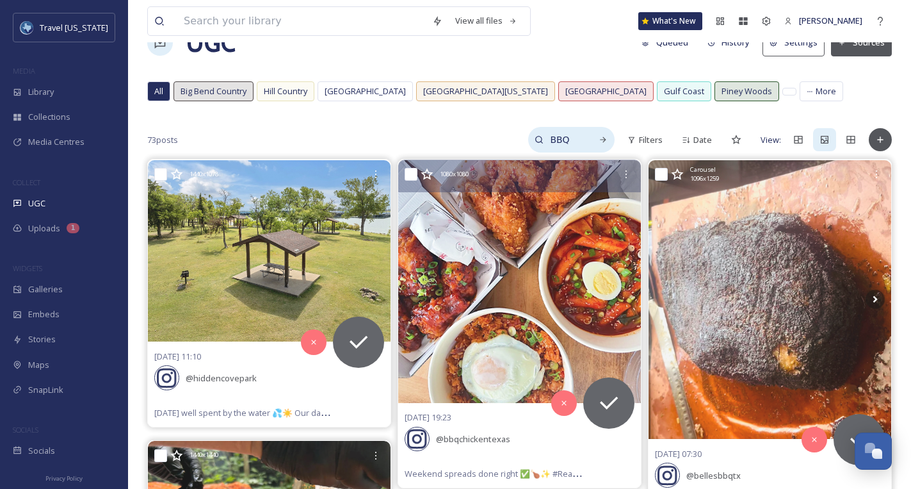
scroll to position [0, 0]
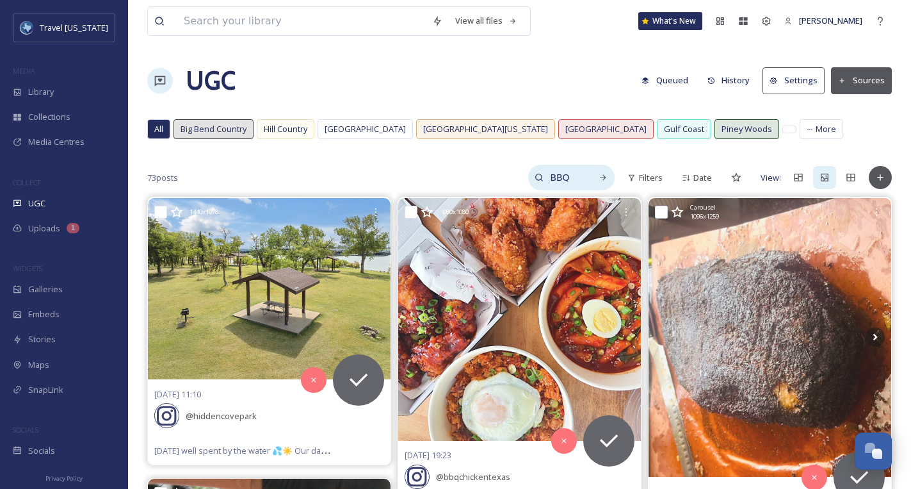
click at [563, 179] on input "BBQ" at bounding box center [565, 178] width 42 height 26
click at [579, 178] on input "BBQ" at bounding box center [537, 178] width 96 height 26
click at [609, 174] on div "Search" at bounding box center [603, 177] width 23 height 23
drag, startPoint x: 149, startPoint y: 181, endPoint x: 197, endPoint y: 184, distance: 48.2
click at [197, 184] on div "73 posts BBQ Filters Date View:" at bounding box center [519, 178] width 745 height 26
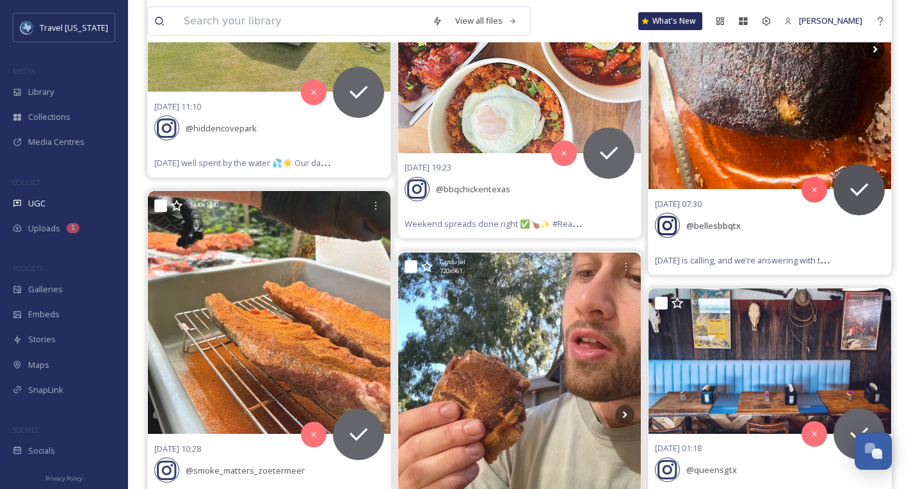
scroll to position [302, 0]
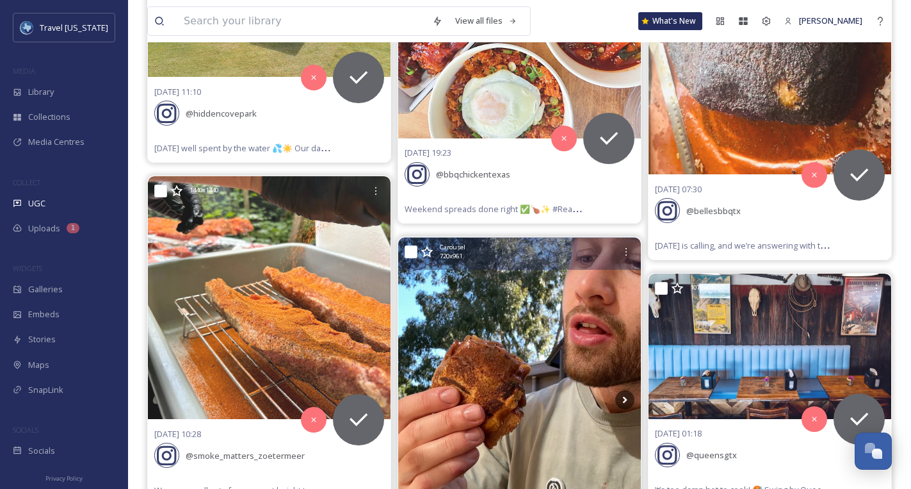
click at [521, 260] on div "Carousel 720 x 961" at bounding box center [527, 252] width 175 height 19
click at [527, 320] on img at bounding box center [519, 400] width 243 height 324
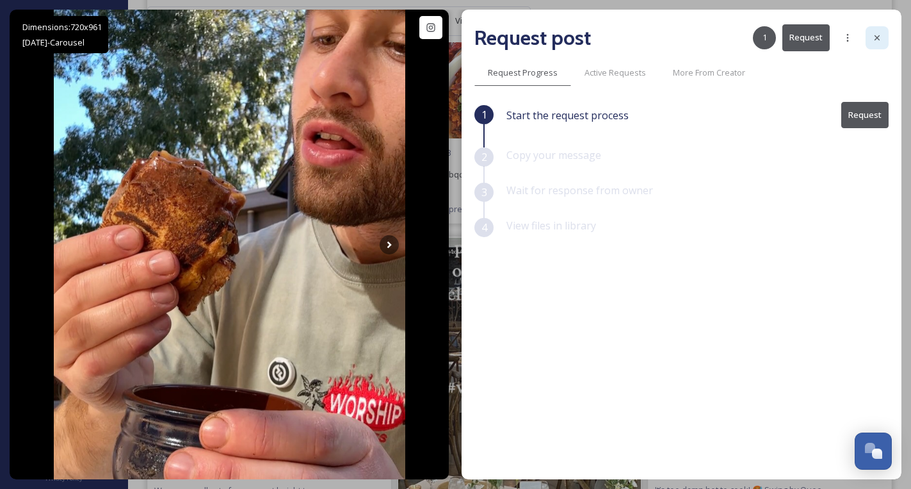
click at [877, 33] on icon at bounding box center [877, 38] width 10 height 10
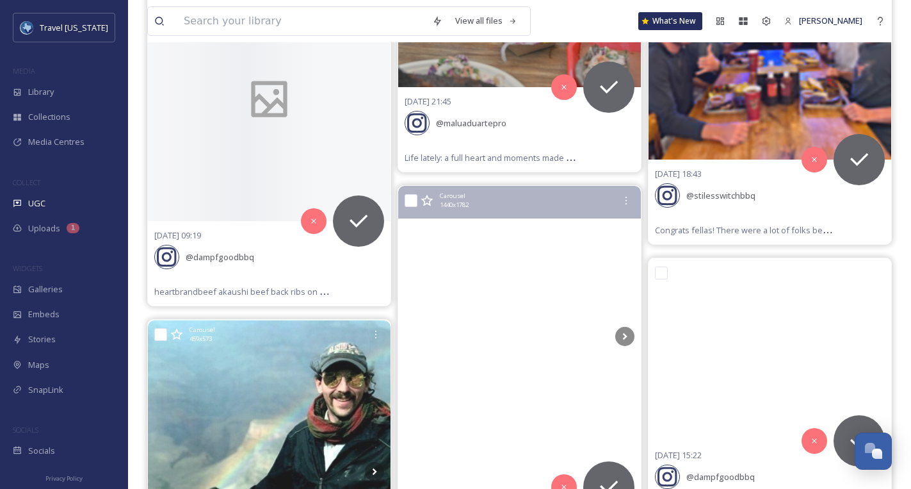
scroll to position [3353, 0]
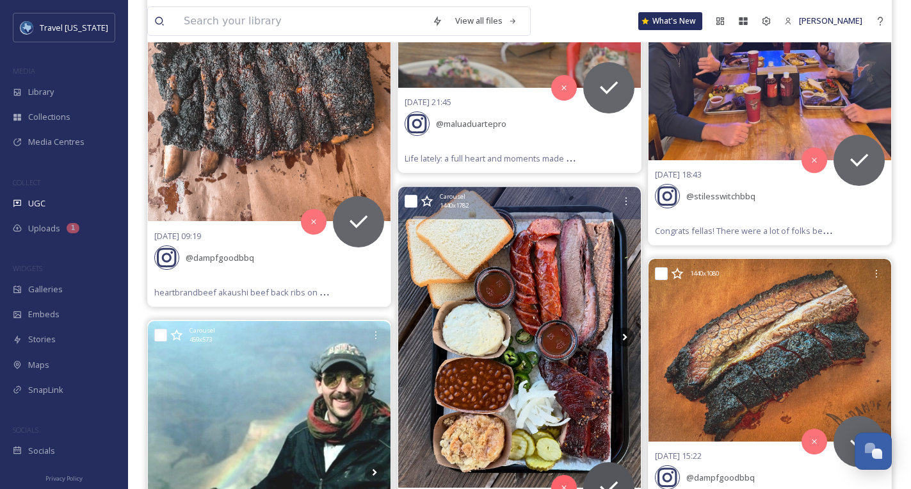
click at [537, 282] on img at bounding box center [519, 337] width 243 height 300
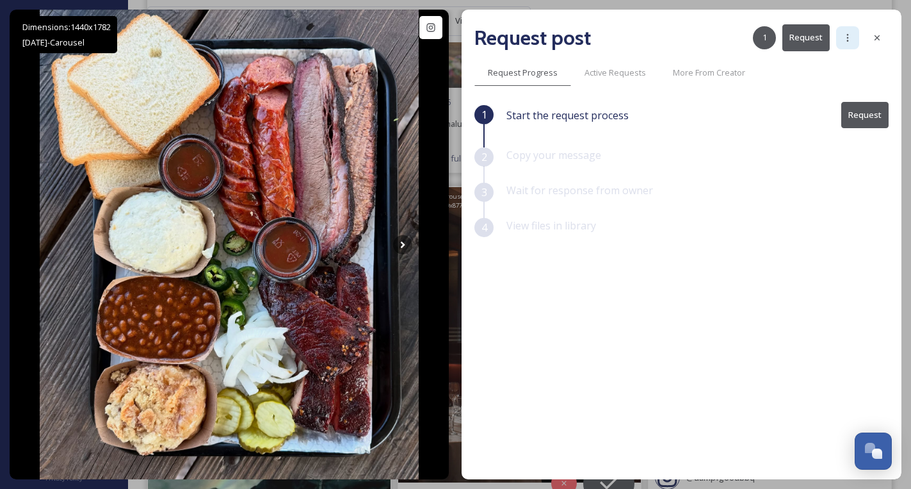
click at [854, 39] on div at bounding box center [848, 37] width 23 height 23
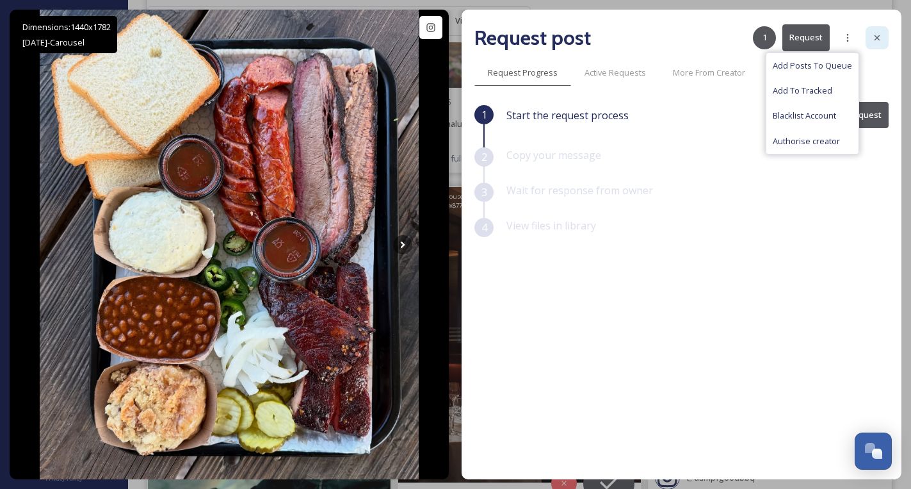
click at [883, 39] on div at bounding box center [877, 37] width 23 height 23
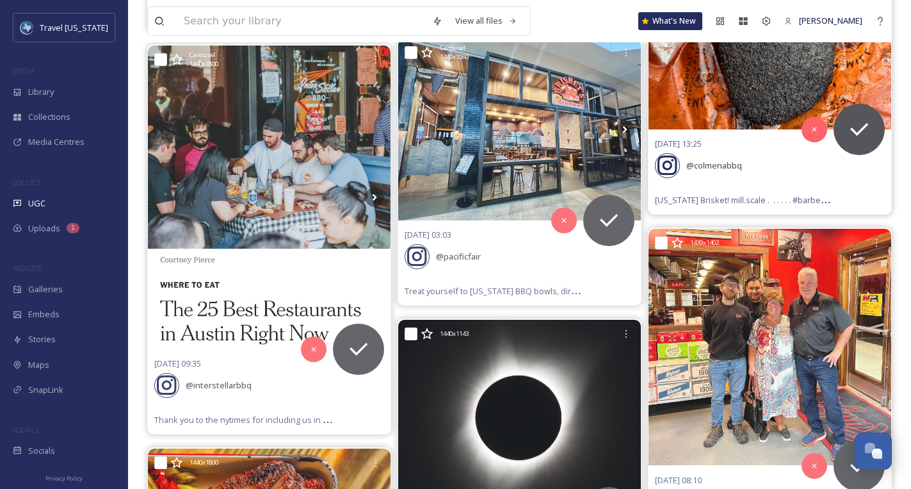
scroll to position [4708, 0]
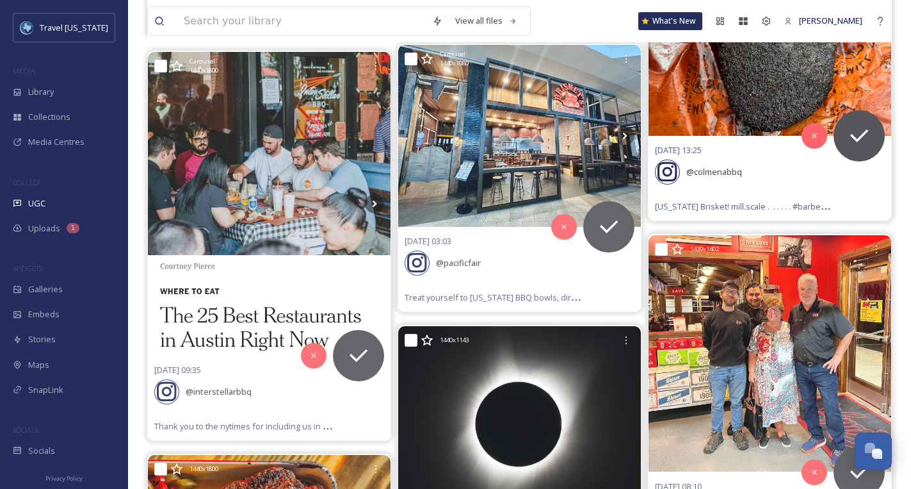
click at [680, 199] on div "[US_STATE] Brisket! mill.scale . ⁣ .⁣ .⁣ .⁣ .⁣ .⁣ #barbecue #barbeque #bbq #bbq…" at bounding box center [744, 206] width 179 height 15
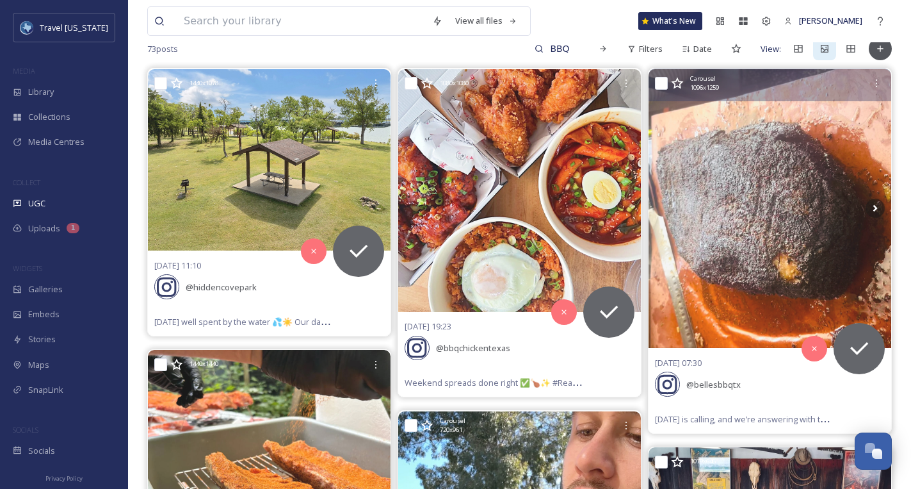
scroll to position [0, 0]
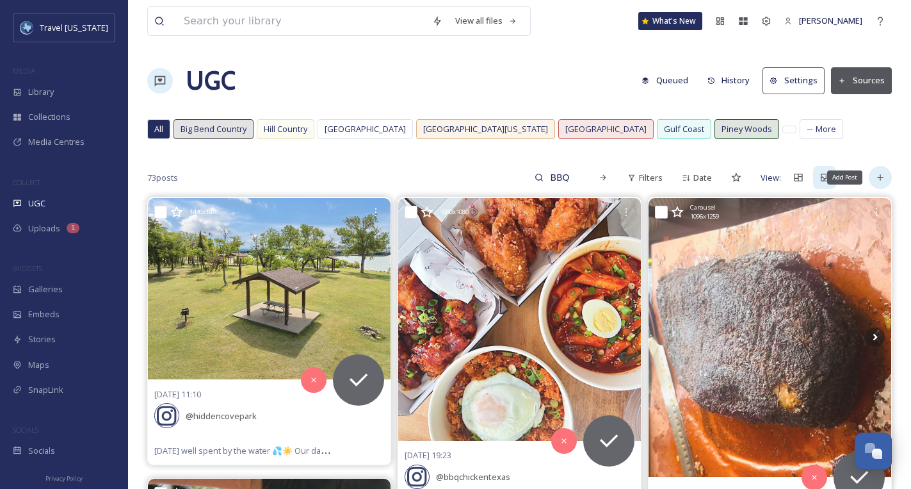
click at [887, 168] on div "Add Post" at bounding box center [880, 177] width 23 height 23
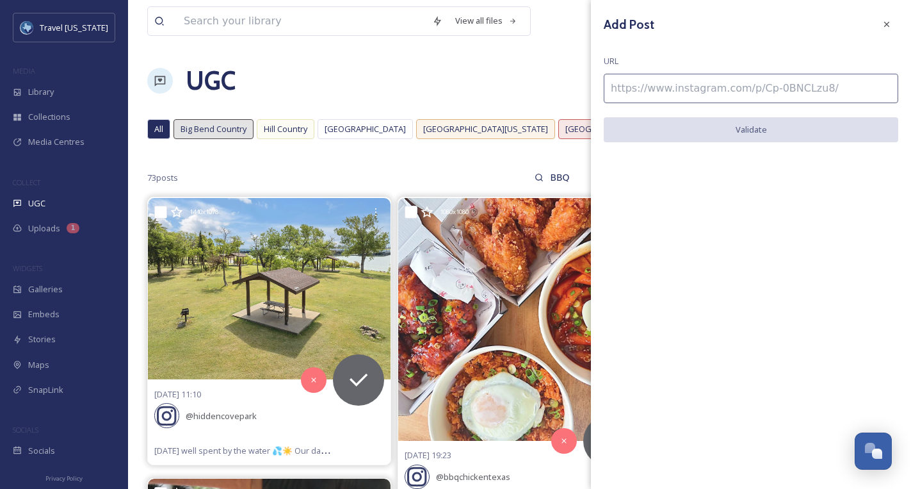
click at [724, 86] on input at bounding box center [751, 88] width 295 height 29
paste input "[URL][DOMAIN_NAME]"
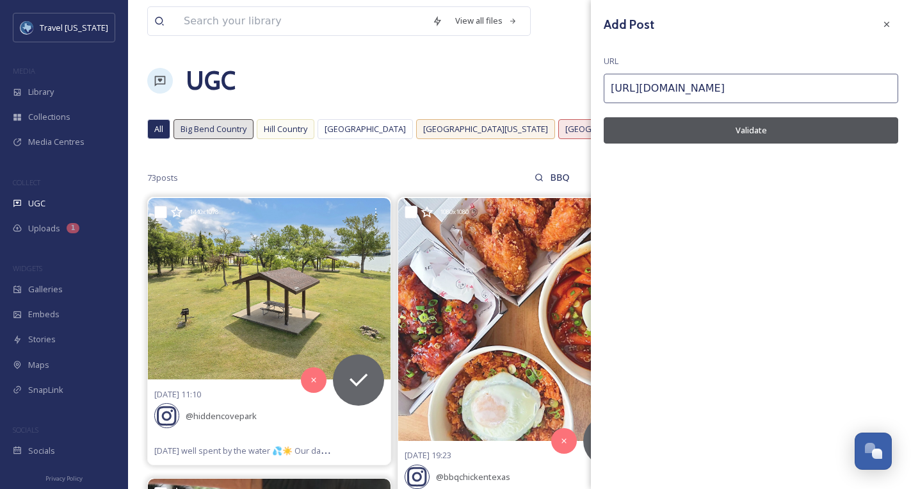
type input "[URL][DOMAIN_NAME]"
click at [728, 133] on button "Validate" at bounding box center [751, 130] width 295 height 26
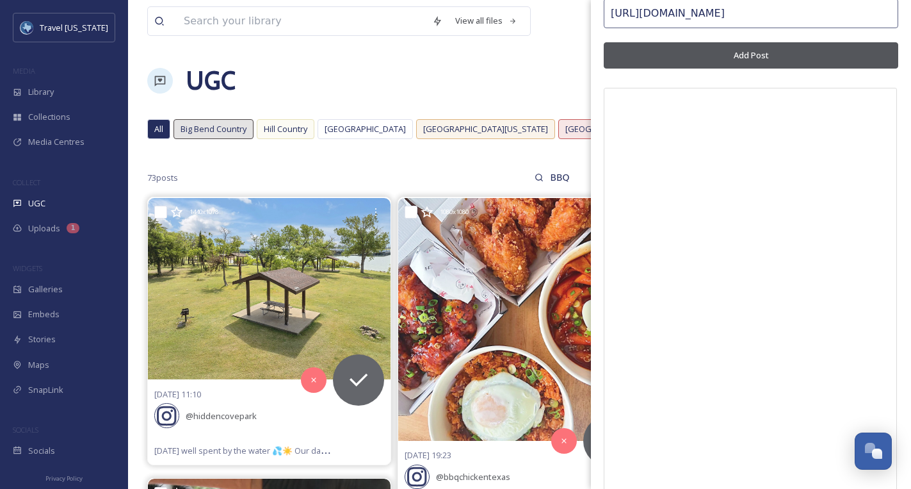
scroll to position [77, 0]
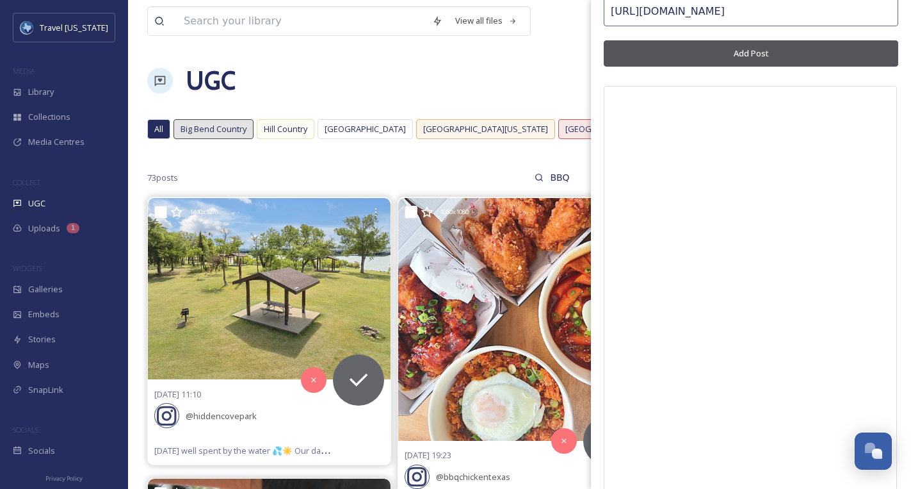
click at [749, 52] on button "Add Post" at bounding box center [751, 53] width 295 height 26
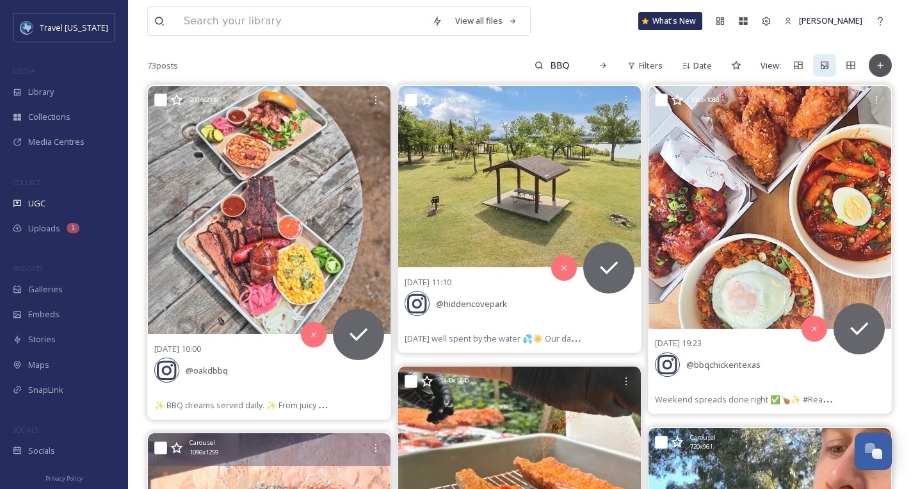
scroll to position [149, 0]
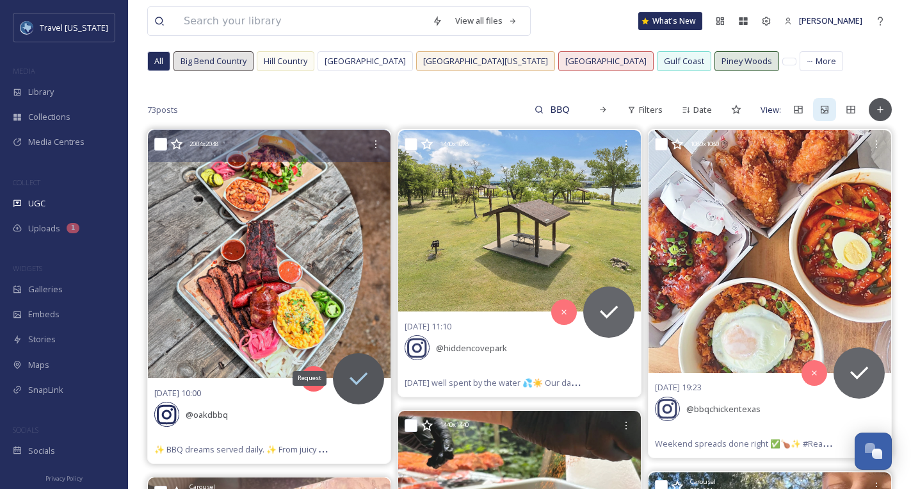
click at [361, 375] on icon at bounding box center [359, 379] width 26 height 26
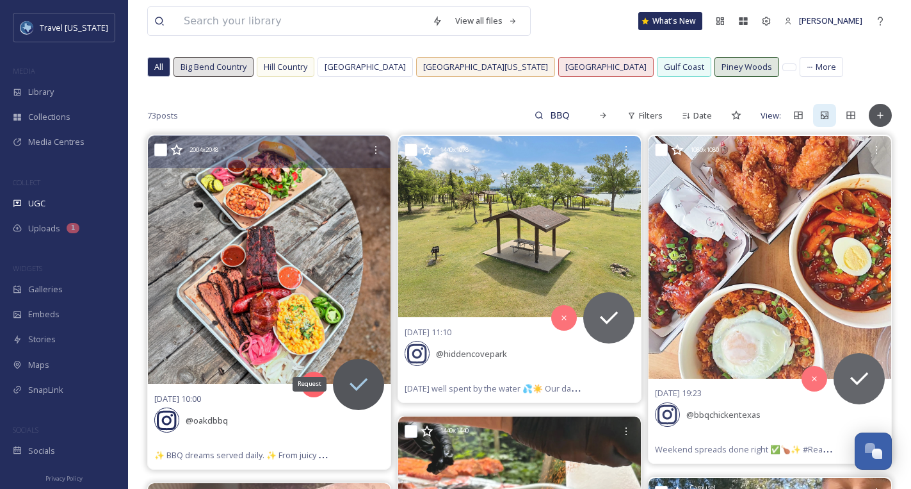
scroll to position [61, 0]
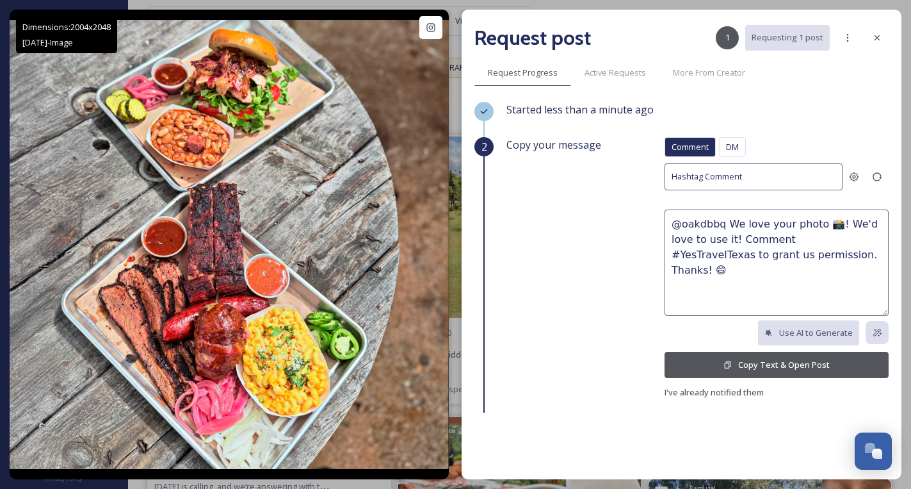
click at [741, 363] on button "Copy Text & Open Post" at bounding box center [777, 365] width 224 height 26
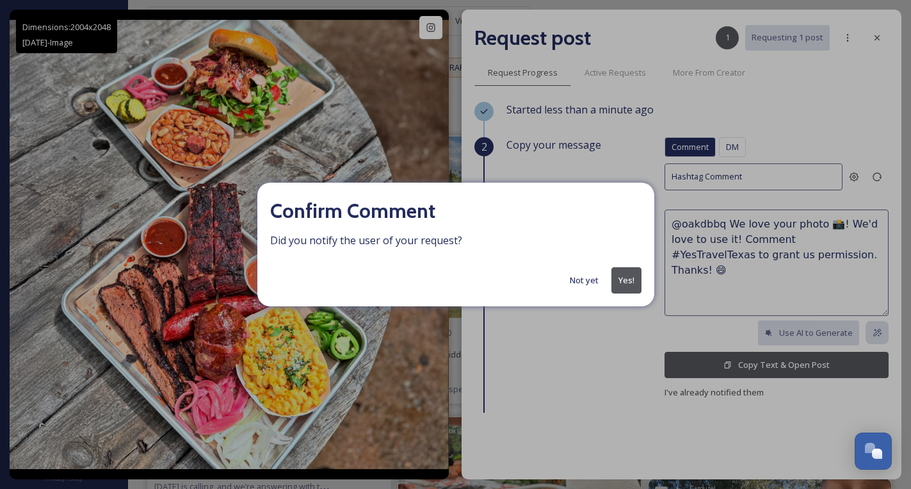
click at [619, 282] on button "Yes!" at bounding box center [627, 280] width 30 height 26
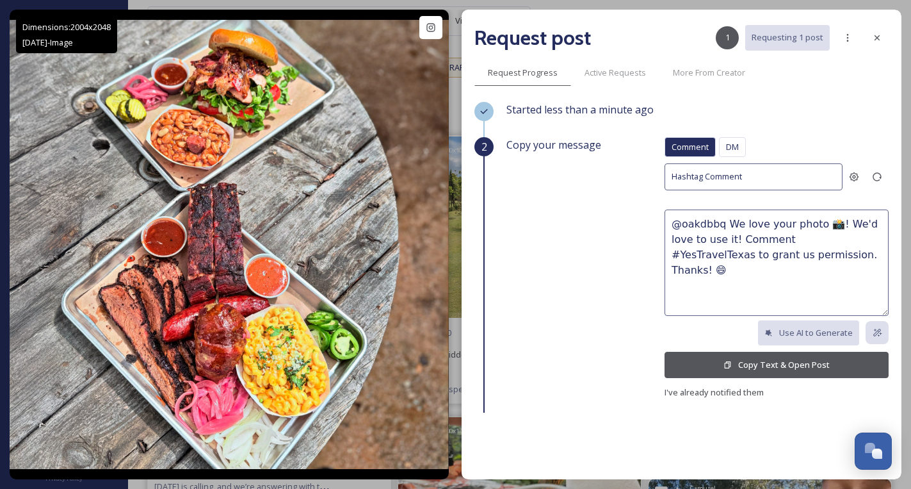
scroll to position [58, 0]
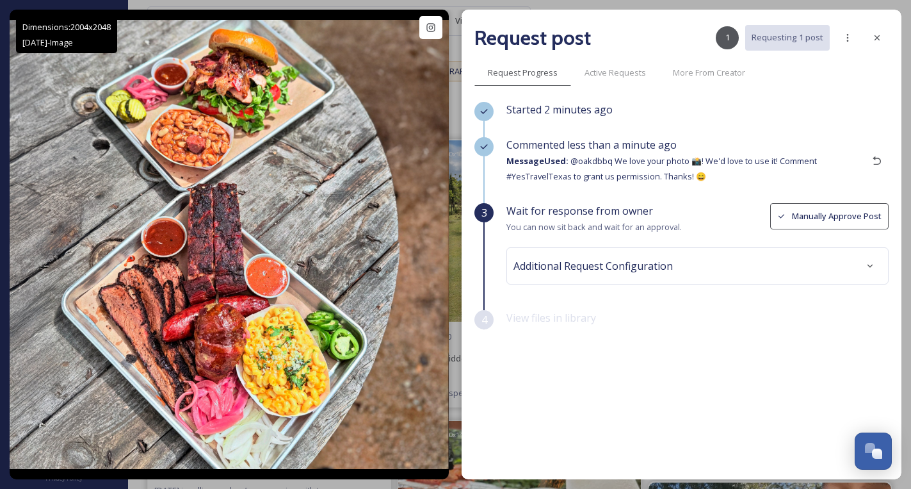
click at [878, 42] on icon at bounding box center [877, 38] width 10 height 10
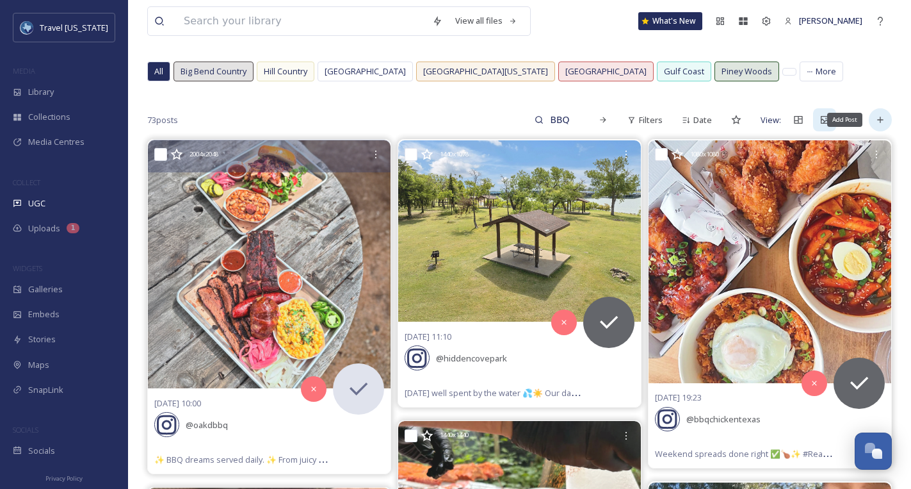
click at [884, 118] on icon at bounding box center [881, 120] width 10 height 10
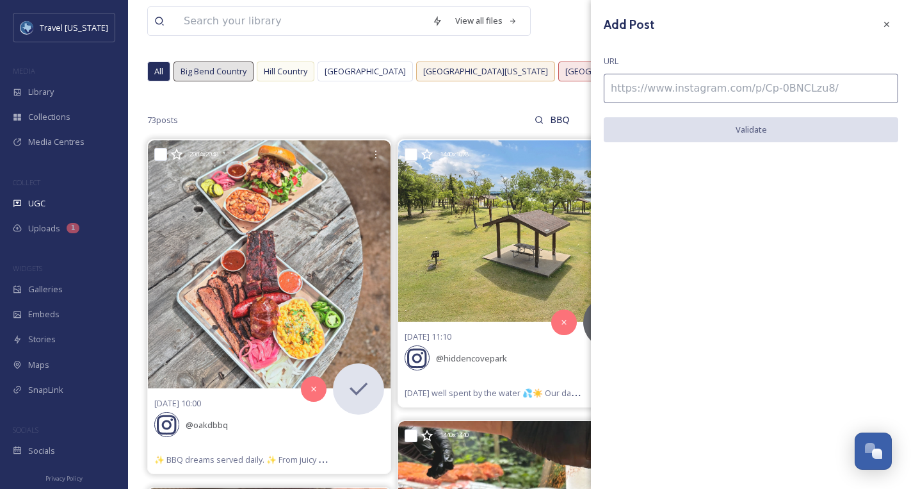
click at [689, 86] on input at bounding box center [751, 88] width 295 height 29
paste input "[URL][DOMAIN_NAME]"
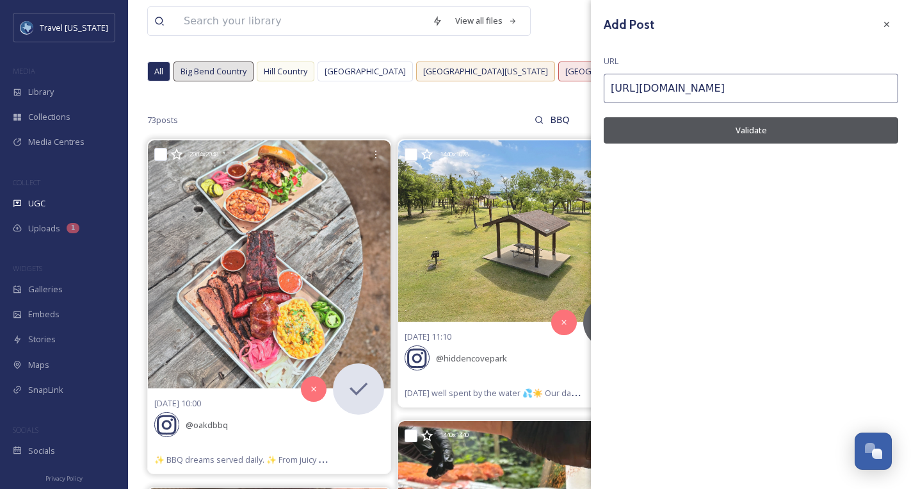
type input "[URL][DOMAIN_NAME]"
click at [719, 130] on button "Validate" at bounding box center [751, 130] width 295 height 26
click at [728, 132] on button "Add Post" at bounding box center [751, 130] width 295 height 26
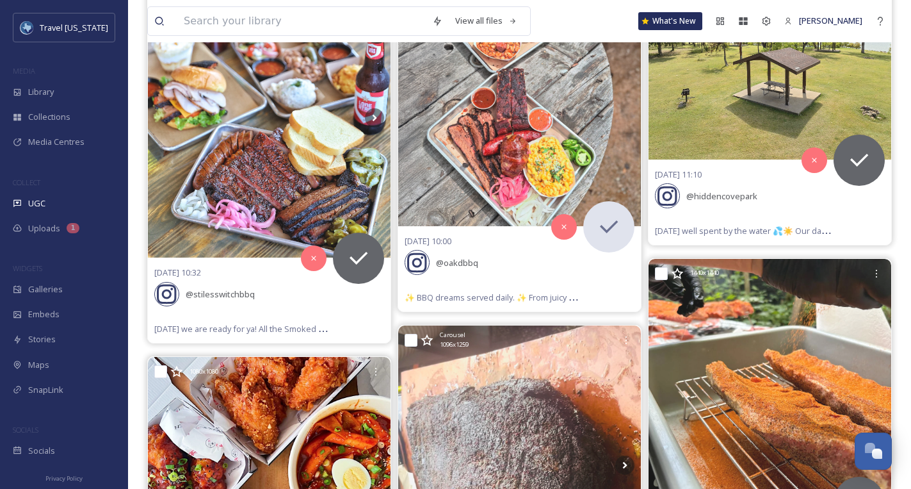
scroll to position [247, 0]
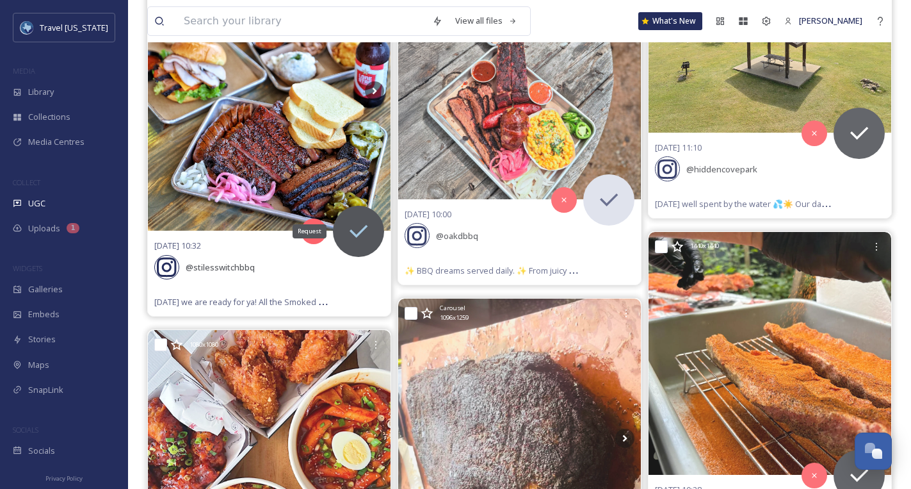
click at [371, 234] on icon at bounding box center [359, 231] width 26 height 26
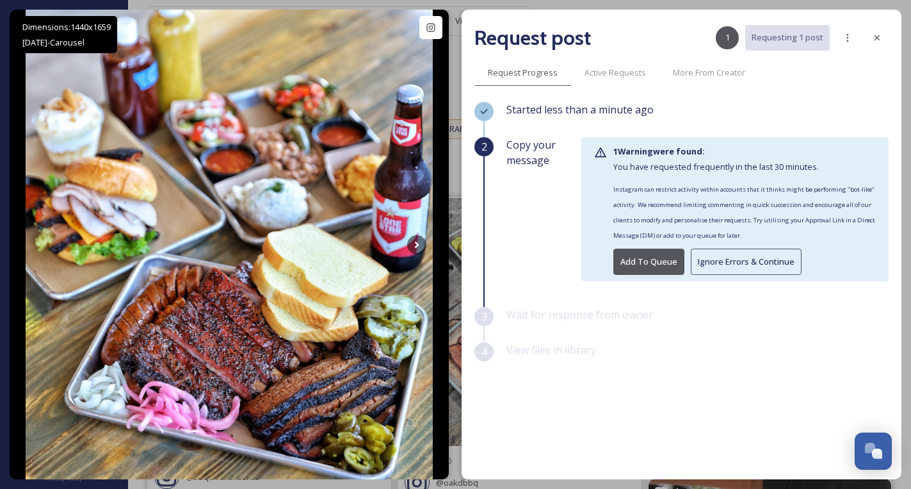
click at [762, 260] on button "Ignore Errors & Continue" at bounding box center [746, 262] width 111 height 26
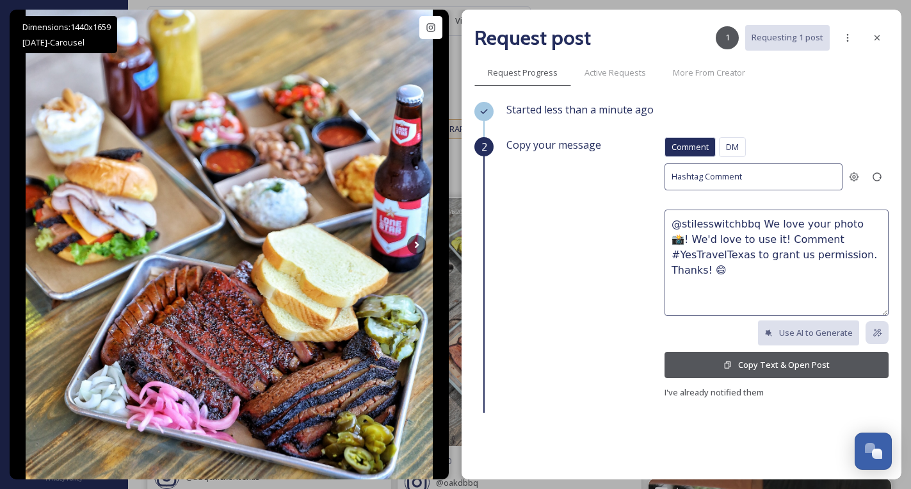
click at [747, 368] on button "Copy Text & Open Post" at bounding box center [777, 365] width 224 height 26
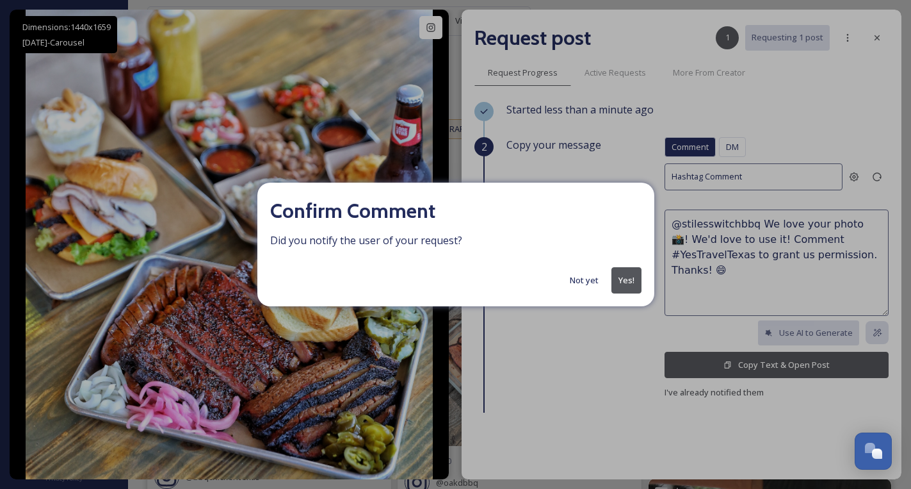
click at [636, 284] on button "Yes!" at bounding box center [627, 280] width 30 height 26
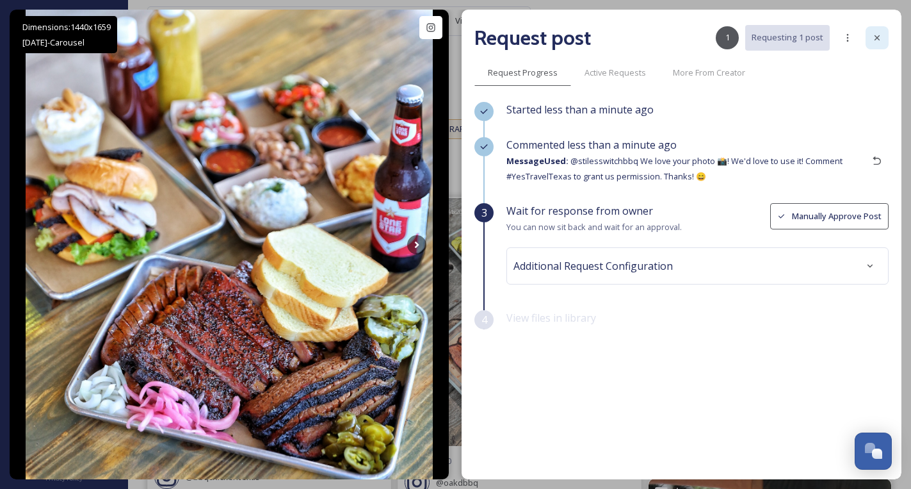
click at [878, 40] on icon at bounding box center [877, 38] width 10 height 10
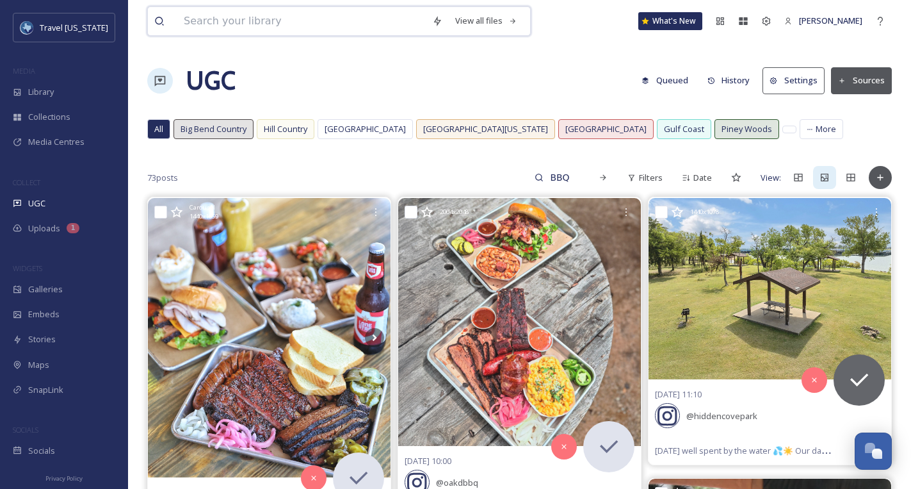
click at [270, 22] on input at bounding box center [301, 21] width 249 height 28
click at [282, 31] on input at bounding box center [301, 21] width 249 height 28
click at [584, 178] on input "BBQ" at bounding box center [565, 178] width 42 height 26
drag, startPoint x: 584, startPoint y: 178, endPoint x: 461, endPoint y: 178, distance: 122.3
click at [461, 178] on div "73 posts BBQ Filters Date View:" at bounding box center [519, 178] width 745 height 26
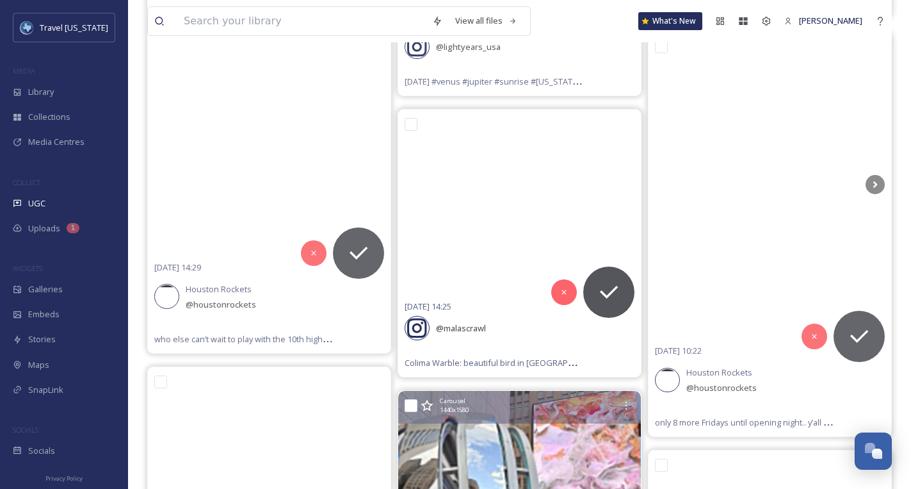
scroll to position [10055, 0]
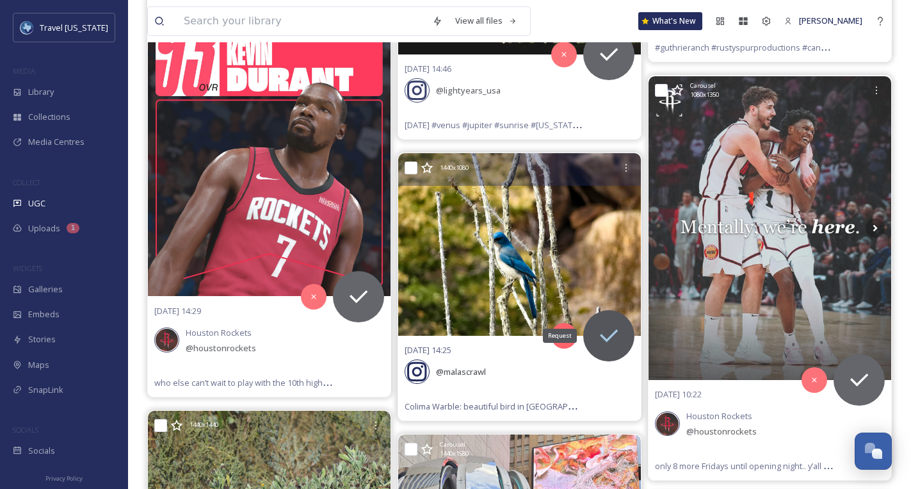
click at [603, 329] on icon at bounding box center [609, 335] width 18 height 13
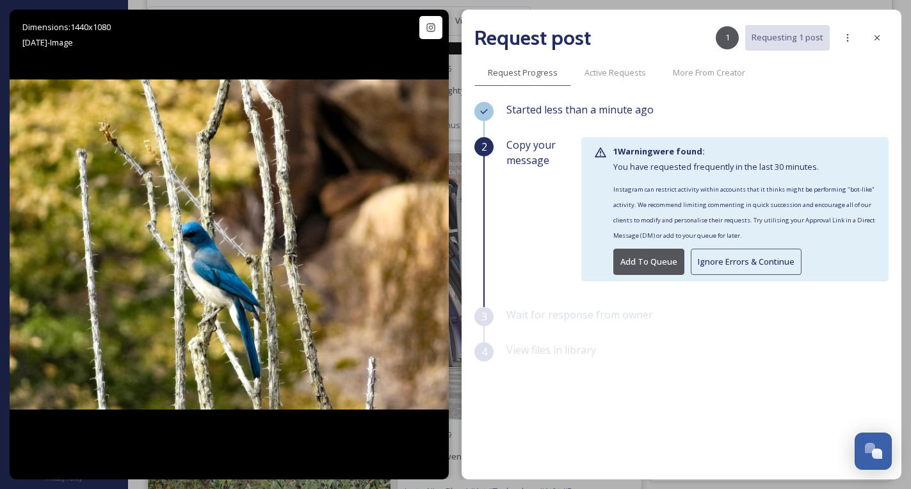
click at [744, 256] on button "Ignore Errors & Continue" at bounding box center [746, 262] width 111 height 26
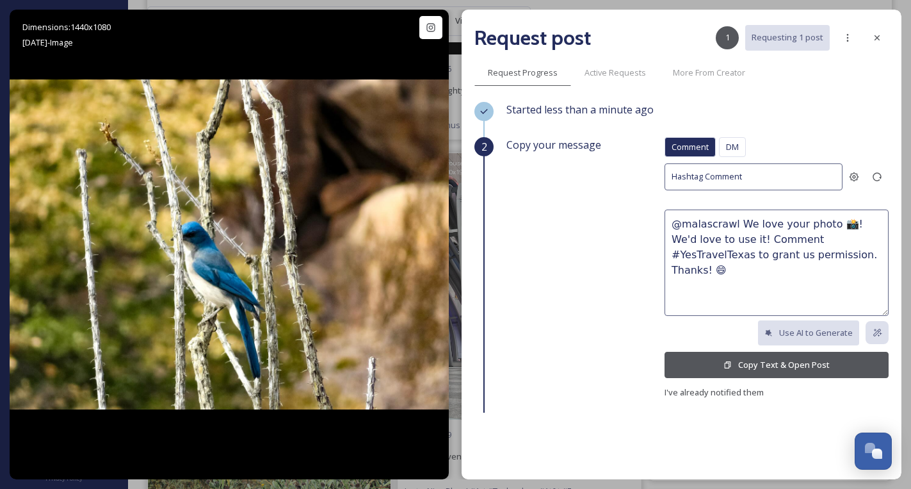
click at [820, 362] on button "Copy Text & Open Post" at bounding box center [777, 365] width 224 height 26
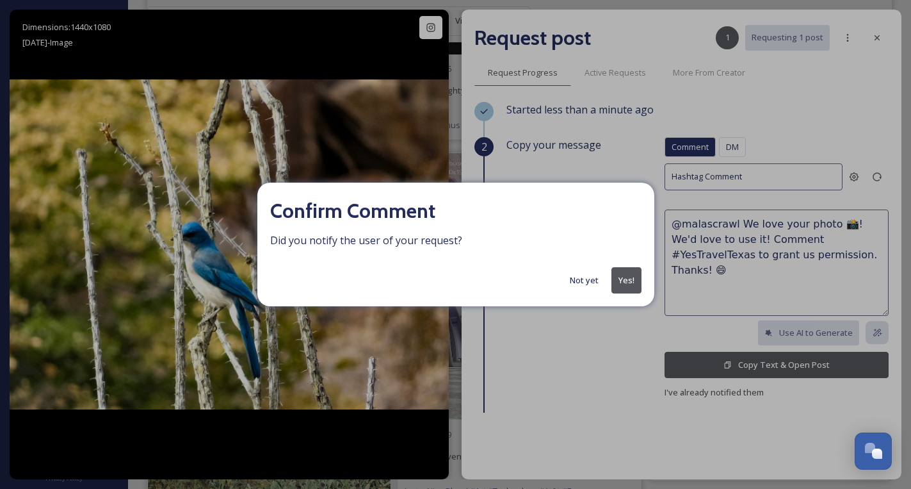
click at [621, 278] on button "Yes!" at bounding box center [627, 280] width 30 height 26
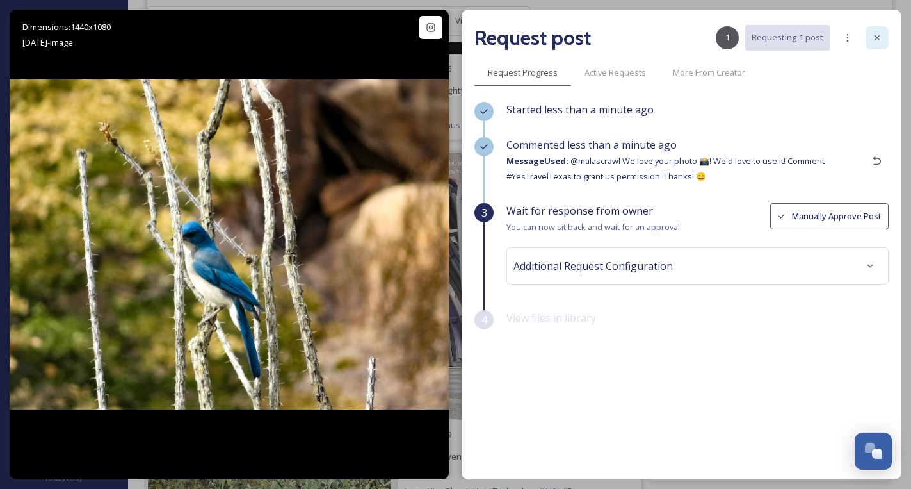
click at [879, 37] on icon at bounding box center [877, 38] width 10 height 10
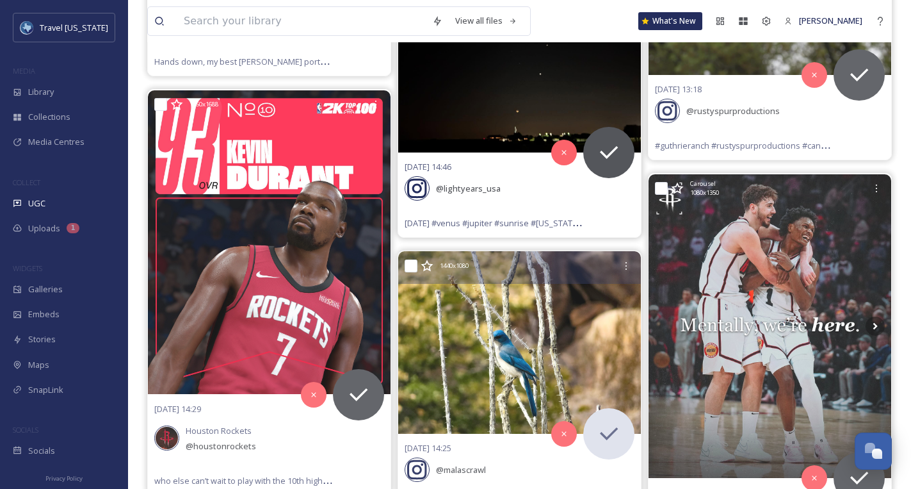
scroll to position [9955, 0]
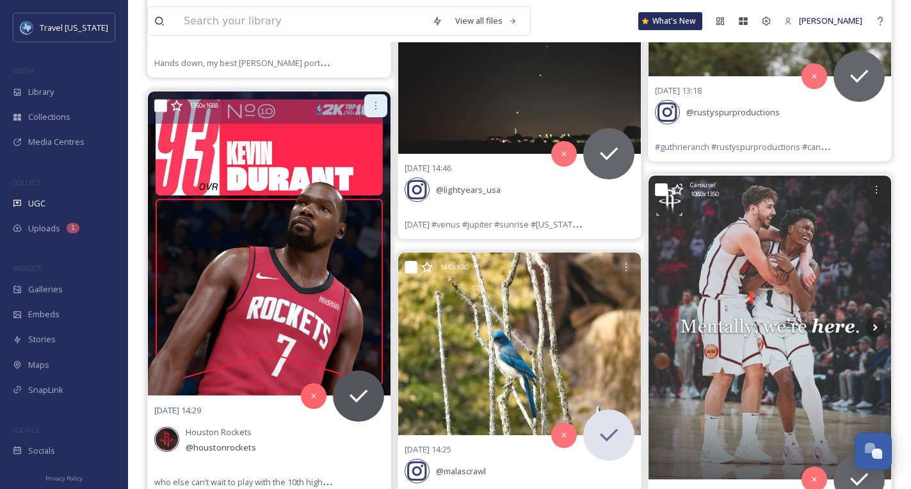
click at [367, 94] on div at bounding box center [375, 105] width 23 height 23
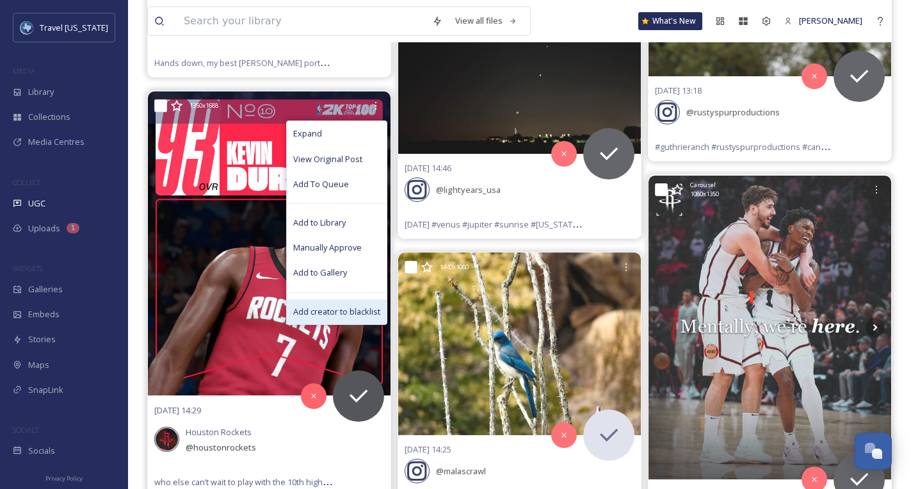
click at [349, 306] on span "Add creator to blacklist" at bounding box center [336, 312] width 87 height 12
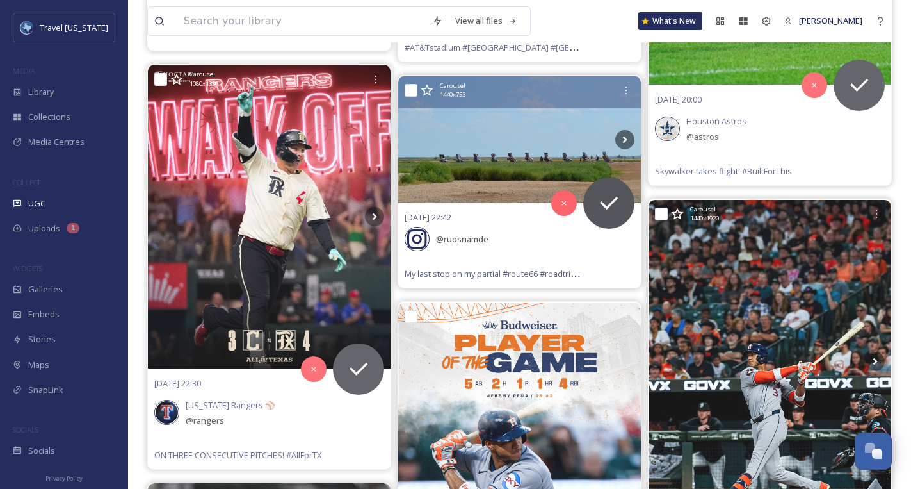
scroll to position [7682, 0]
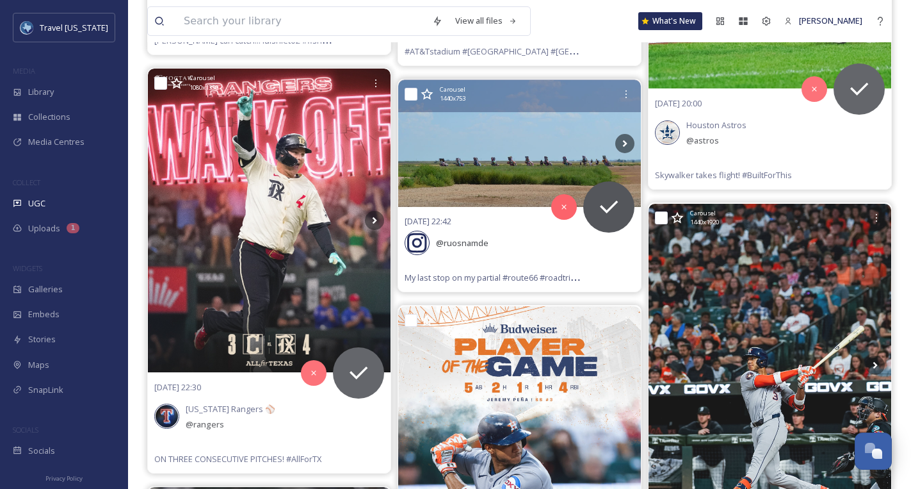
click at [501, 159] on img at bounding box center [519, 143] width 243 height 127
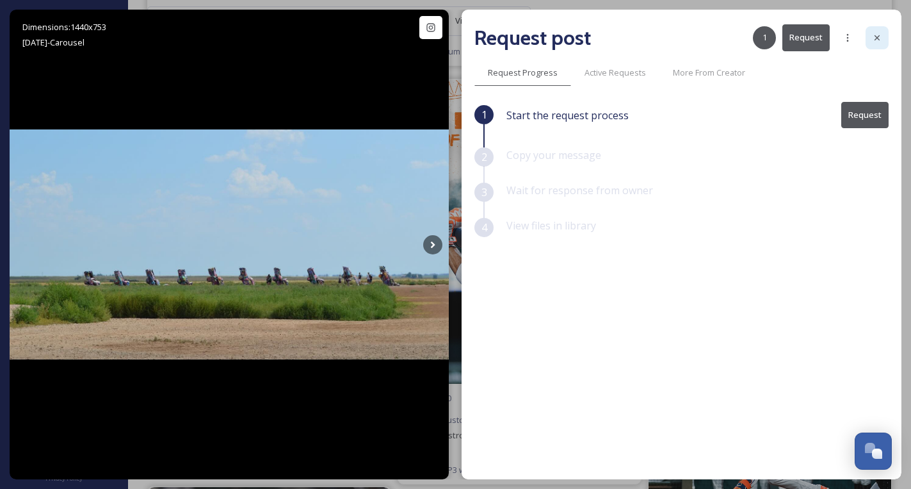
click at [878, 36] on icon at bounding box center [877, 38] width 10 height 10
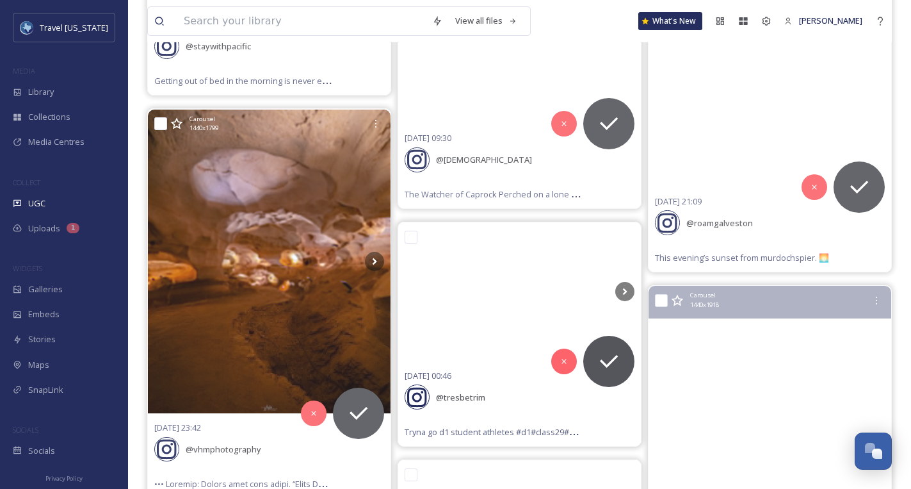
scroll to position [19359, 0]
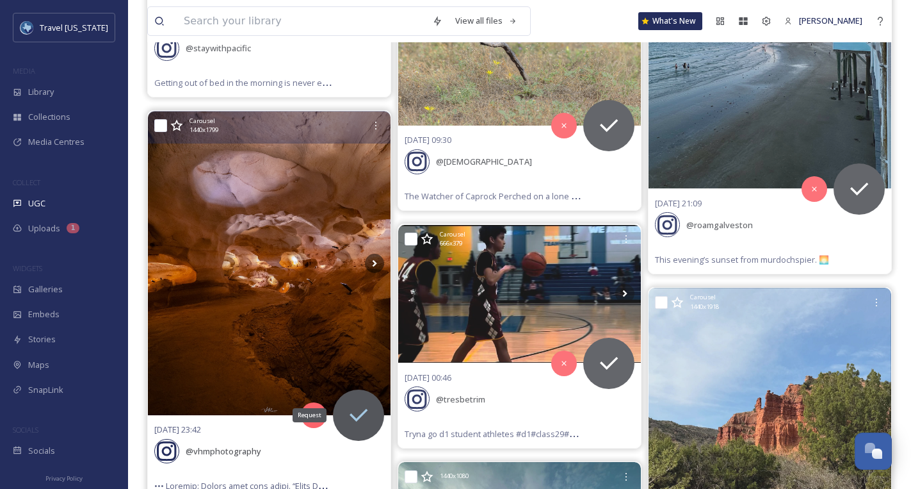
click at [348, 402] on icon at bounding box center [359, 415] width 26 height 26
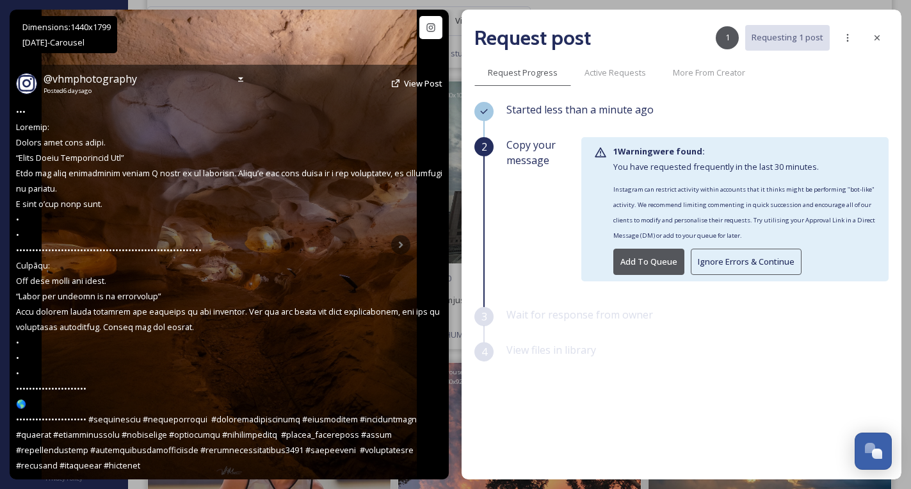
scroll to position [19749, 0]
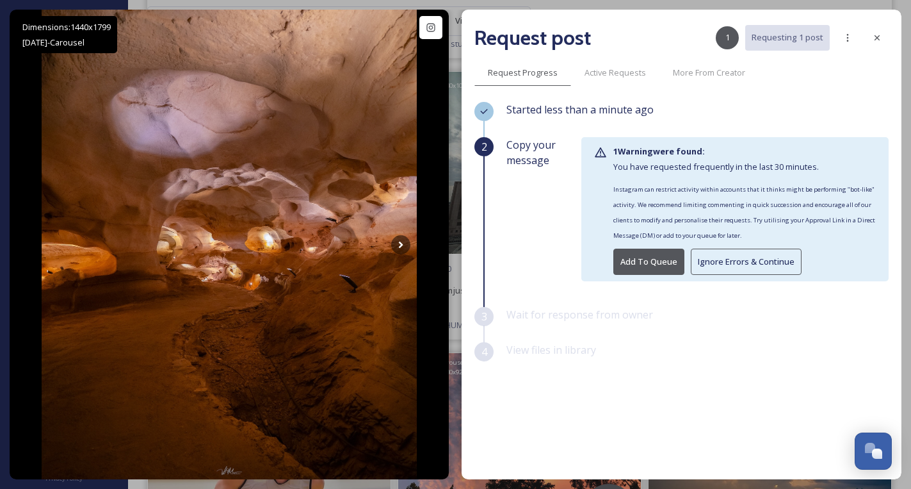
click at [651, 261] on button "Add To Queue" at bounding box center [649, 262] width 71 height 26
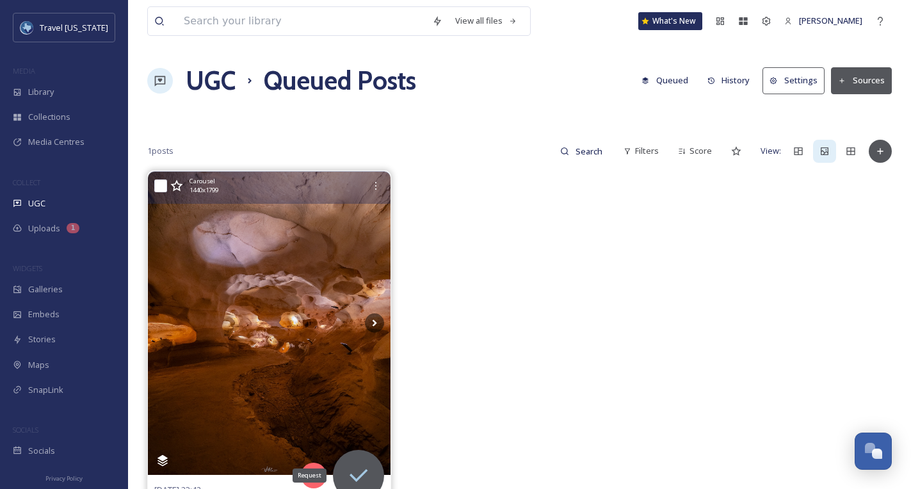
click at [351, 464] on icon at bounding box center [359, 475] width 26 height 26
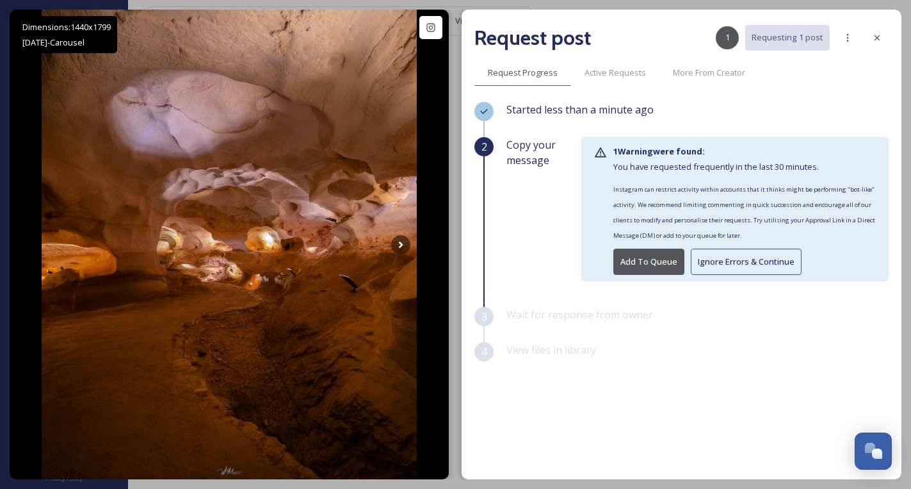
click at [767, 260] on button "Ignore Errors & Continue" at bounding box center [746, 262] width 111 height 26
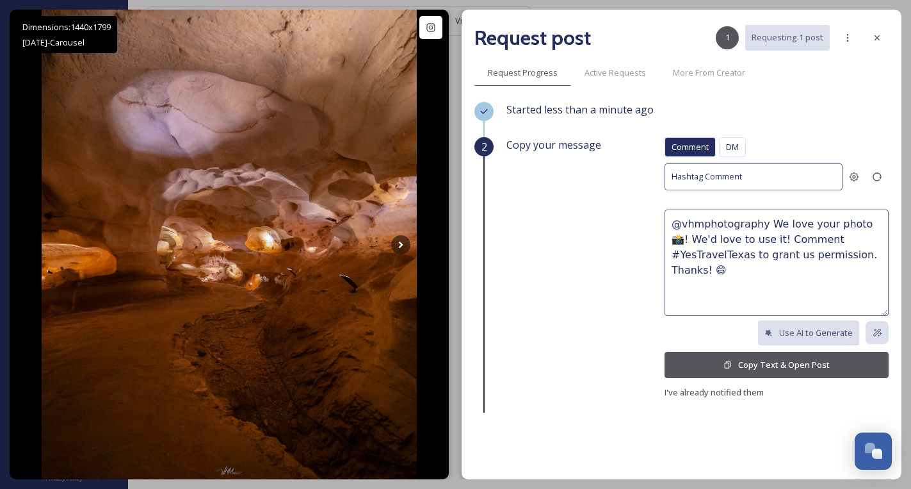
click at [805, 359] on button "Copy Text & Open Post" at bounding box center [777, 365] width 224 height 26
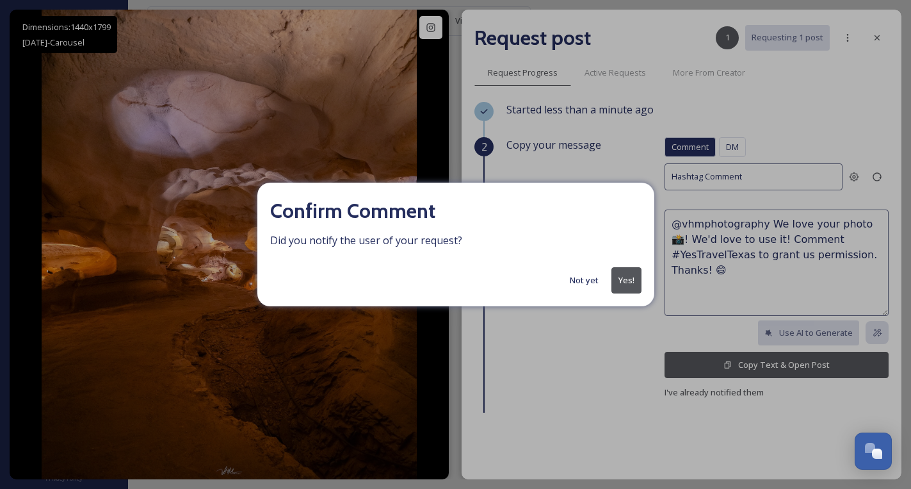
click at [617, 276] on button "Yes!" at bounding box center [627, 280] width 30 height 26
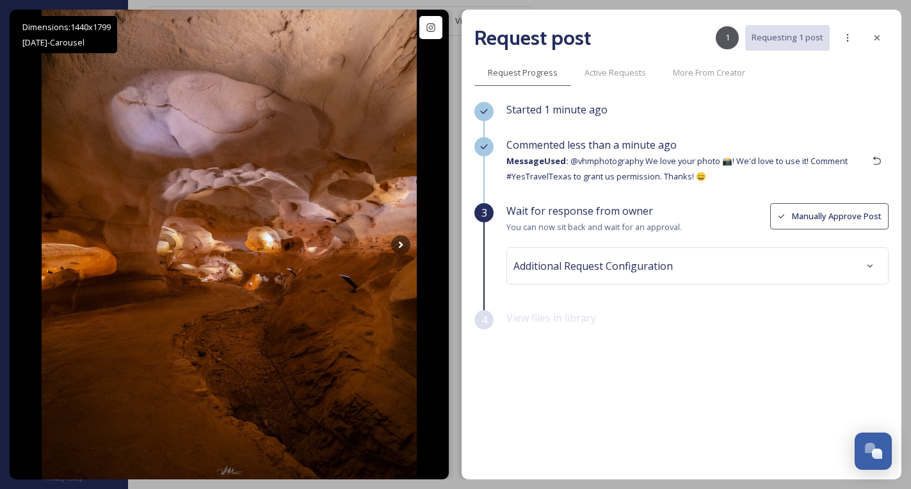
click at [880, 35] on icon at bounding box center [877, 38] width 10 height 10
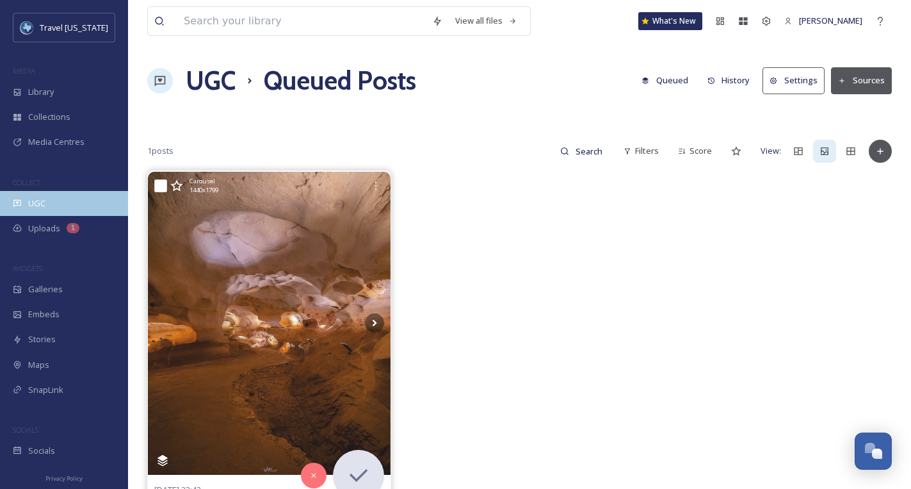
click at [62, 205] on div "UGC" at bounding box center [64, 203] width 128 height 25
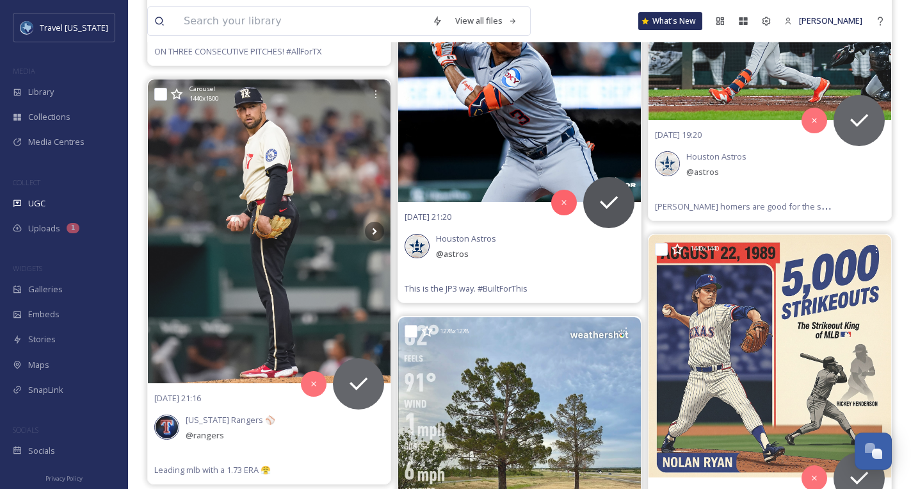
scroll to position [8063, 0]
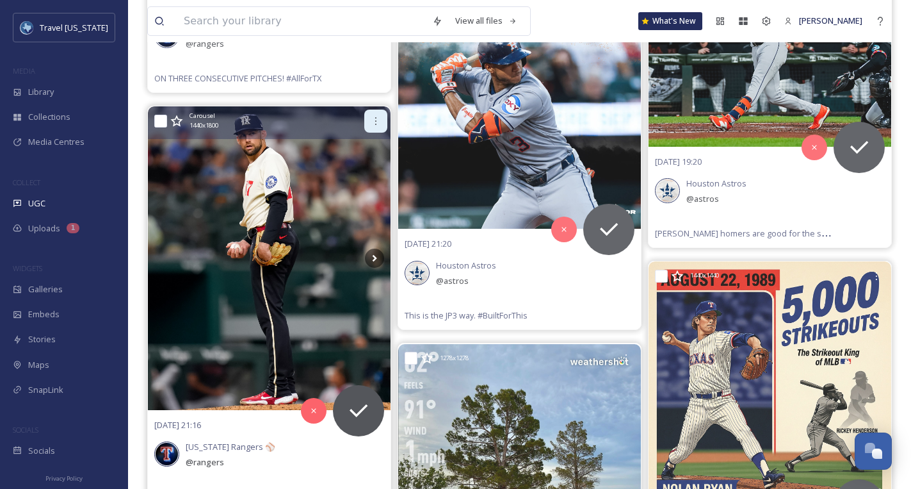
click at [380, 116] on icon at bounding box center [376, 121] width 10 height 10
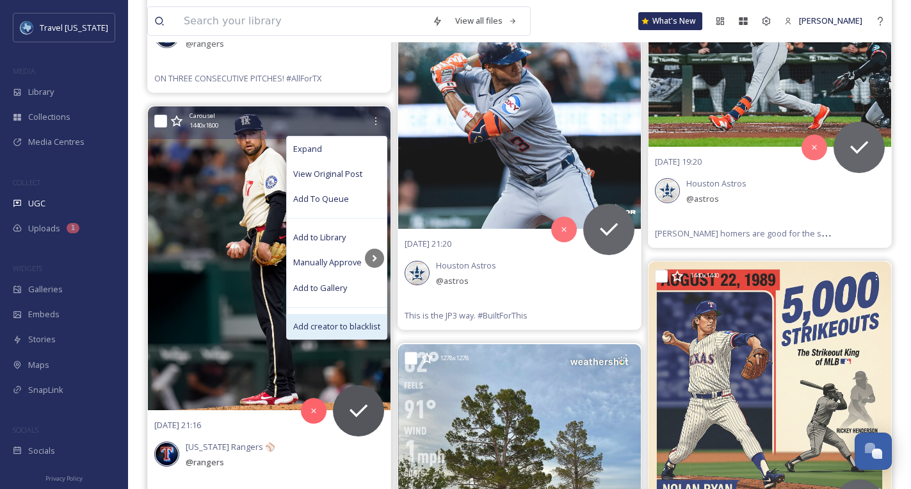
click at [353, 320] on span "Add creator to blacklist" at bounding box center [336, 326] width 87 height 12
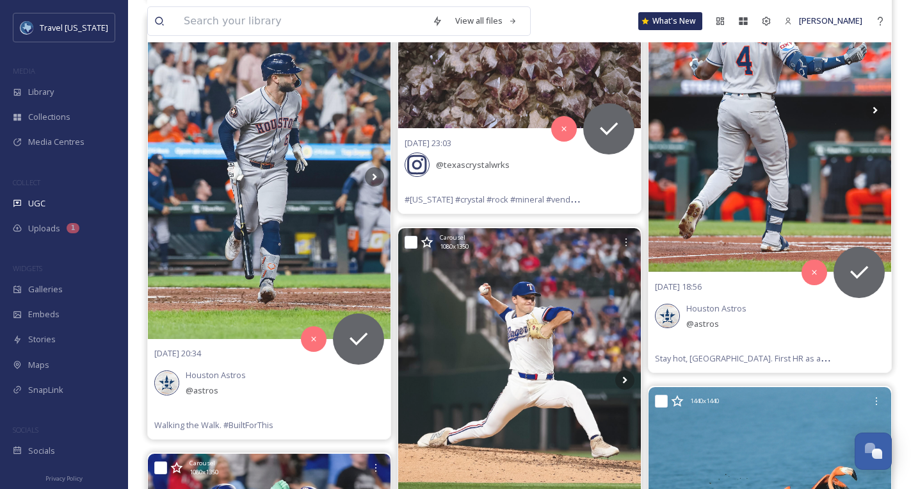
scroll to position [2592, 0]
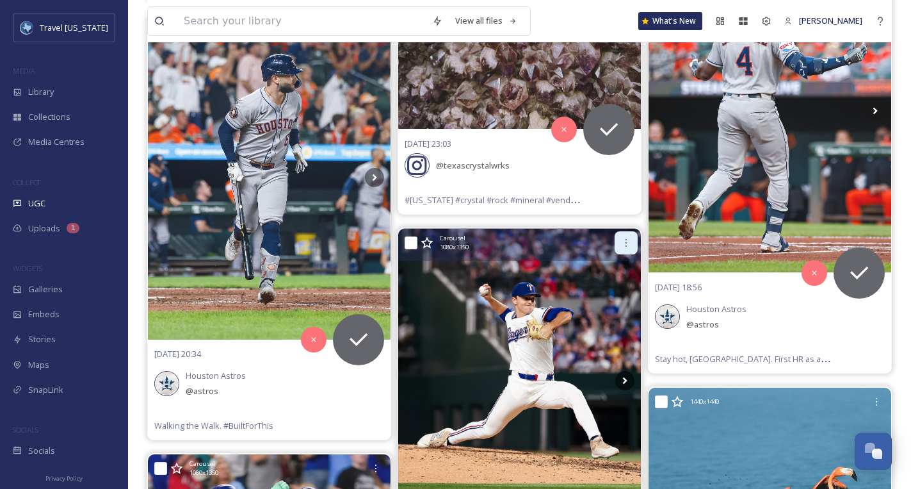
click at [629, 239] on icon at bounding box center [626, 243] width 10 height 10
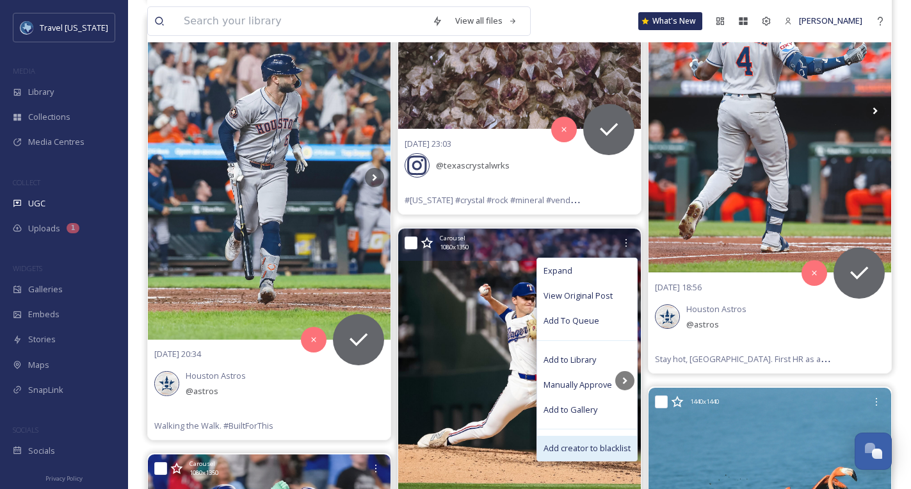
click at [582, 442] on span "Add creator to blacklist" at bounding box center [587, 448] width 87 height 12
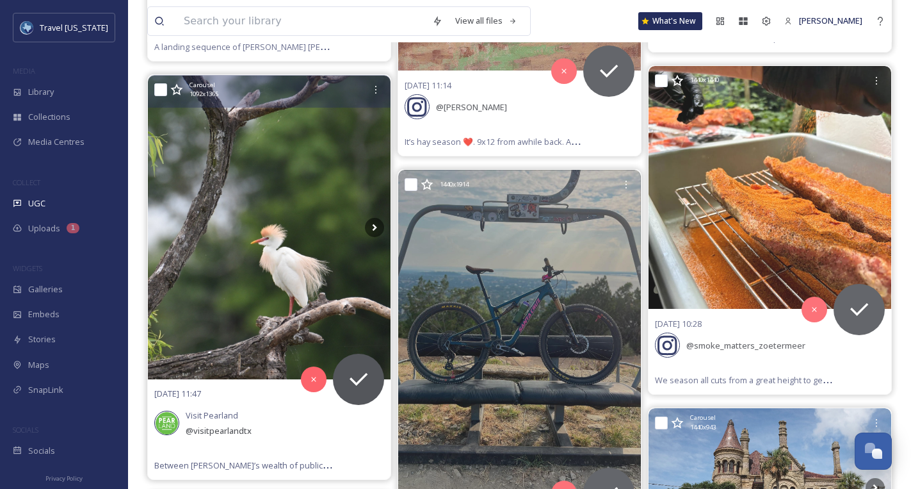
scroll to position [22577, 0]
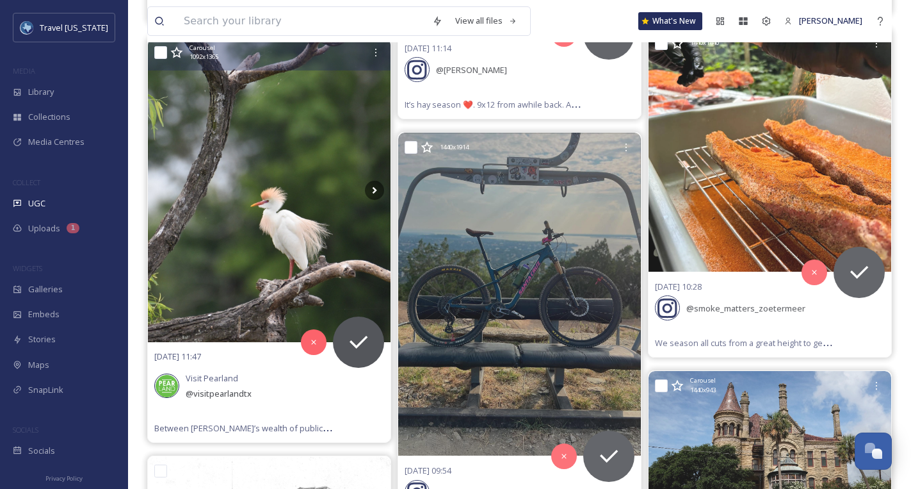
click at [326, 421] on span "Between [PERSON_NAME]’s wealth of public art, the beauty of the [GEOGRAPHIC_DAT…" at bounding box center [886, 427] width 1464 height 12
click at [328, 421] on span "Between [PERSON_NAME]’s wealth of public art, the beauty of the [GEOGRAPHIC_DAT…" at bounding box center [886, 427] width 1464 height 12
drag, startPoint x: 320, startPoint y: 375, endPoint x: 300, endPoint y: 345, distance: 36.1
click at [320, 375] on div "[DATE] 11:47 Visit Pearland @ visitpearlandtx Between [GEOGRAPHIC_DATA]’s wealt…" at bounding box center [269, 392] width 243 height 100
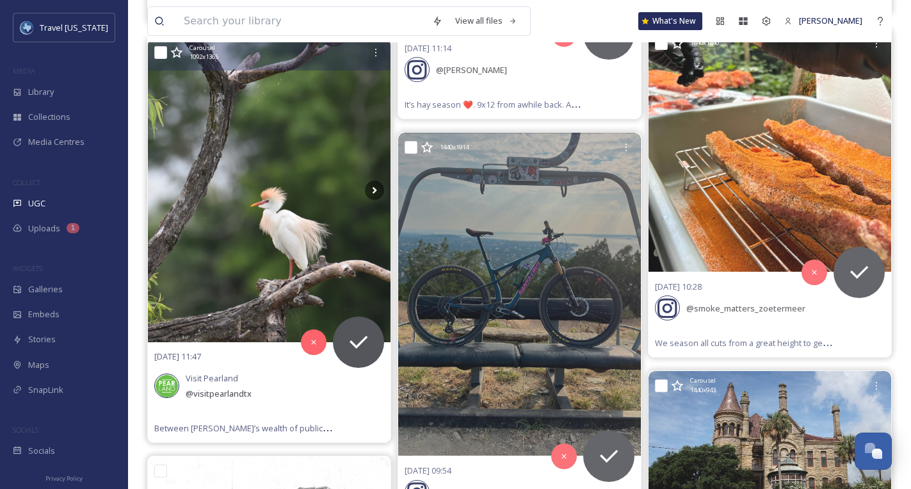
click at [266, 364] on div "Visit Pearland @ visitpearlandtx" at bounding box center [269, 386] width 230 height 44
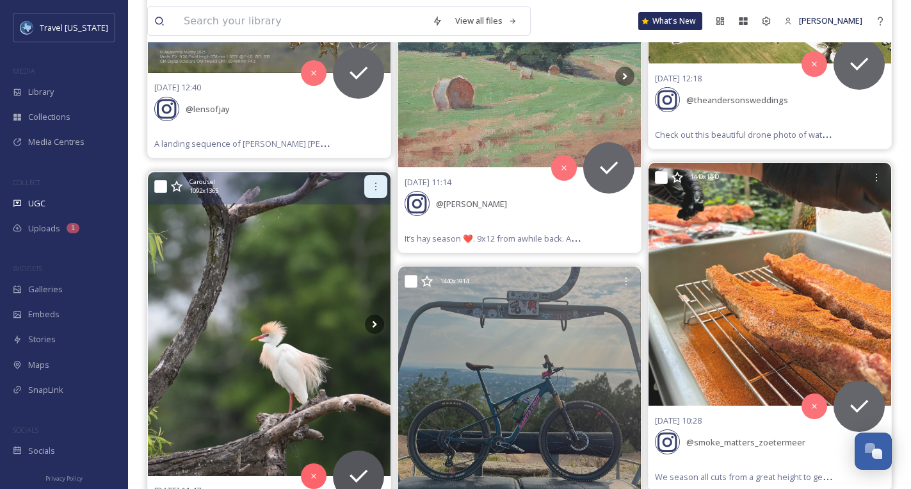
click at [377, 181] on icon at bounding box center [376, 186] width 10 height 10
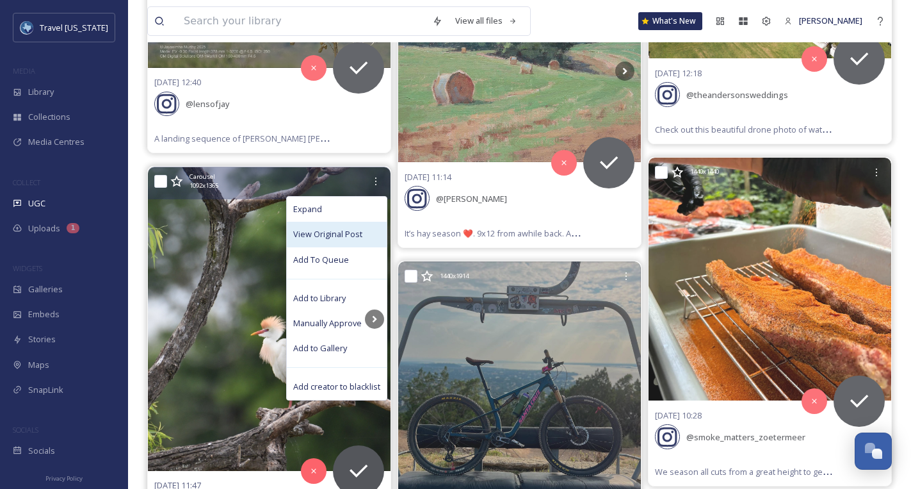
scroll to position [22454, 0]
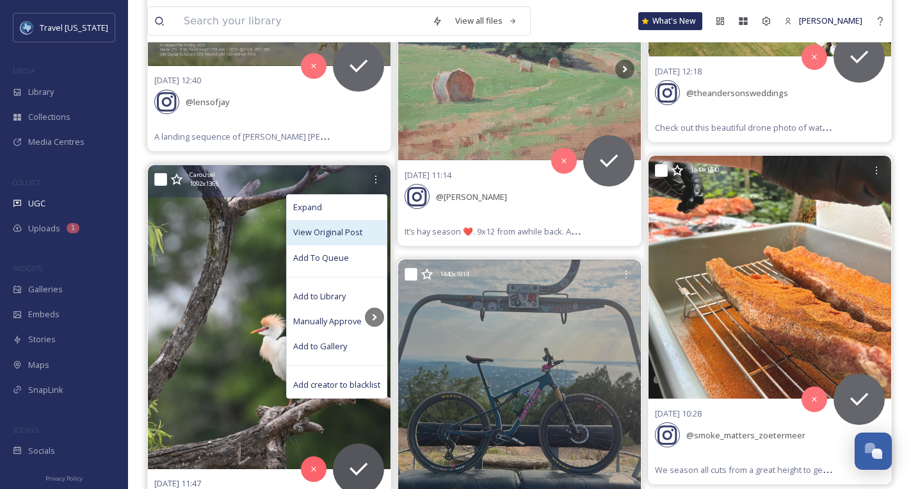
click at [343, 226] on span "View Original Post" at bounding box center [327, 232] width 69 height 12
click at [357, 443] on div "Request" at bounding box center [358, 468] width 51 height 51
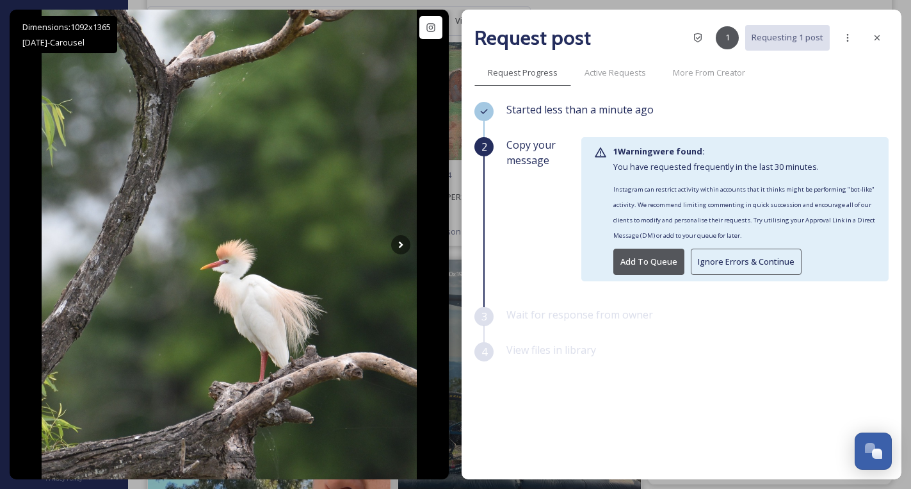
click at [730, 249] on button "Ignore Errors & Continue" at bounding box center [746, 262] width 111 height 26
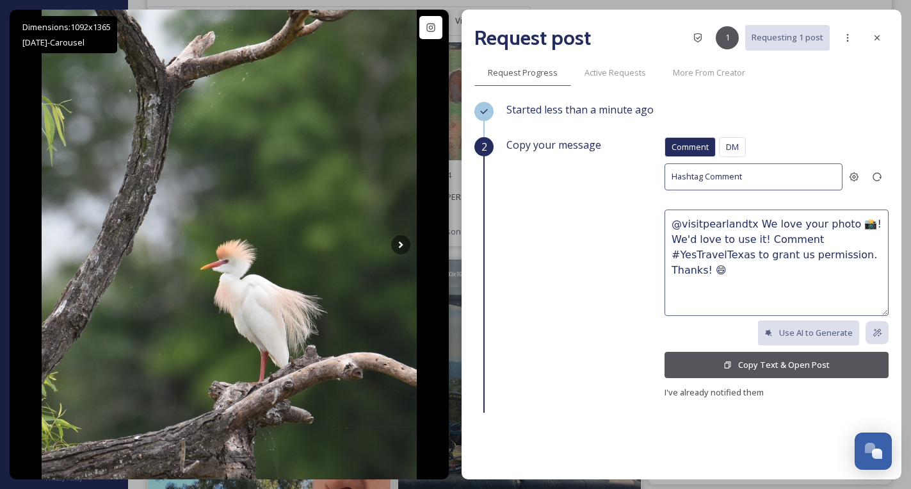
drag, startPoint x: 710, startPoint y: 346, endPoint x: 714, endPoint y: 352, distance: 7.2
click at [710, 347] on div "Comment DM Comment DM Hashtag Comment @visitpearlandtx We love your photo 📸! We…" at bounding box center [777, 268] width 224 height 263
click at [714, 353] on button "Copy Text & Open Post" at bounding box center [777, 365] width 224 height 26
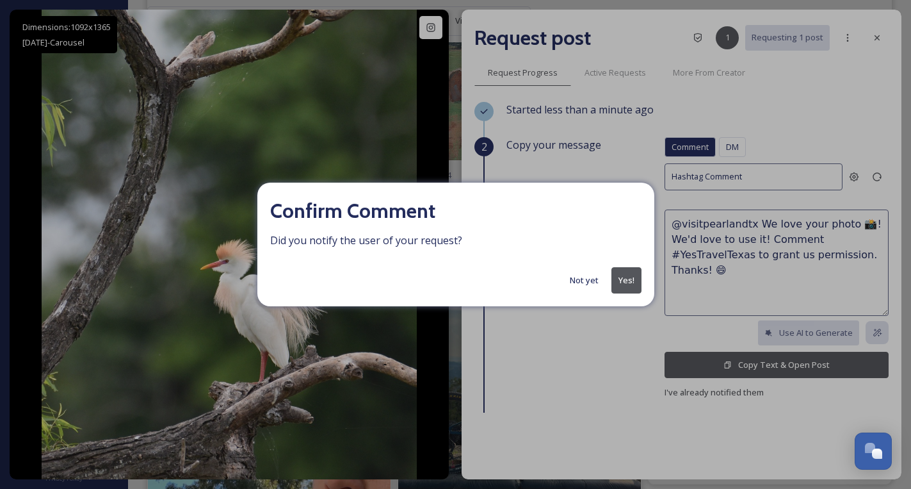
click at [621, 284] on button "Yes!" at bounding box center [627, 280] width 30 height 26
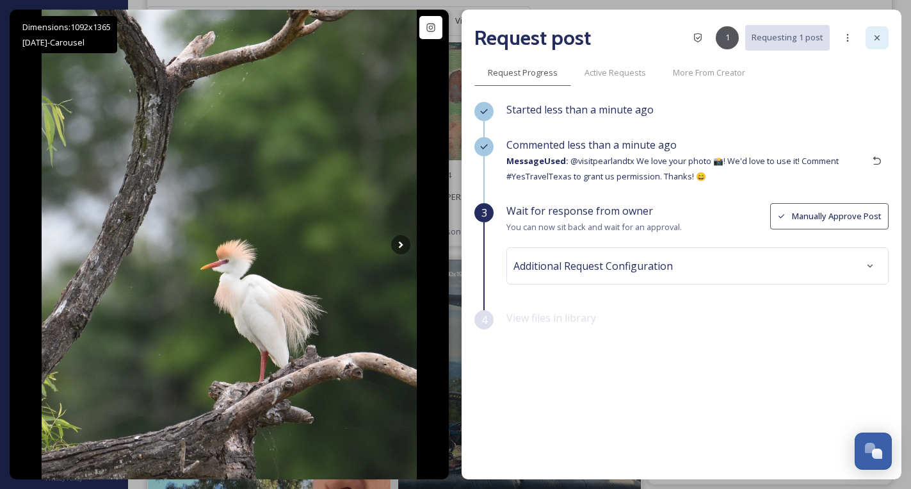
click at [876, 31] on div at bounding box center [877, 37] width 23 height 23
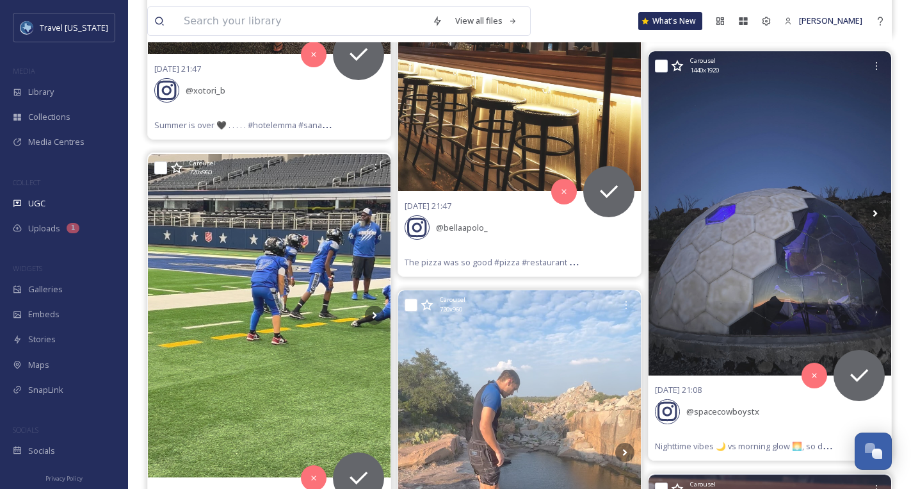
scroll to position [30166, 0]
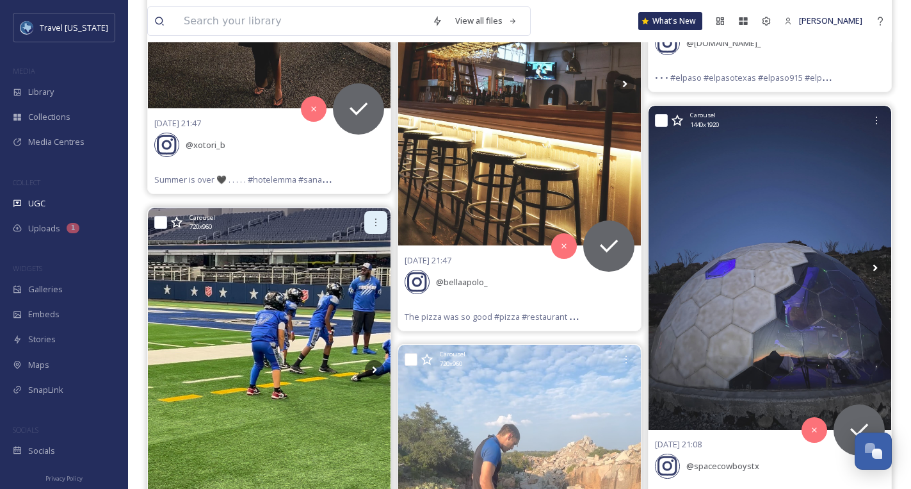
click at [373, 217] on icon at bounding box center [376, 222] width 10 height 10
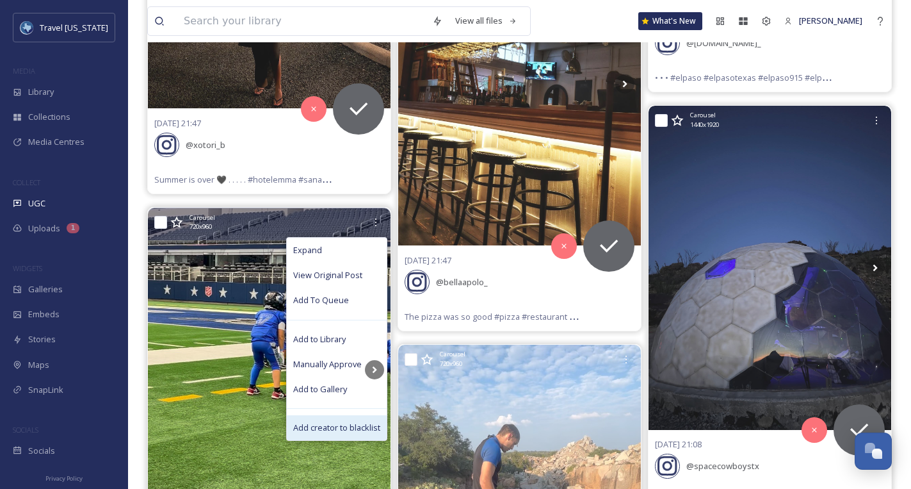
click at [345, 421] on span "Add creator to blacklist" at bounding box center [336, 427] width 87 height 12
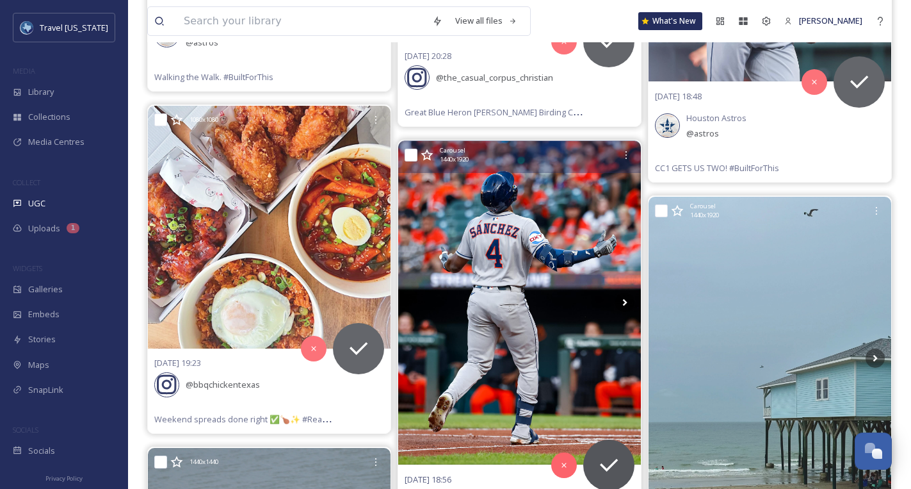
scroll to position [2935, 0]
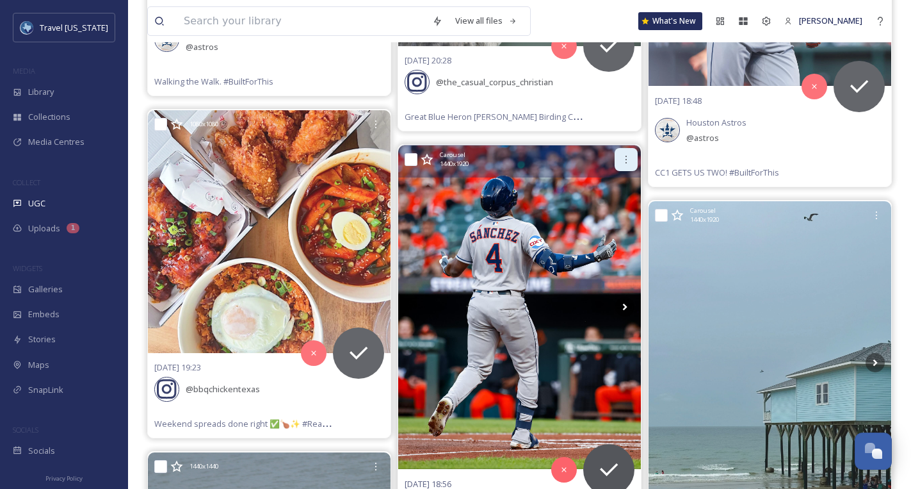
click at [631, 157] on icon at bounding box center [626, 159] width 10 height 10
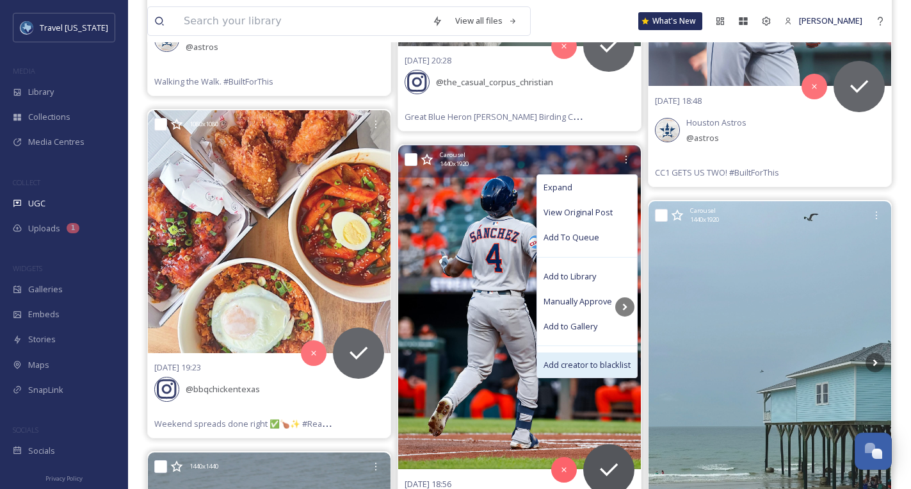
click at [582, 359] on span "Add creator to blacklist" at bounding box center [587, 365] width 87 height 12
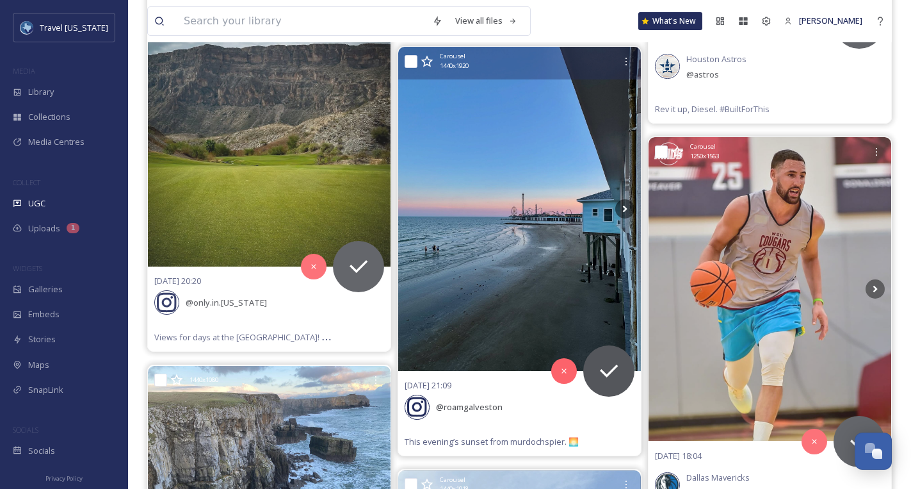
scroll to position [19404, 0]
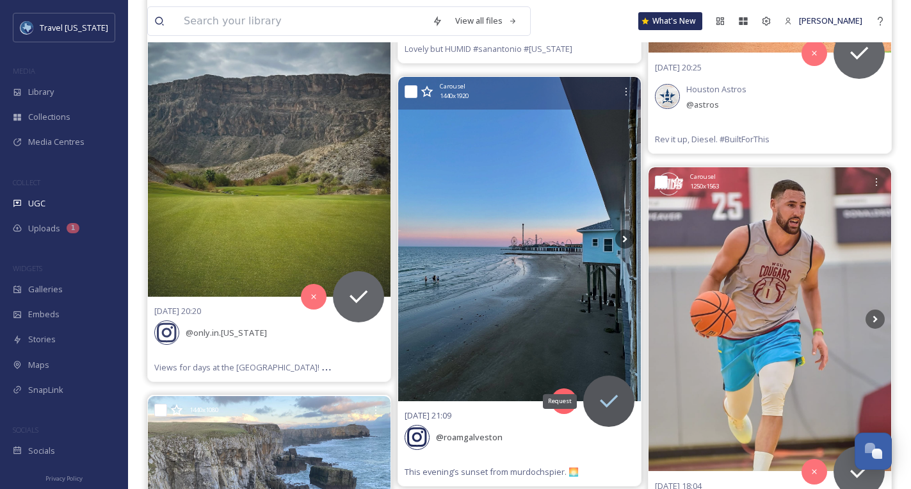
click at [606, 388] on icon at bounding box center [609, 401] width 26 height 26
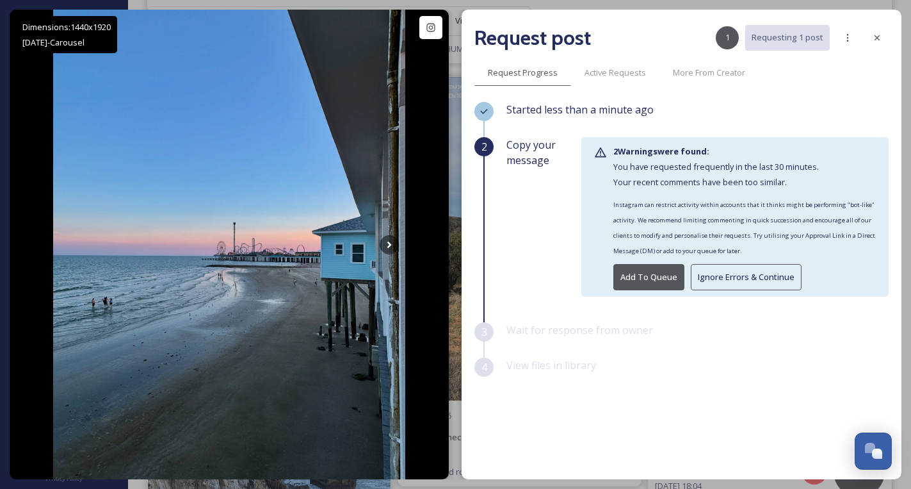
click at [750, 280] on button "Ignore Errors & Continue" at bounding box center [746, 277] width 111 height 26
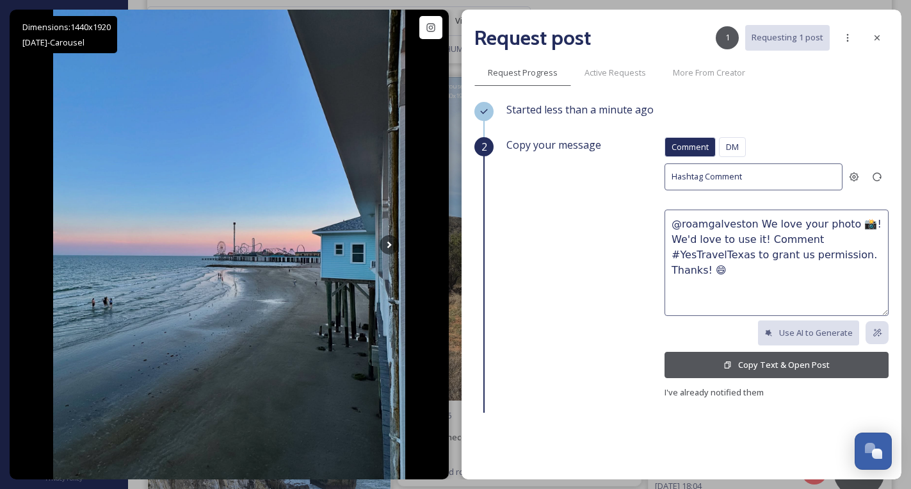
click at [758, 259] on textarea "@roamgalveston We love your photo 📸! We'd love to use it! Comment #YesTravelTex…" at bounding box center [777, 262] width 224 height 106
click at [787, 359] on button "Copy Text & Open Post" at bounding box center [777, 365] width 224 height 26
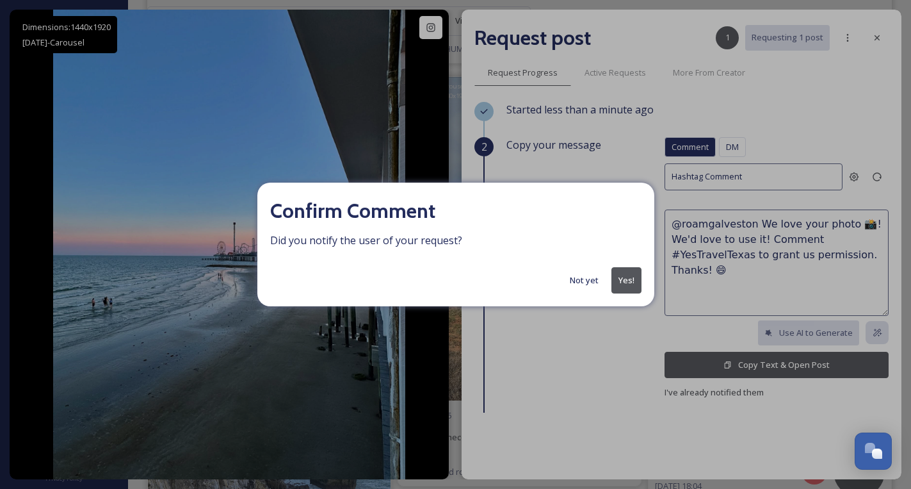
scroll to position [19405, 0]
click at [627, 284] on button "Yes!" at bounding box center [627, 280] width 30 height 26
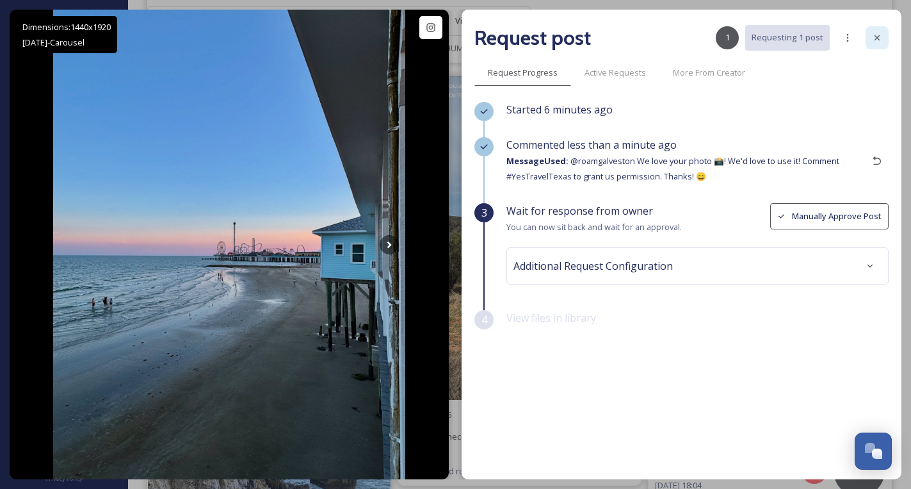
click at [881, 37] on icon at bounding box center [877, 38] width 10 height 10
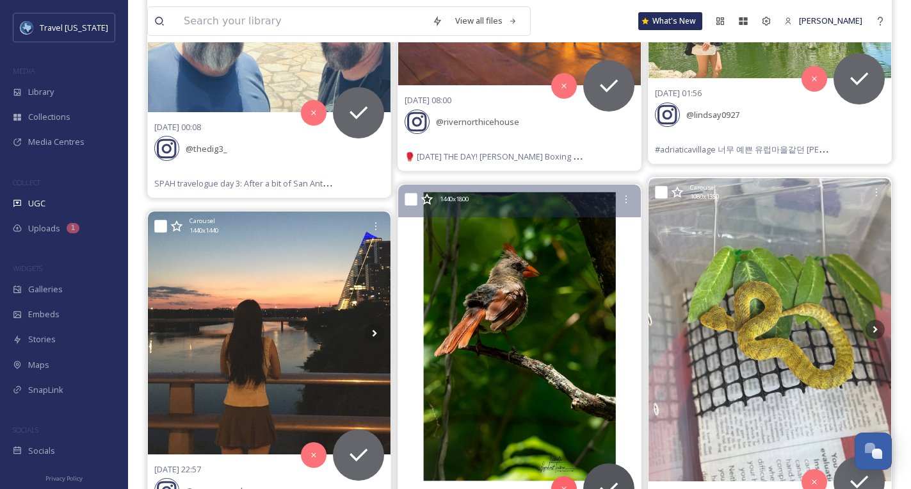
scroll to position [35616, 0]
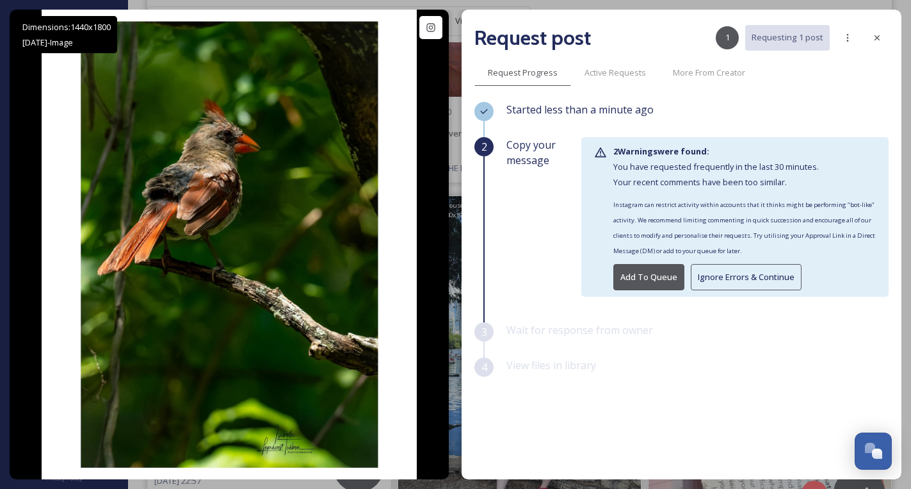
click at [697, 278] on button "Ignore Errors & Continue" at bounding box center [746, 277] width 111 height 26
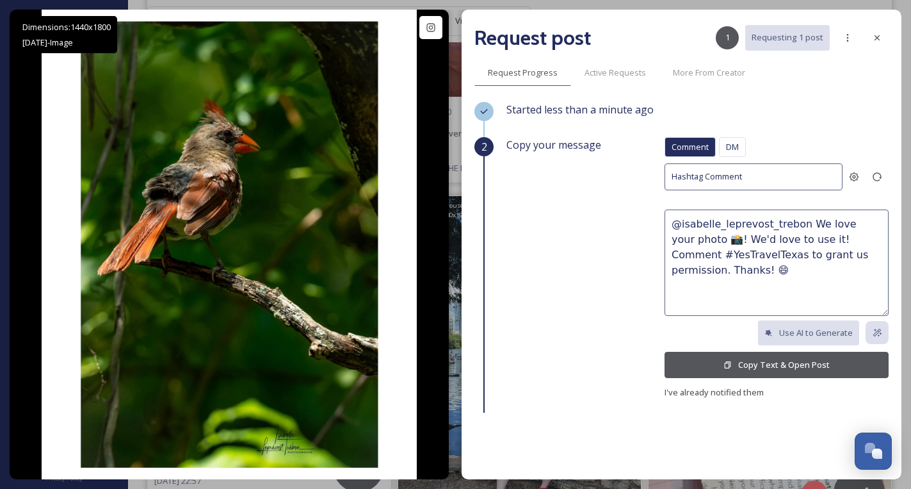
click at [747, 365] on button "Copy Text & Open Post" at bounding box center [777, 365] width 224 height 26
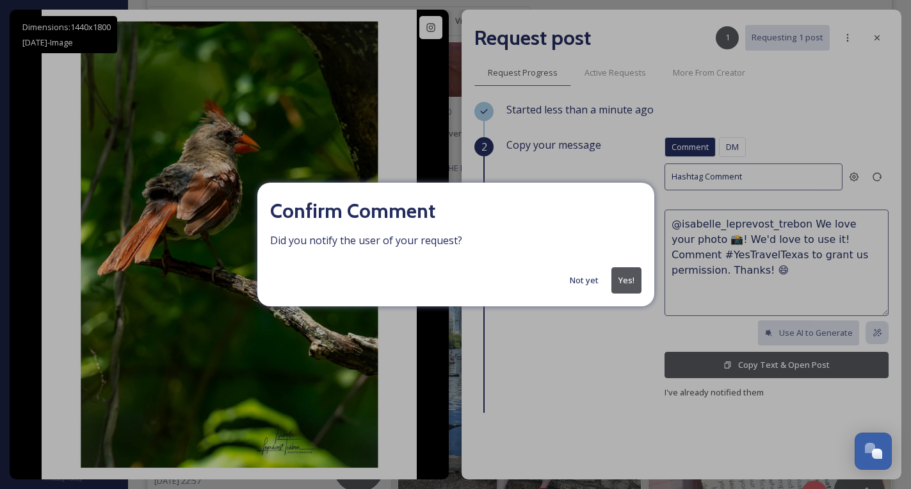
click at [635, 277] on button "Yes!" at bounding box center [627, 280] width 30 height 26
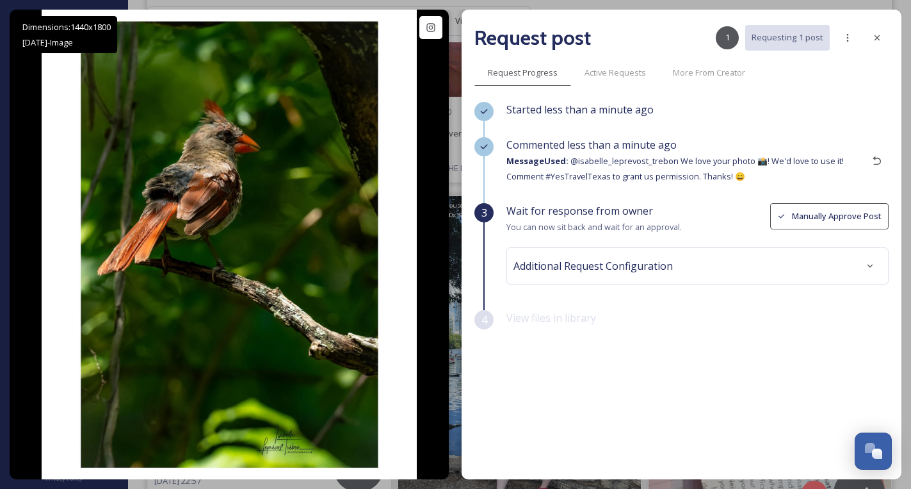
drag, startPoint x: 869, startPoint y: 37, endPoint x: 810, endPoint y: 87, distance: 78.2
click at [869, 37] on div at bounding box center [877, 37] width 23 height 23
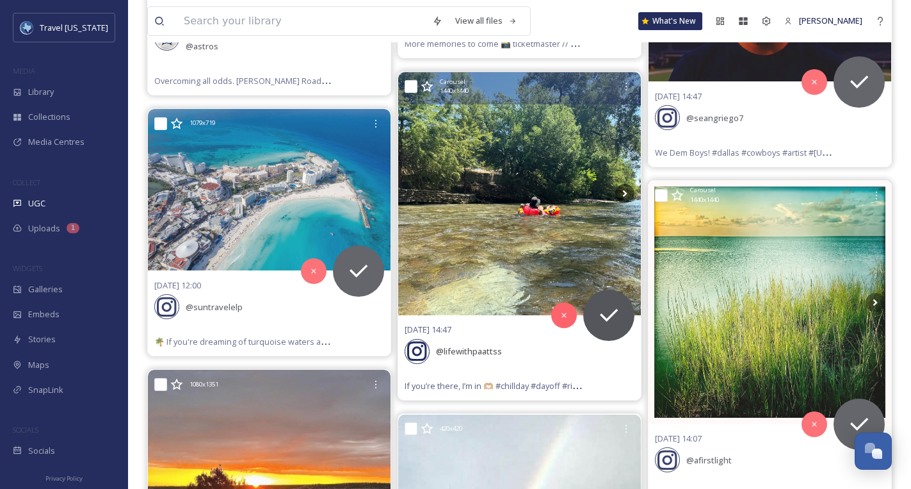
scroll to position [43575, 0]
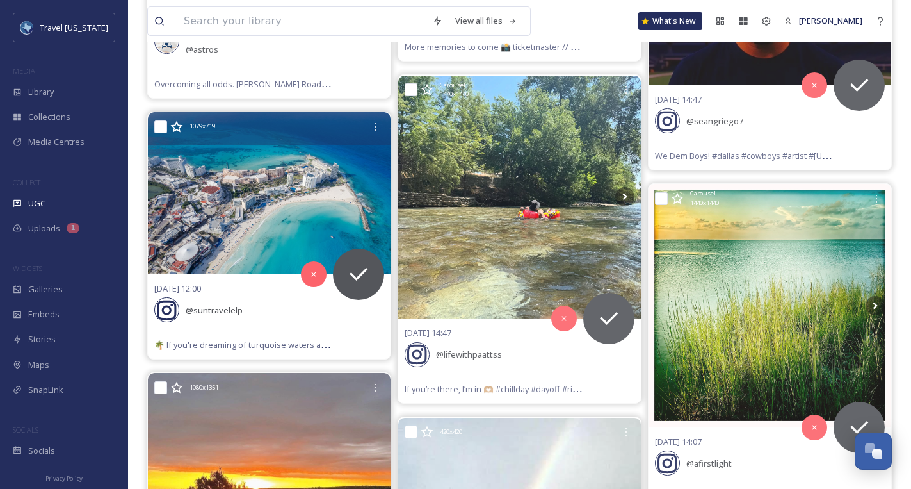
click at [315, 126] on img at bounding box center [269, 193] width 243 height 162
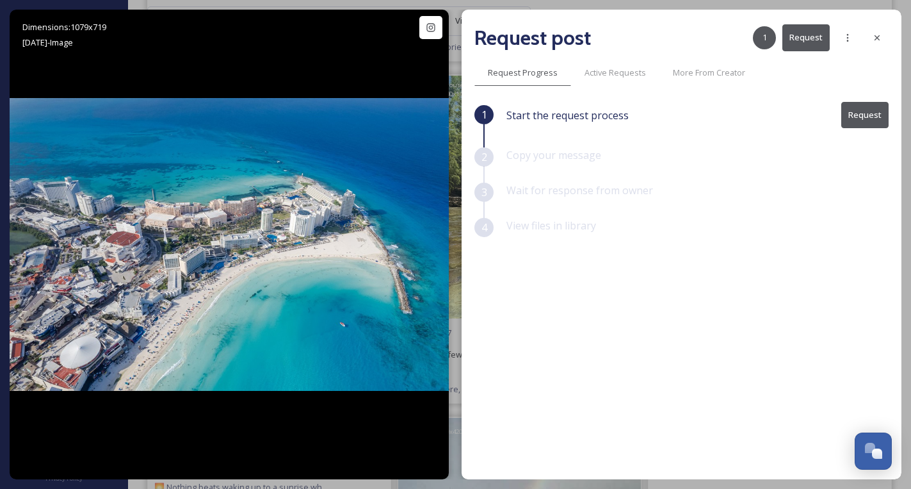
click at [882, 33] on icon at bounding box center [877, 38] width 10 height 10
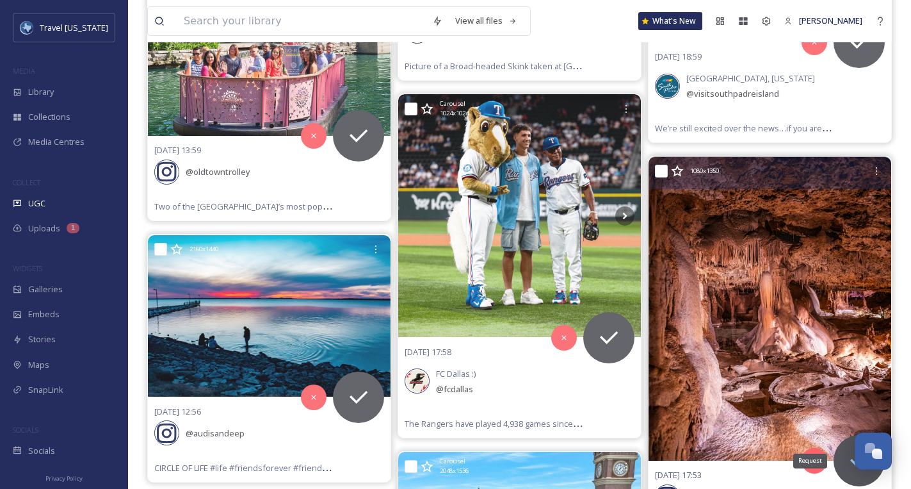
scroll to position [50559, 0]
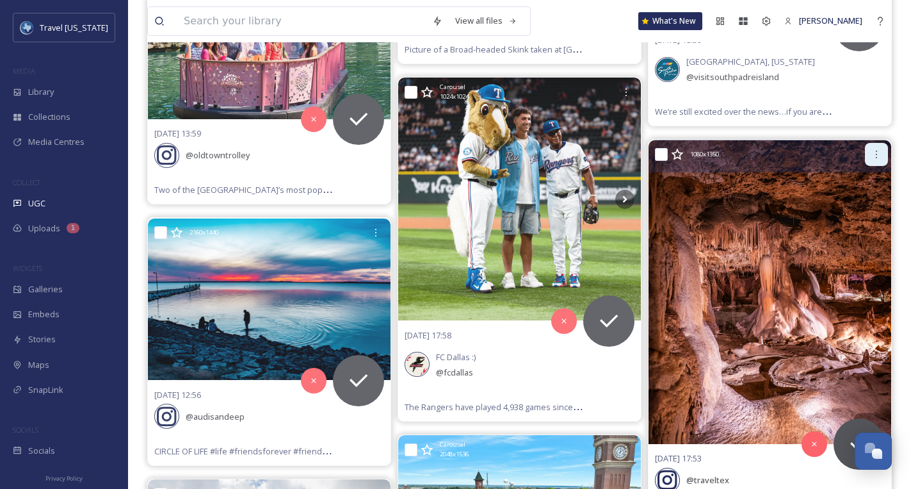
click at [882, 143] on div at bounding box center [876, 154] width 23 height 23
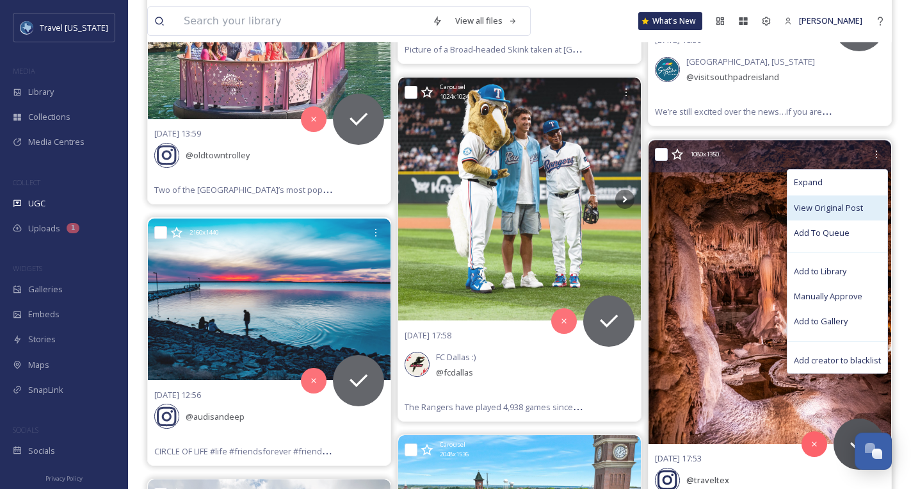
click at [820, 202] on span "View Original Post" at bounding box center [828, 208] width 69 height 12
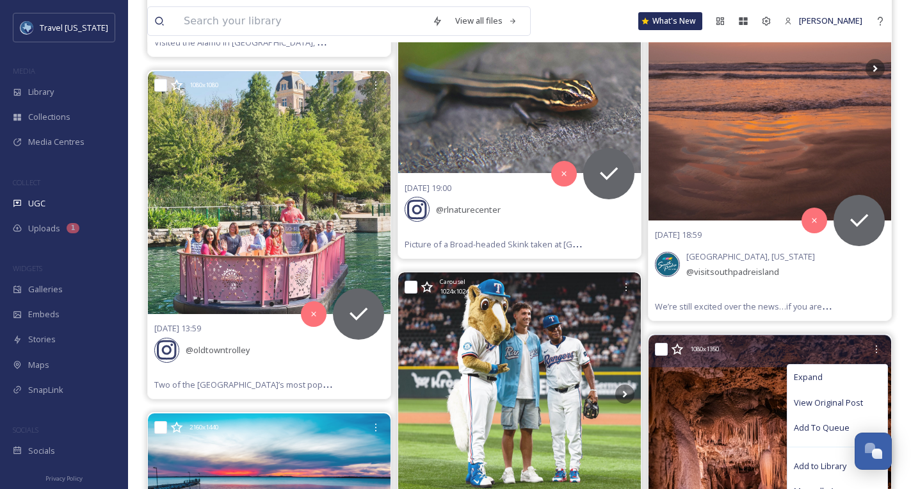
scroll to position [50386, 0]
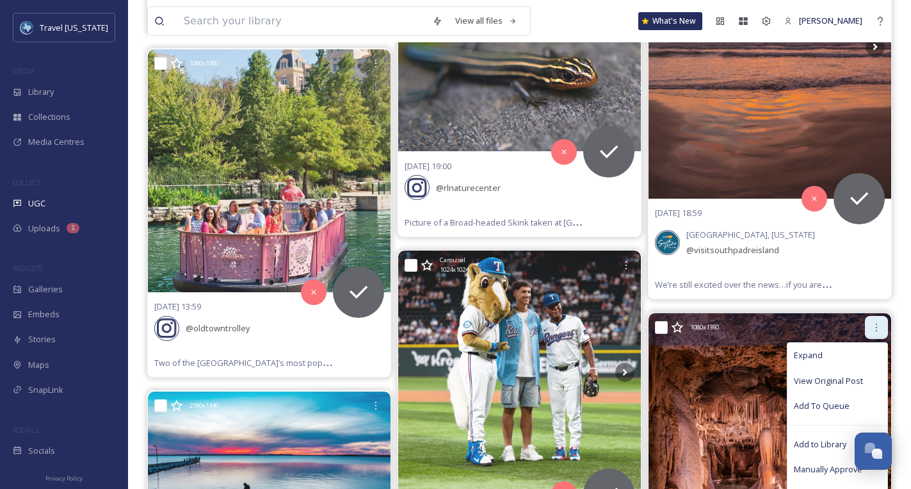
click at [874, 322] on icon at bounding box center [877, 327] width 10 height 10
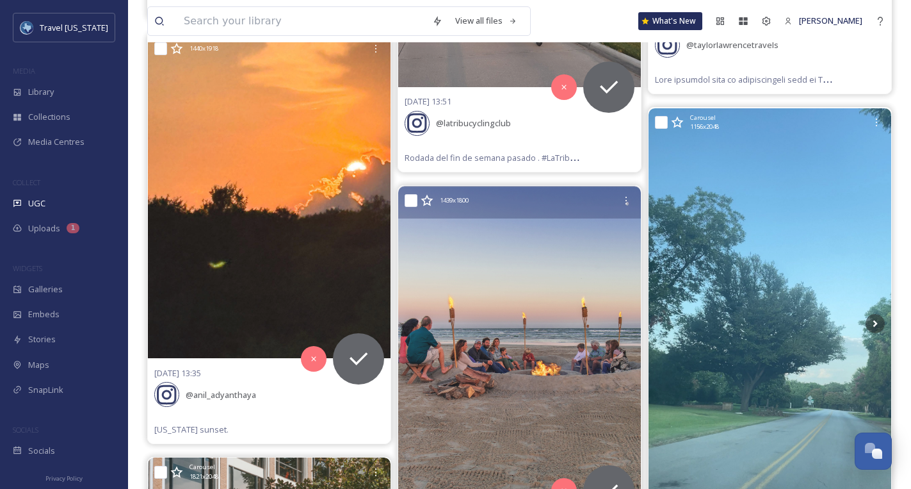
scroll to position [4053, 0]
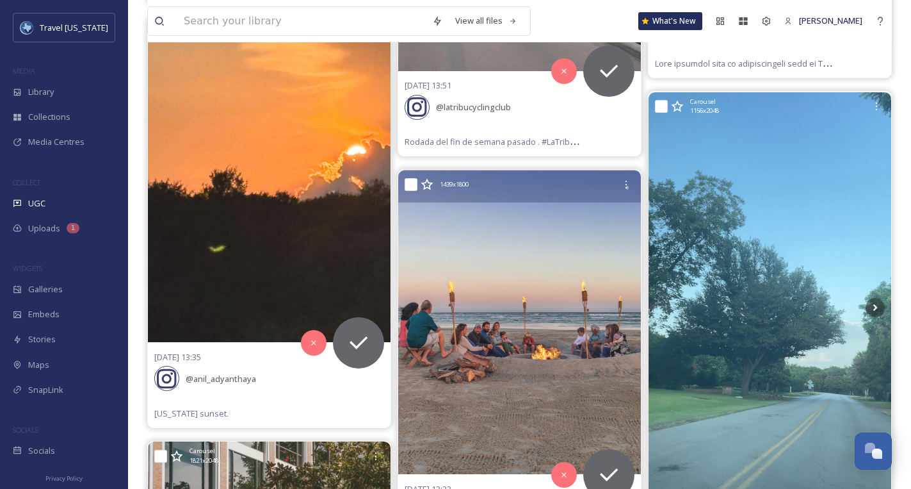
click at [601, 355] on img at bounding box center [519, 322] width 243 height 304
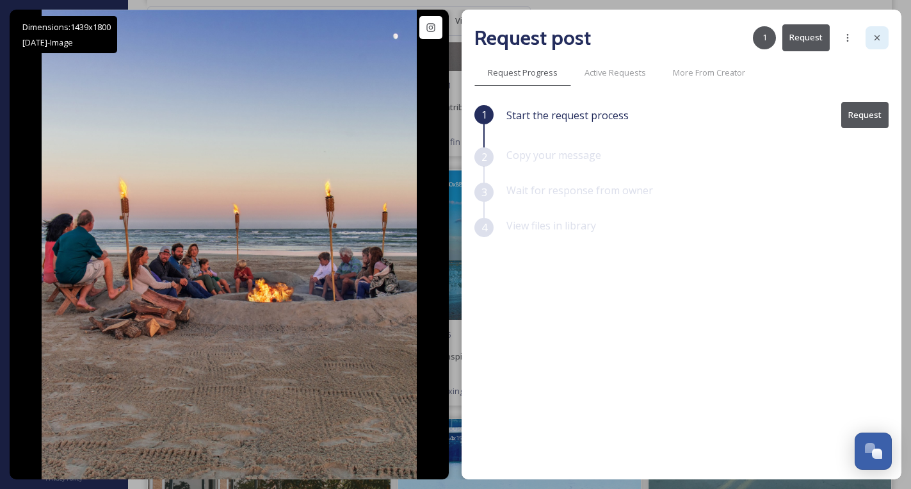
click at [881, 34] on icon at bounding box center [877, 38] width 10 height 10
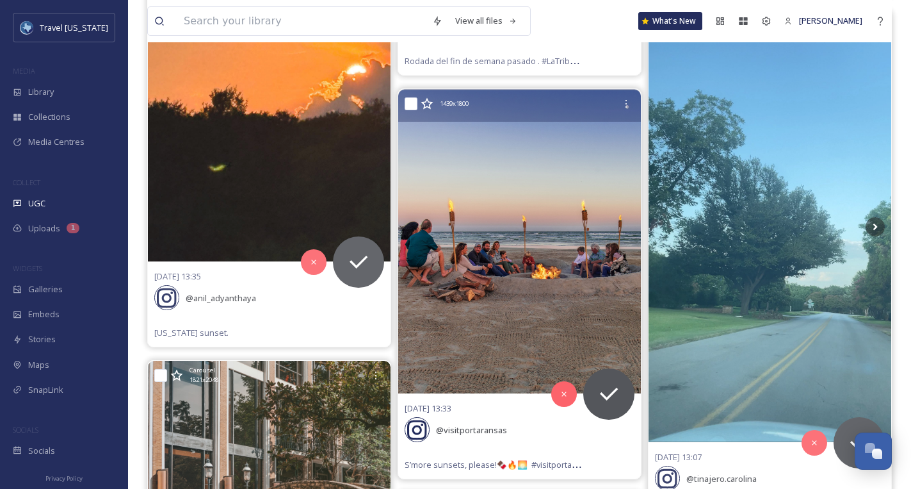
scroll to position [4142, 0]
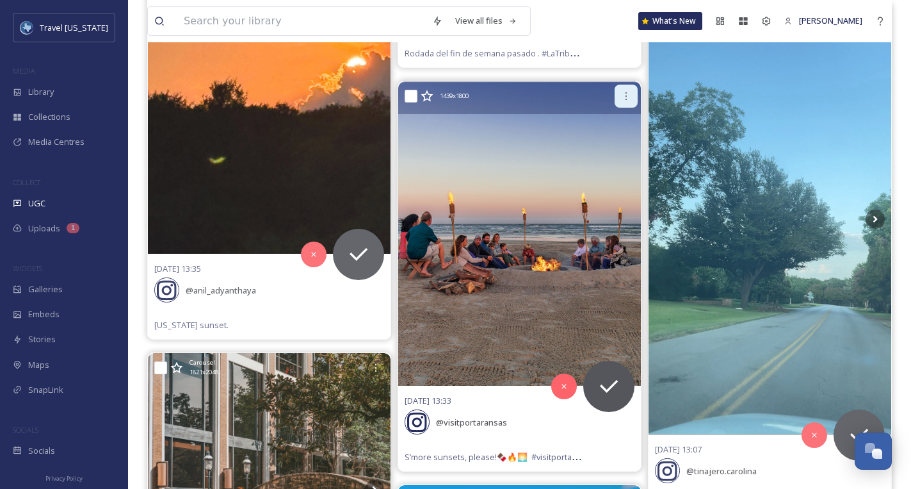
click at [624, 91] on icon at bounding box center [626, 96] width 10 height 10
click at [636, 377] on img at bounding box center [519, 234] width 243 height 304
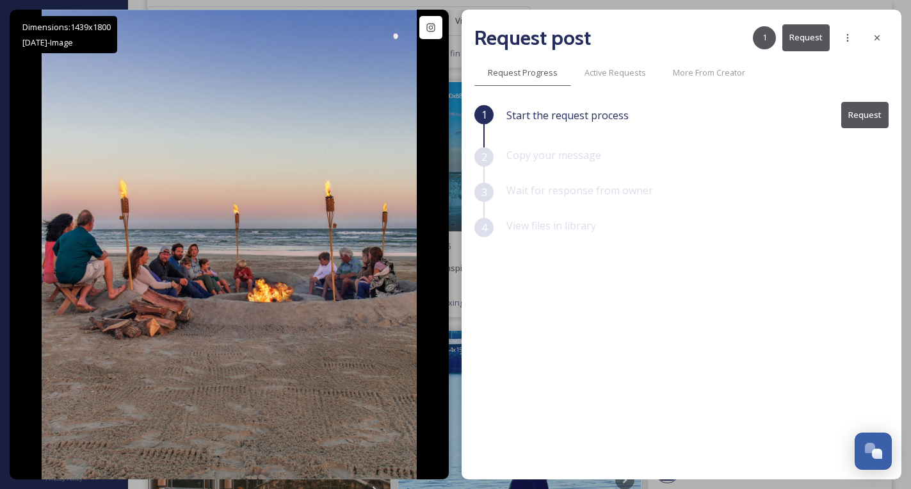
click at [860, 117] on button "Request" at bounding box center [865, 115] width 47 height 26
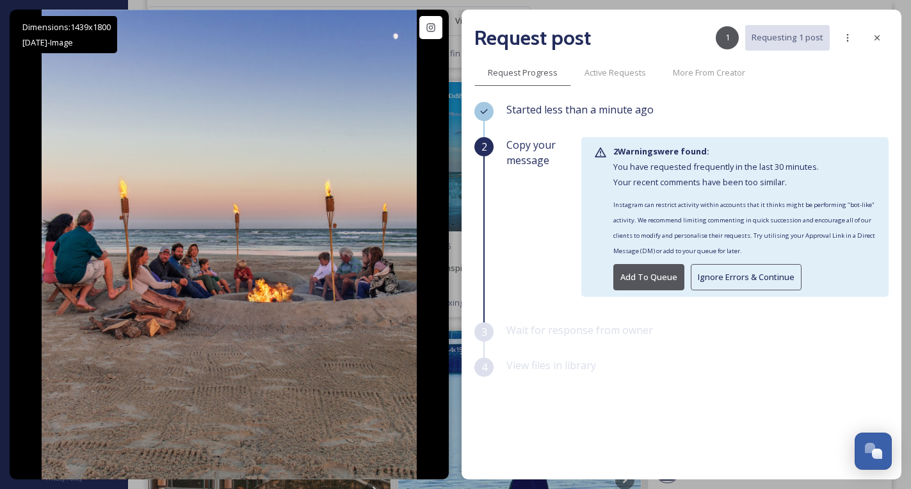
click at [715, 278] on button "Ignore Errors & Continue" at bounding box center [746, 277] width 111 height 26
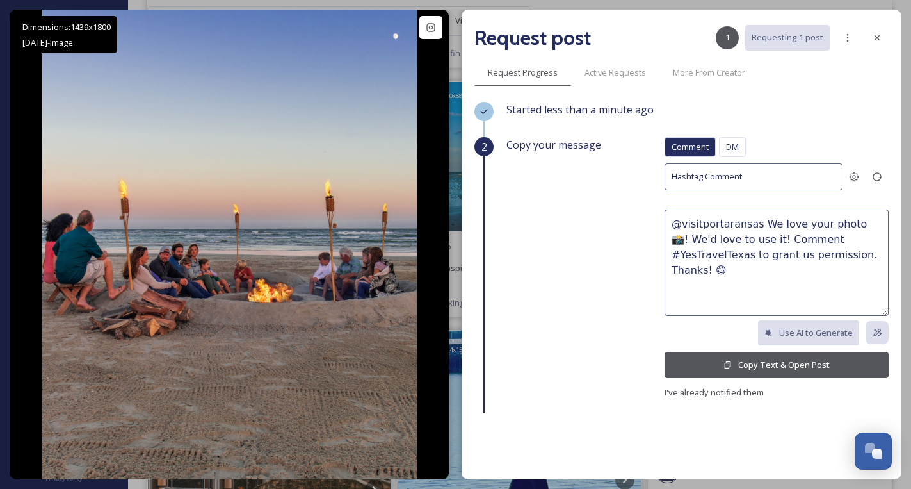
click at [789, 368] on button "Copy Text & Open Post" at bounding box center [777, 365] width 224 height 26
